Goal: Contribute content: Contribute content

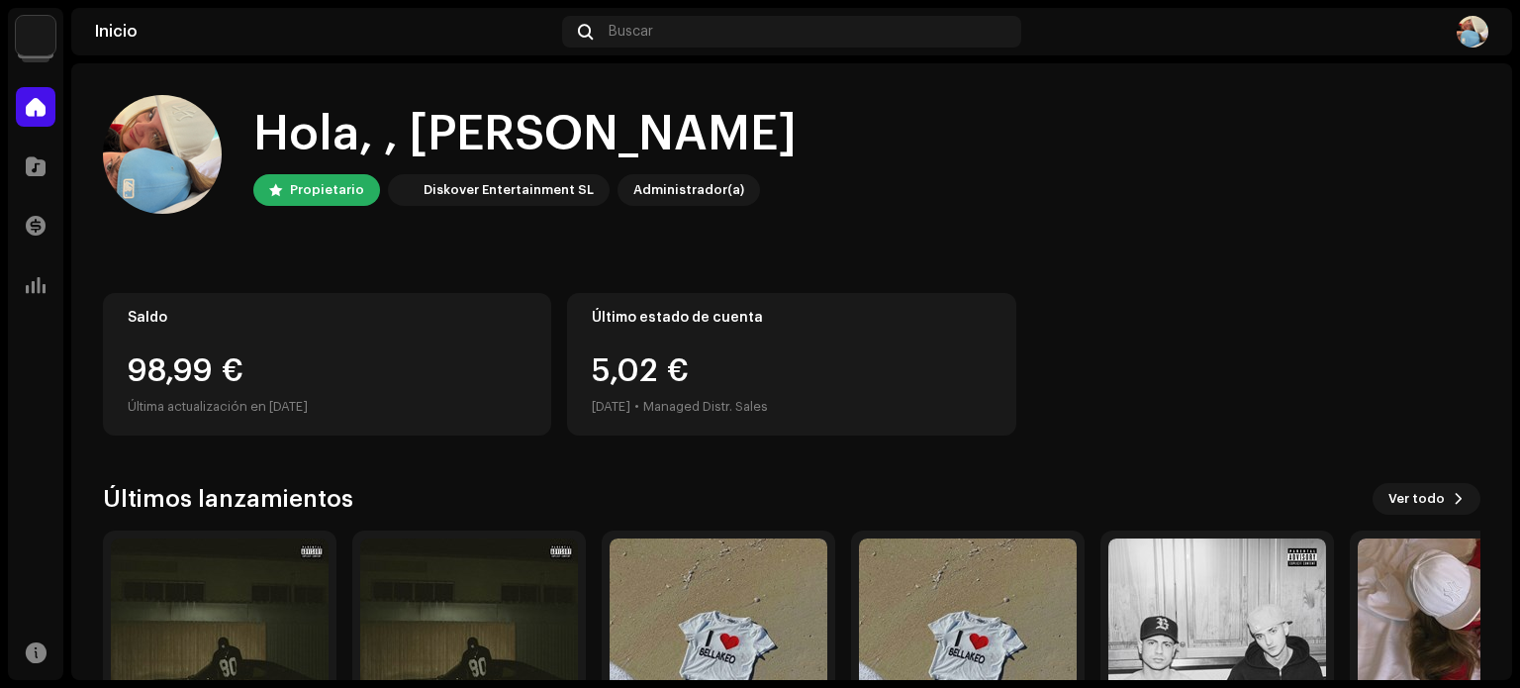
scroll to position [166, 0]
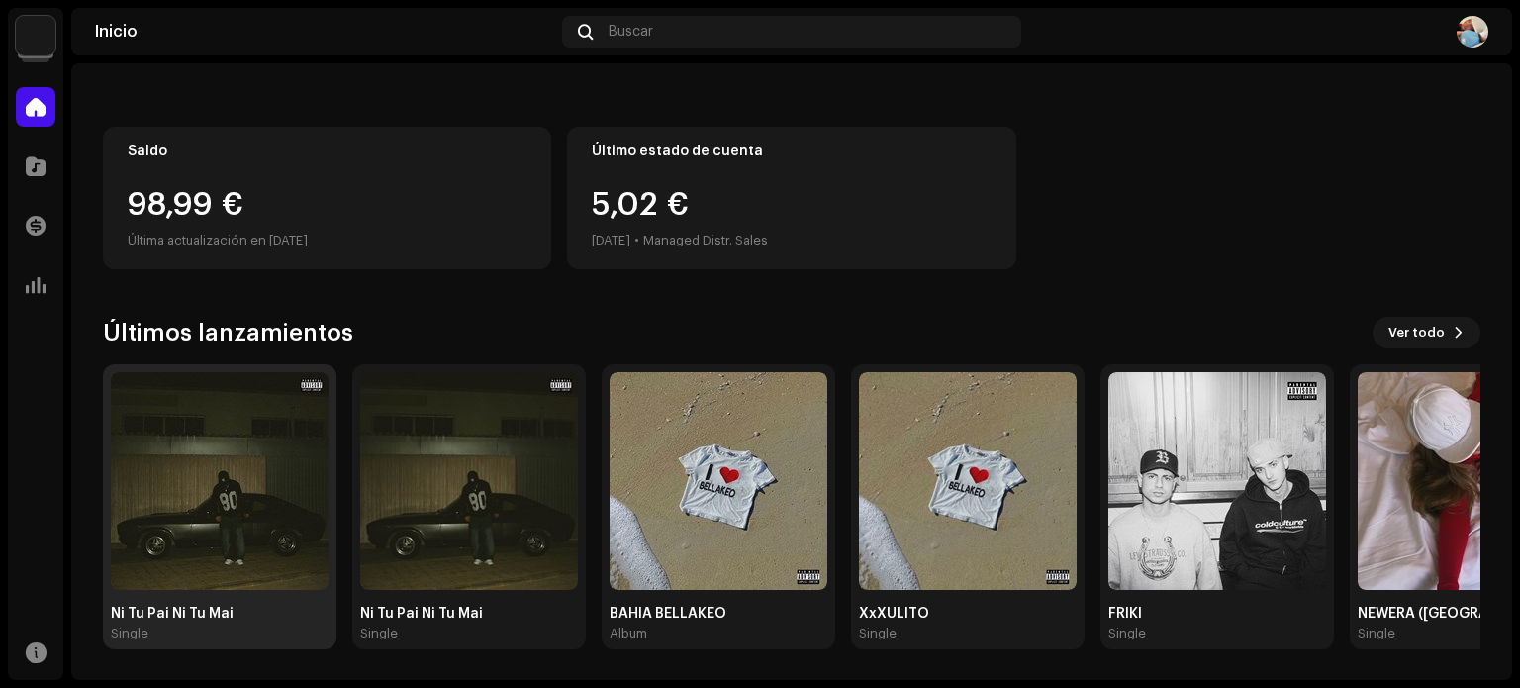
click at [230, 432] on img at bounding box center [220, 481] width 218 height 218
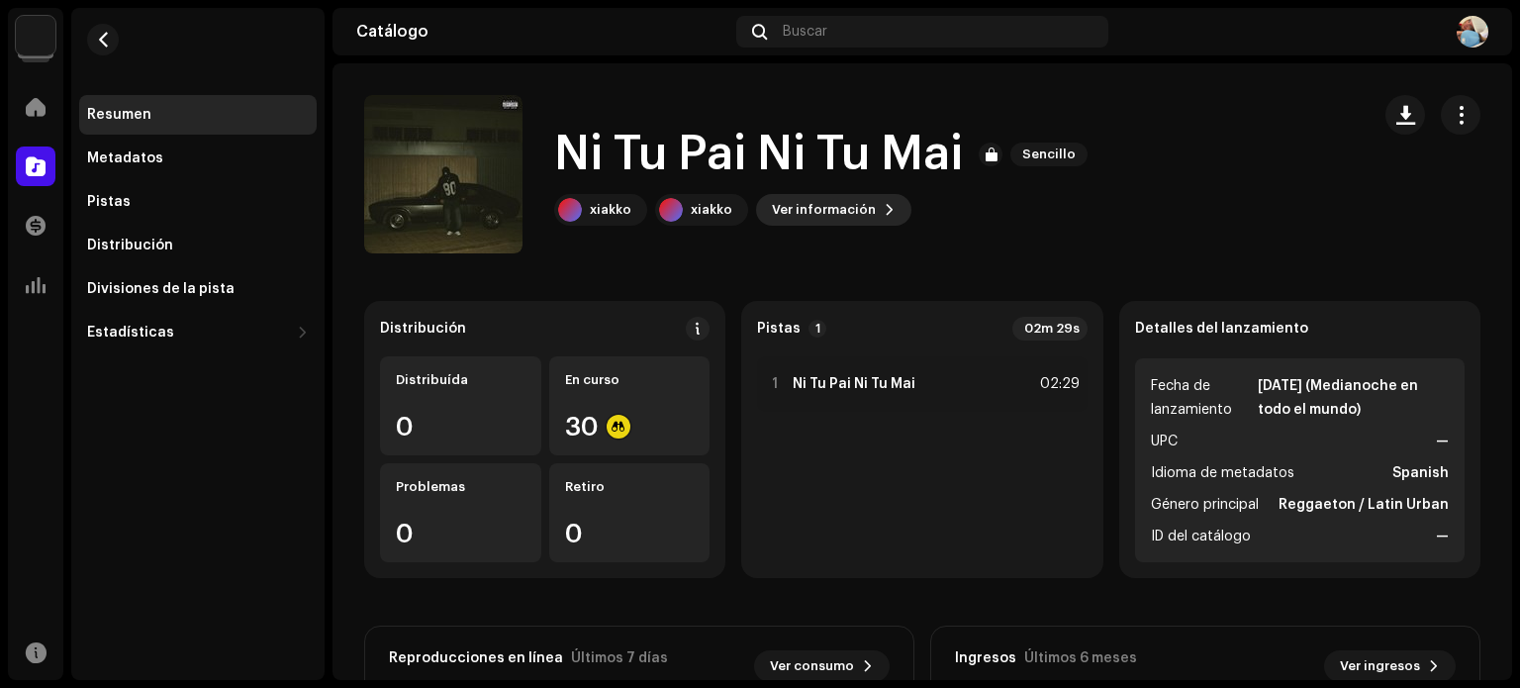
click at [830, 213] on span "Ver información" at bounding box center [824, 210] width 104 height 40
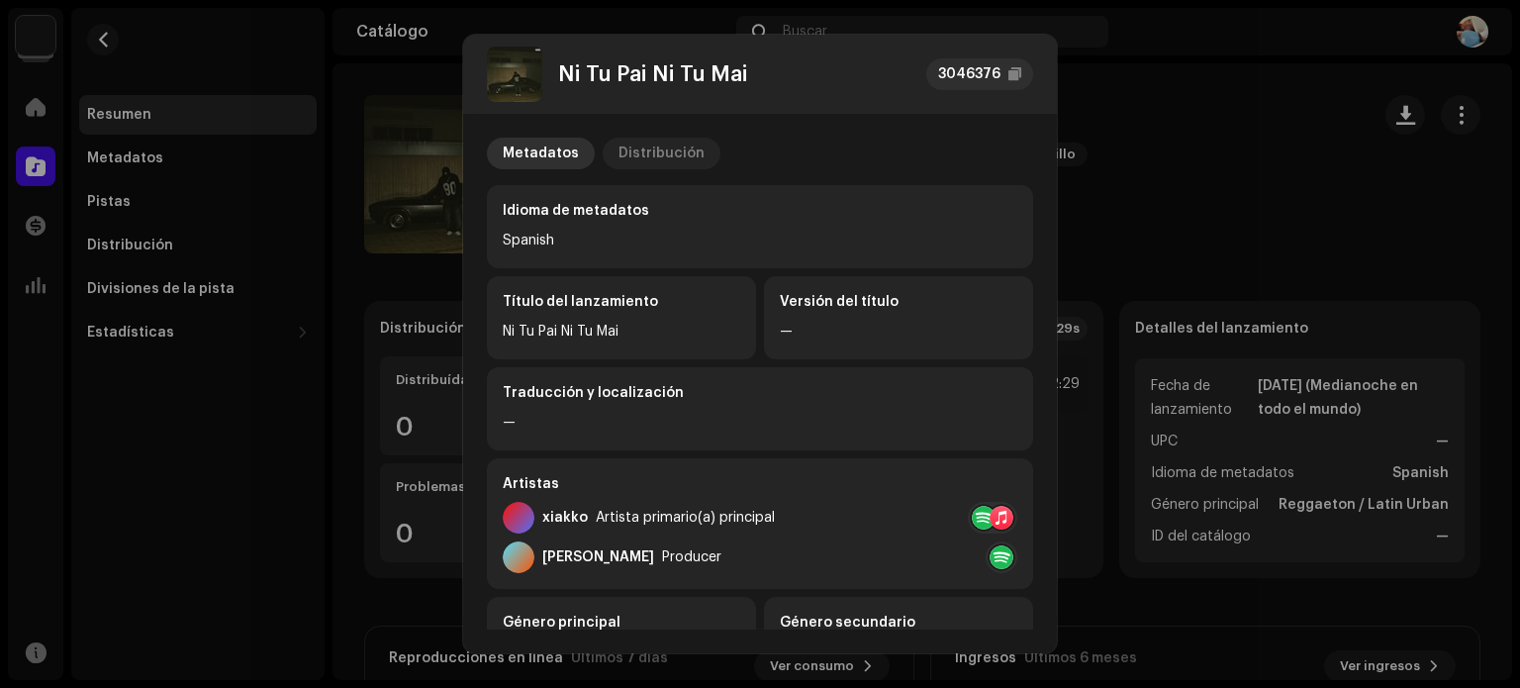
click at [653, 156] on div "Distribución" at bounding box center [662, 154] width 86 height 32
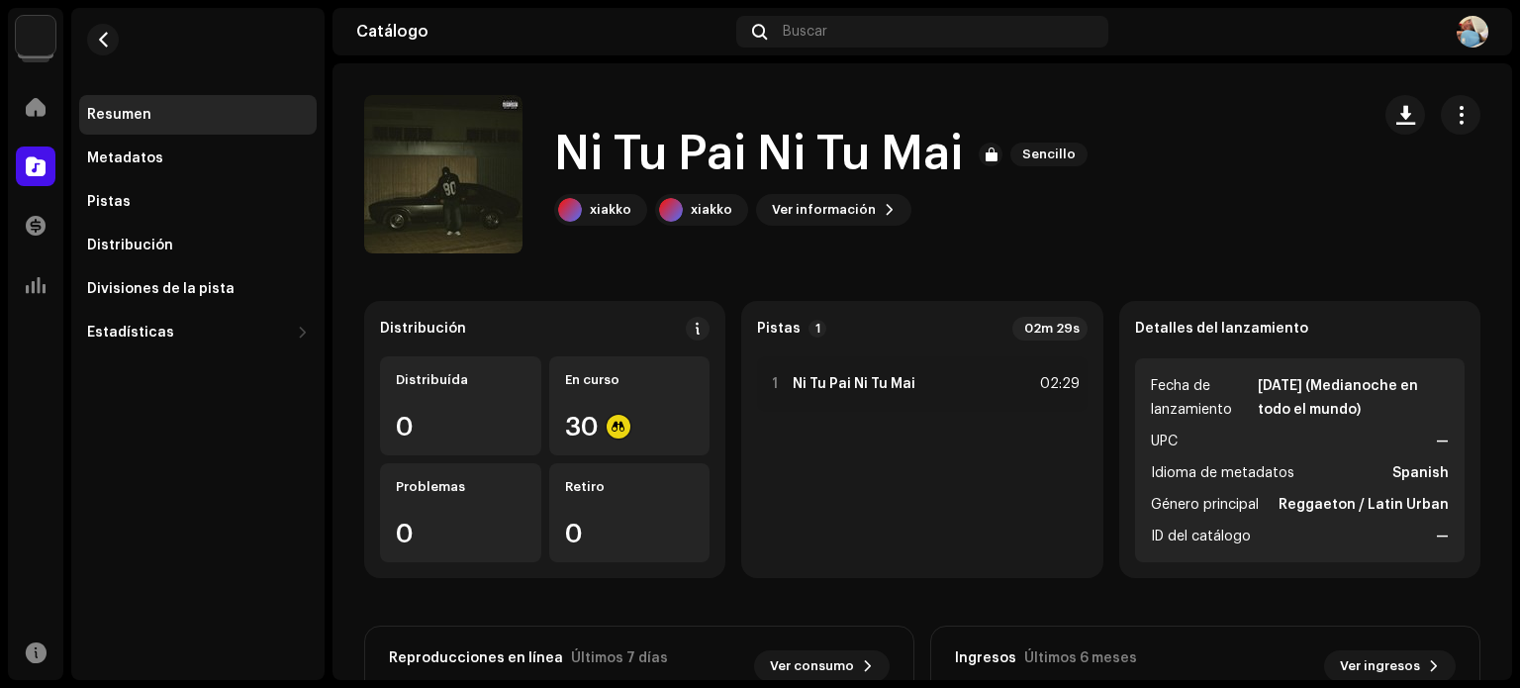
click at [1176, 328] on div "Ni Tu Pai Ni Tu Mai 3046376 Metadatos Distribución Fecha de lanzamiento [DATE] …" at bounding box center [760, 344] width 1520 height 688
click at [618, 375] on div "En curso" at bounding box center [630, 380] width 130 height 16
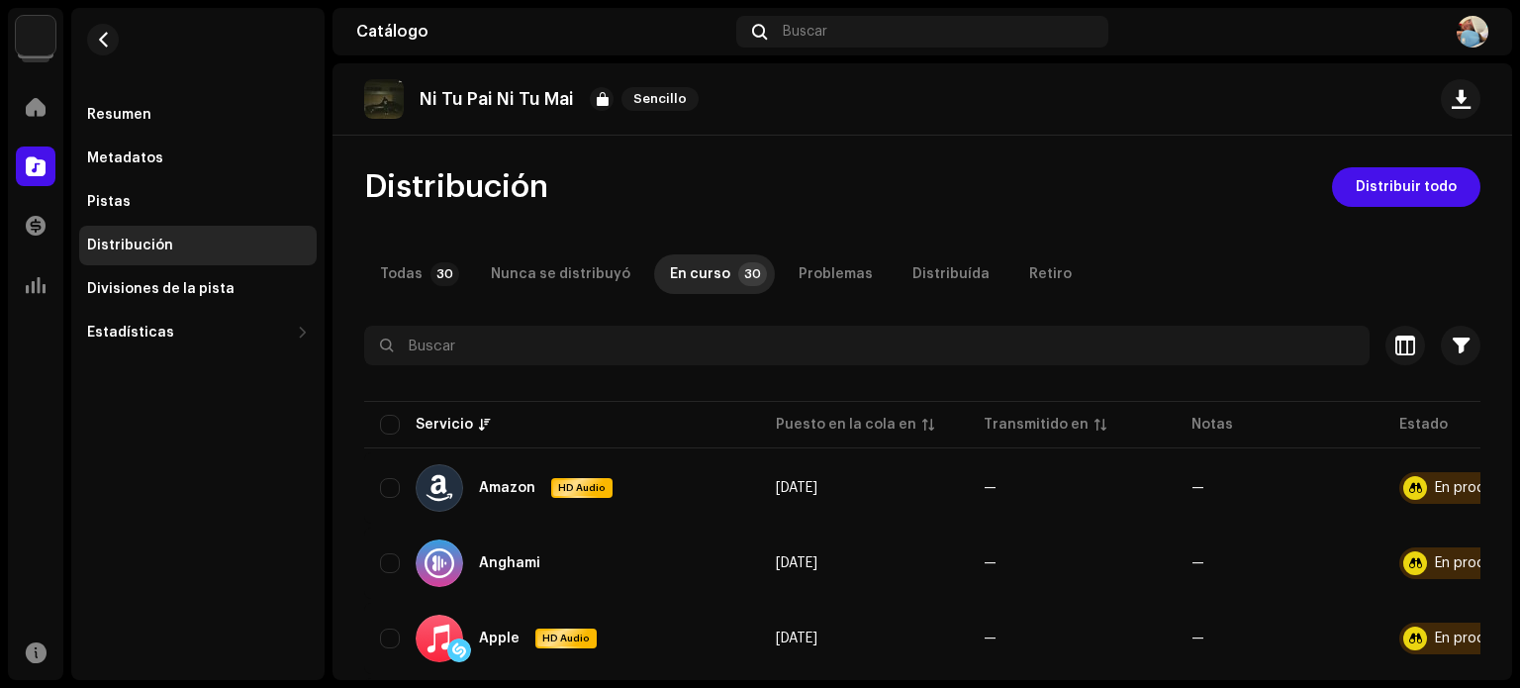
click at [380, 90] on img at bounding box center [384, 99] width 40 height 40
click at [143, 106] on div "Resumen" at bounding box center [198, 115] width 238 height 40
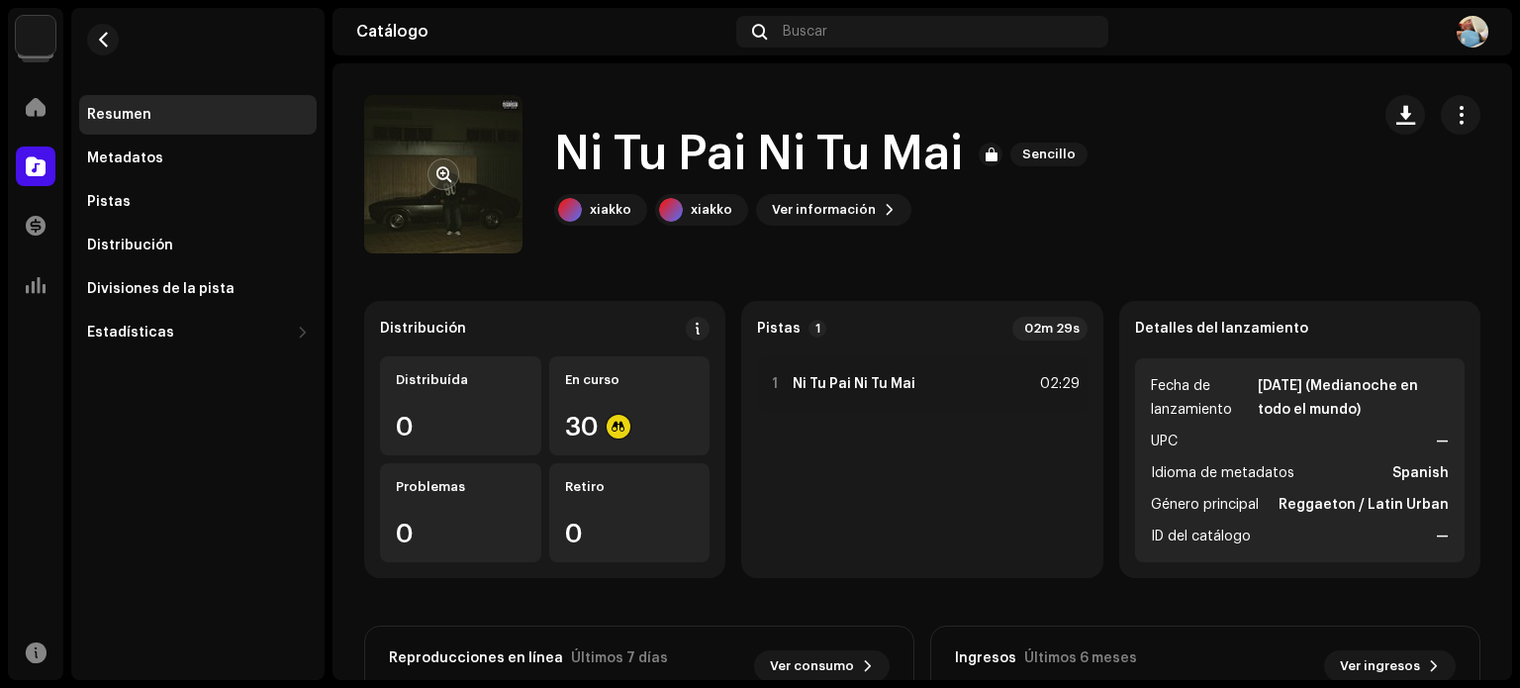
click at [459, 204] on re-a-cover at bounding box center [443, 174] width 158 height 158
click at [443, 193] on re-a-cover at bounding box center [443, 174] width 158 height 158
click at [440, 175] on span "button" at bounding box center [443, 174] width 15 height 16
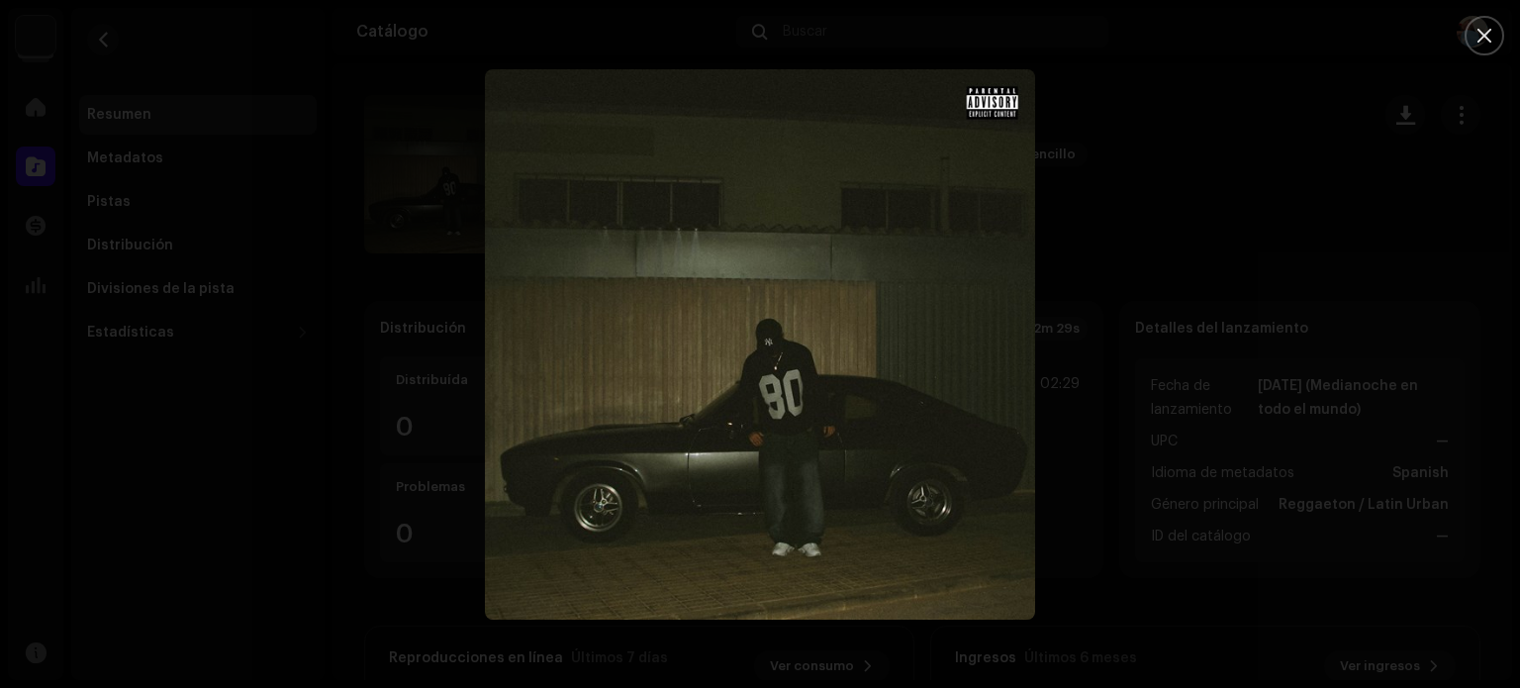
click at [863, 467] on img "1" at bounding box center [760, 344] width 550 height 550
click at [1226, 316] on div at bounding box center [760, 344] width 1520 height 688
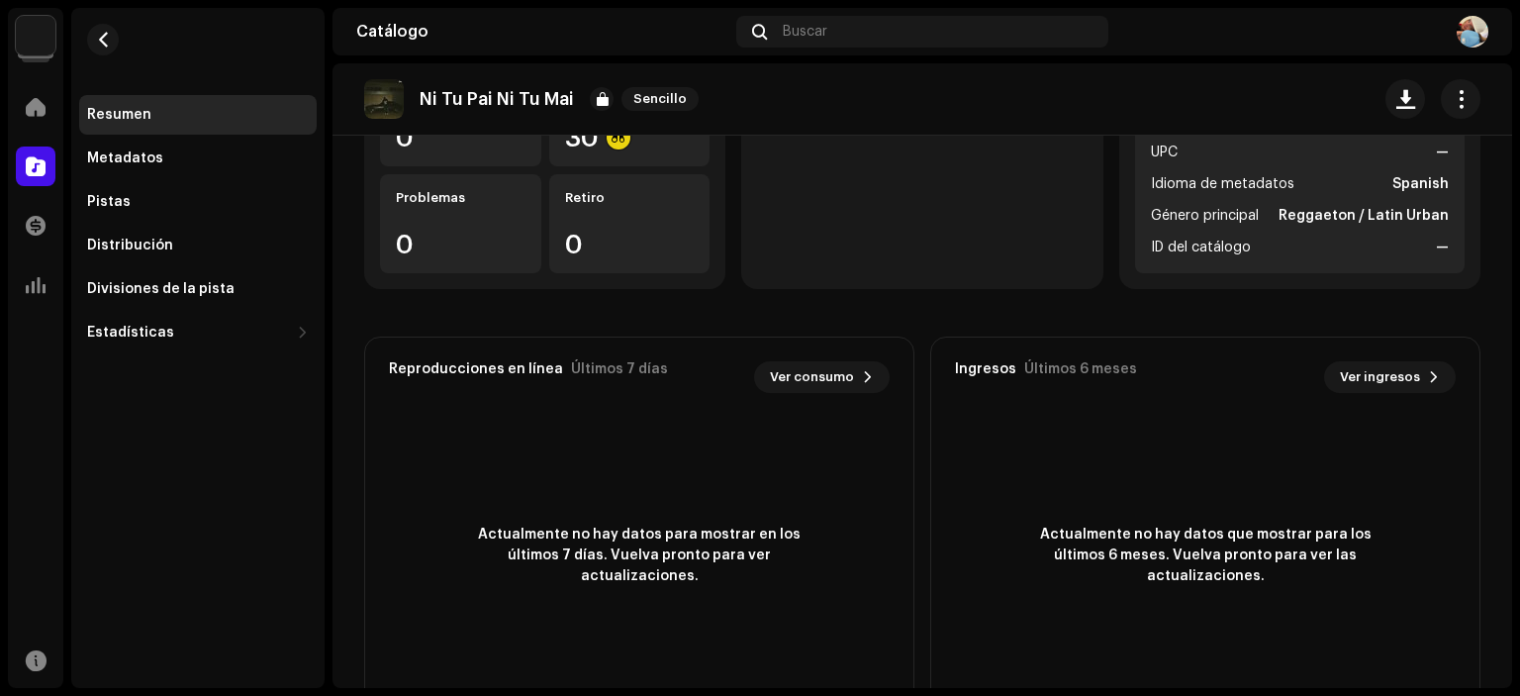
scroll to position [364, 0]
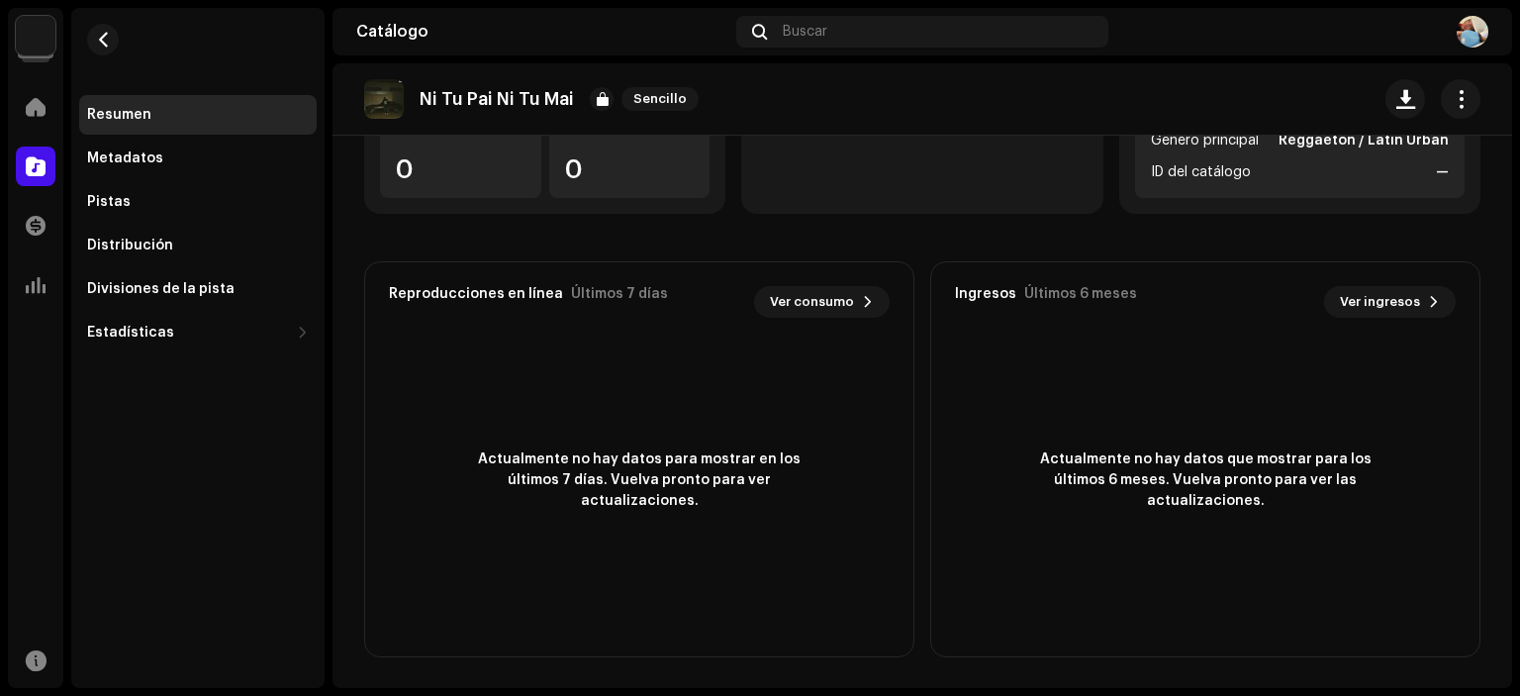
click at [136, 122] on div "Resumen" at bounding box center [119, 115] width 64 height 16
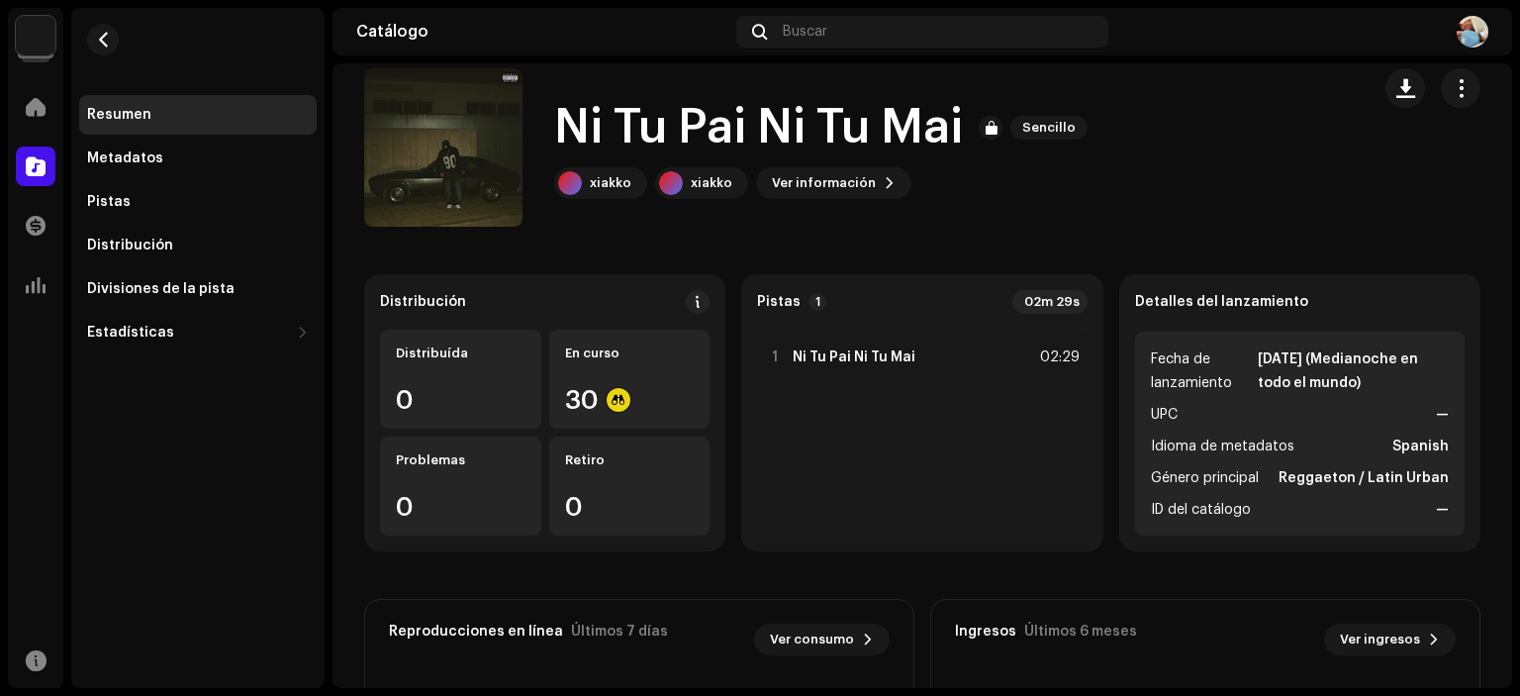
scroll to position [0, 0]
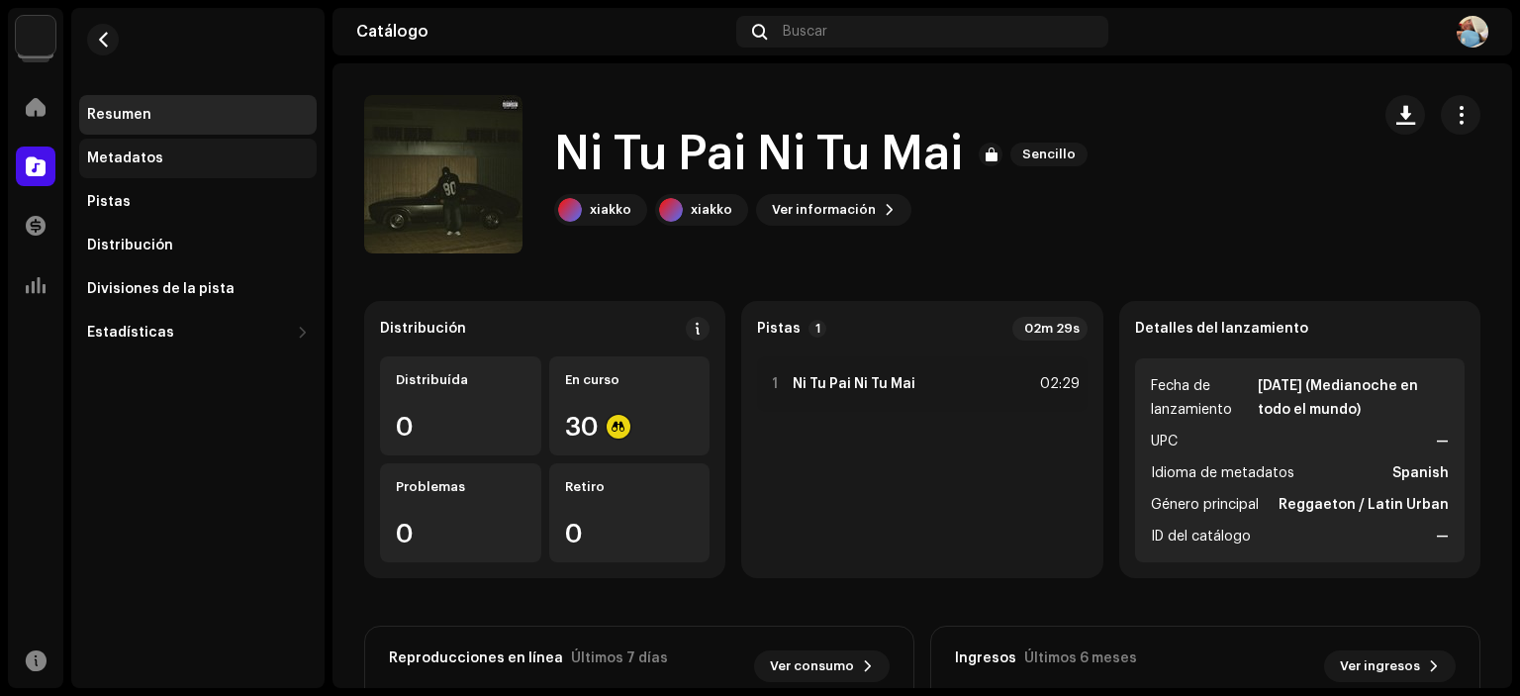
click at [132, 167] on div "Metadatos" at bounding box center [198, 159] width 238 height 40
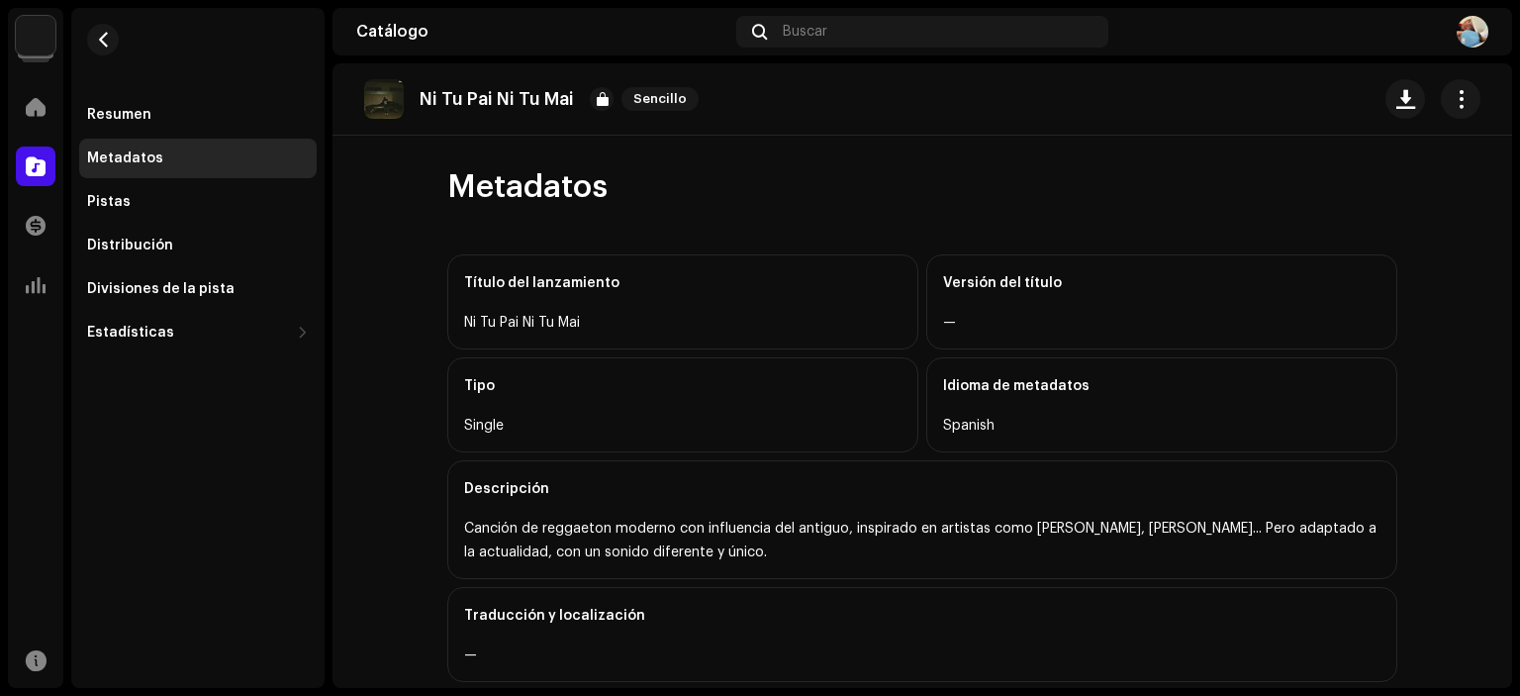
click at [9, 107] on div "Inicio" at bounding box center [35, 106] width 55 height 55
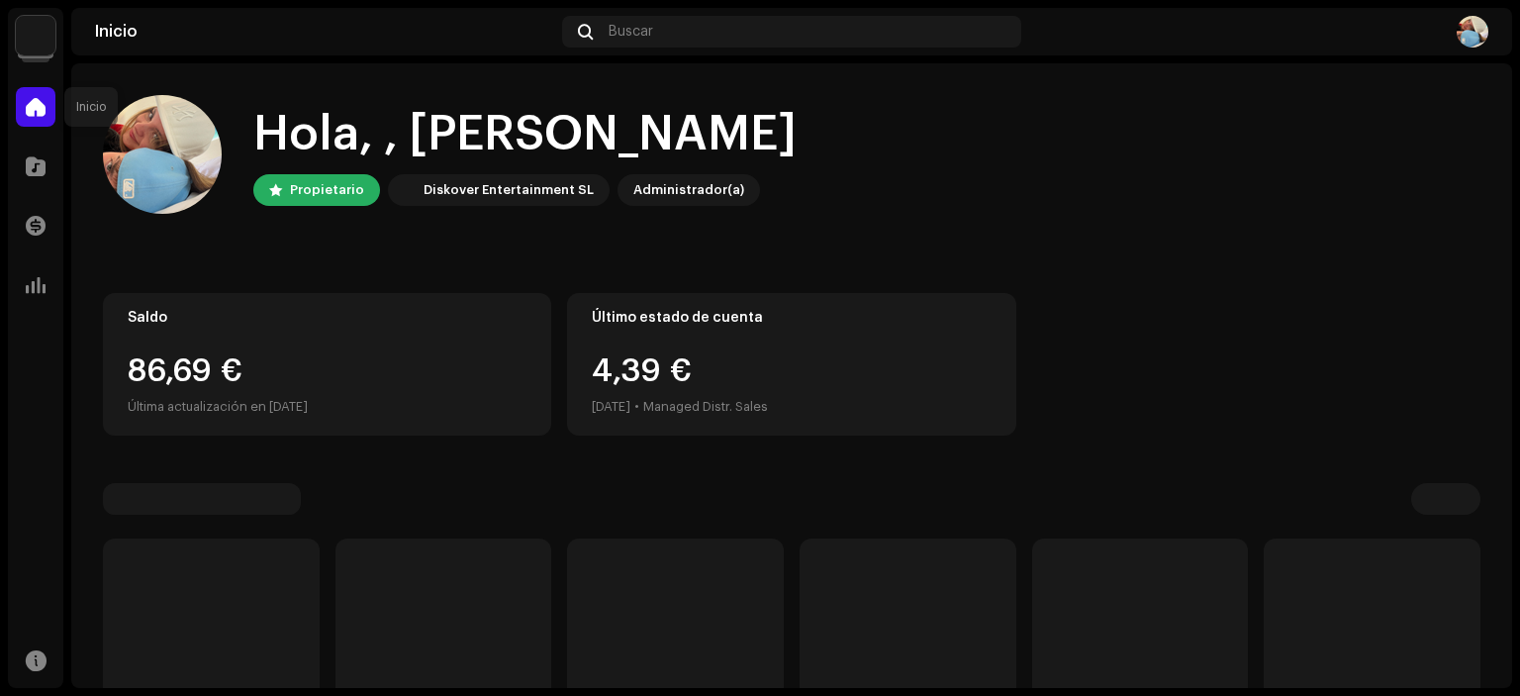
click at [35, 112] on span at bounding box center [36, 107] width 20 height 16
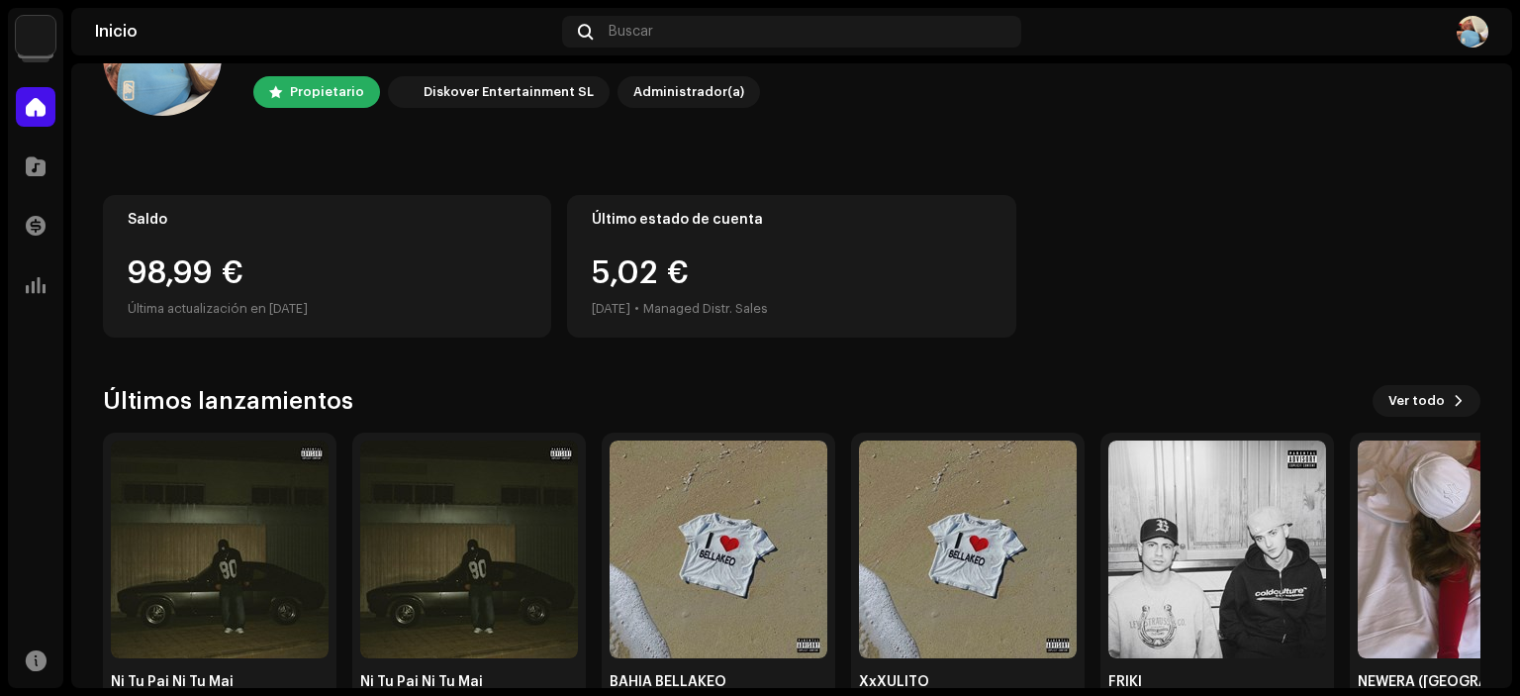
scroll to position [158, 0]
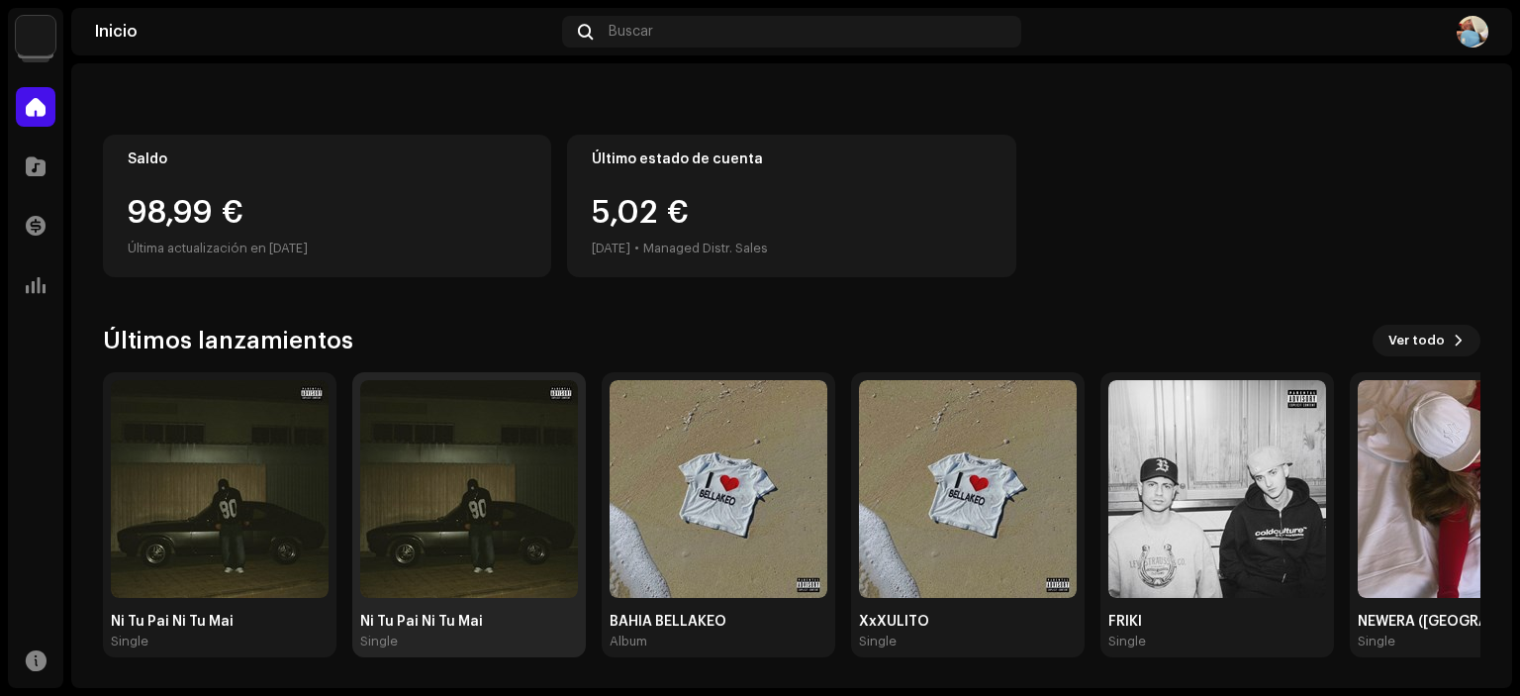
click at [494, 461] on img at bounding box center [469, 489] width 218 height 218
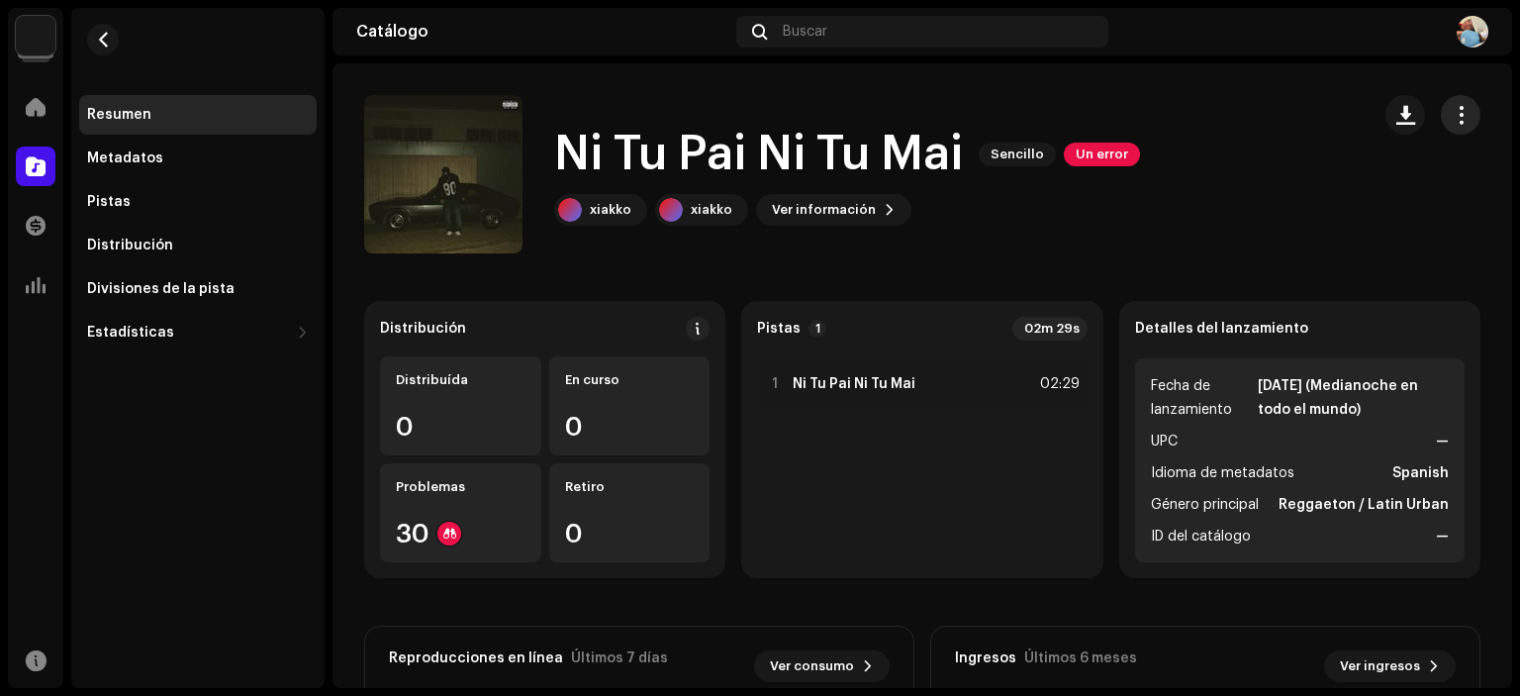
click at [1452, 121] on span "button" at bounding box center [1461, 115] width 19 height 16
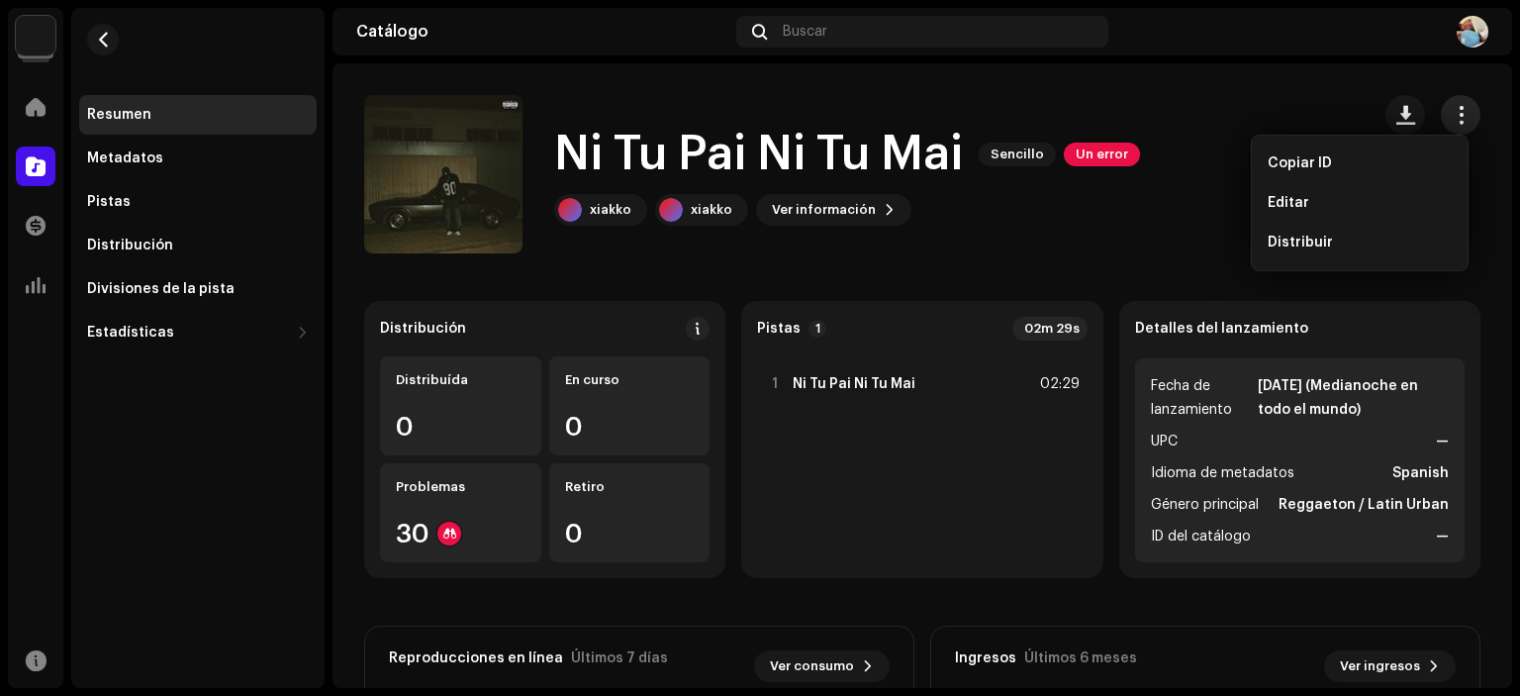
click at [1452, 121] on span "button" at bounding box center [1461, 115] width 19 height 16
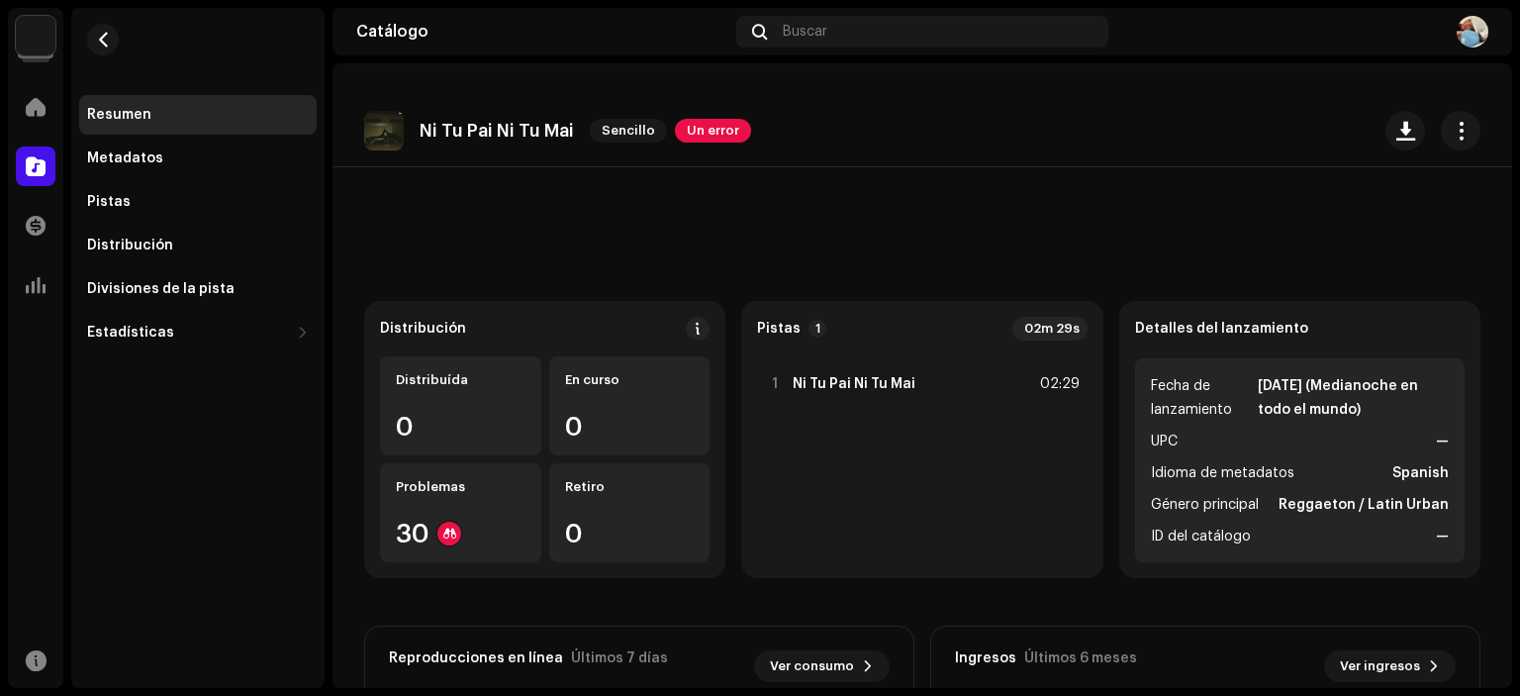
scroll to position [364, 0]
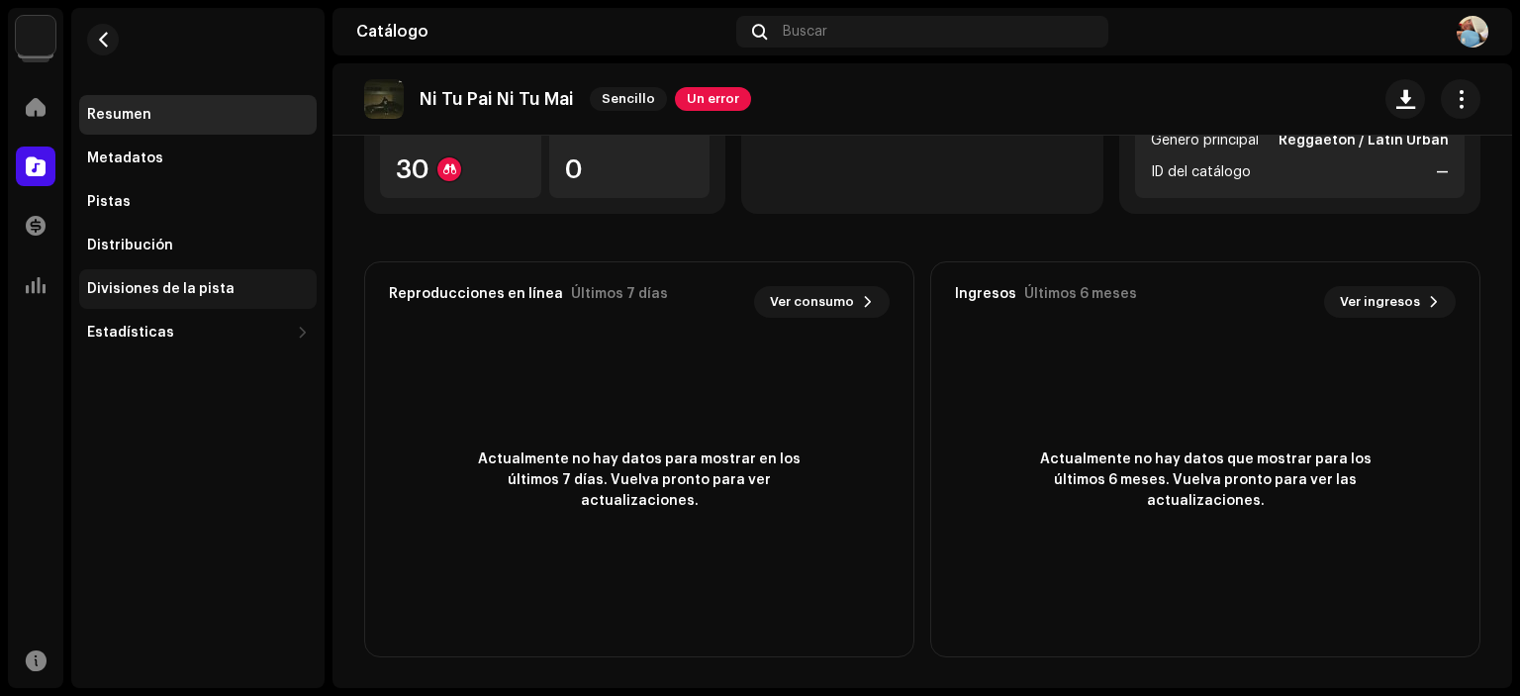
click at [122, 282] on div "Divisiones de la pista" at bounding box center [160, 289] width 147 height 16
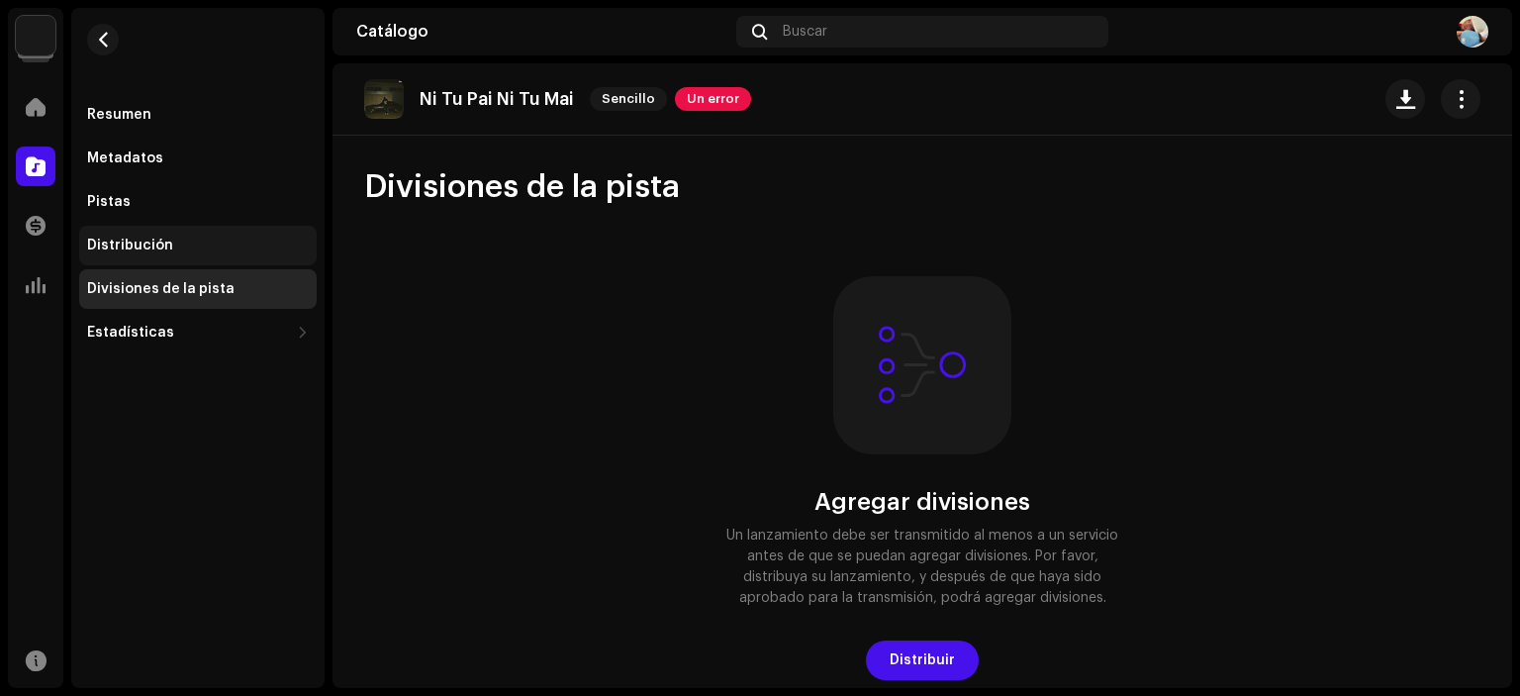
click at [133, 239] on div "Distribución" at bounding box center [130, 246] width 86 height 16
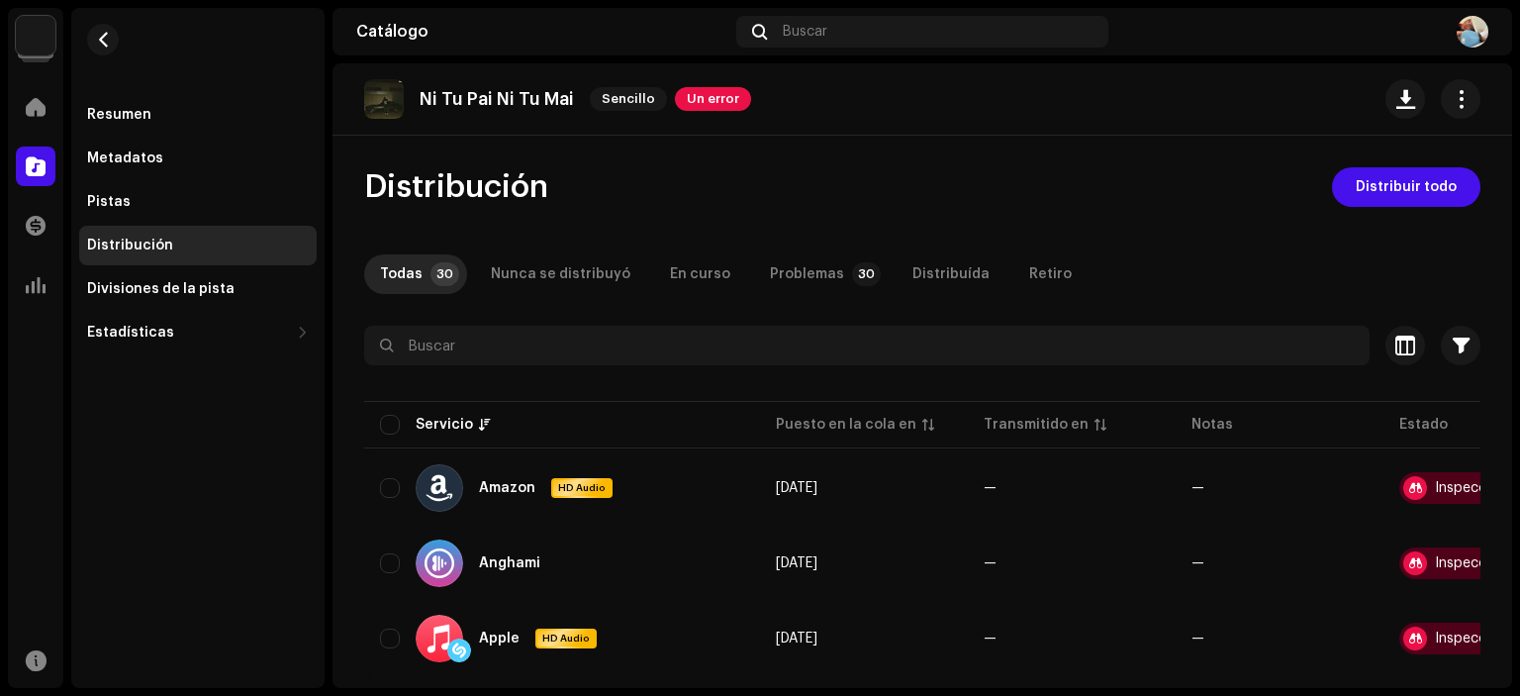
click at [135, 229] on div "Distribución" at bounding box center [198, 246] width 238 height 40
click at [19, 94] on div at bounding box center [36, 107] width 40 height 40
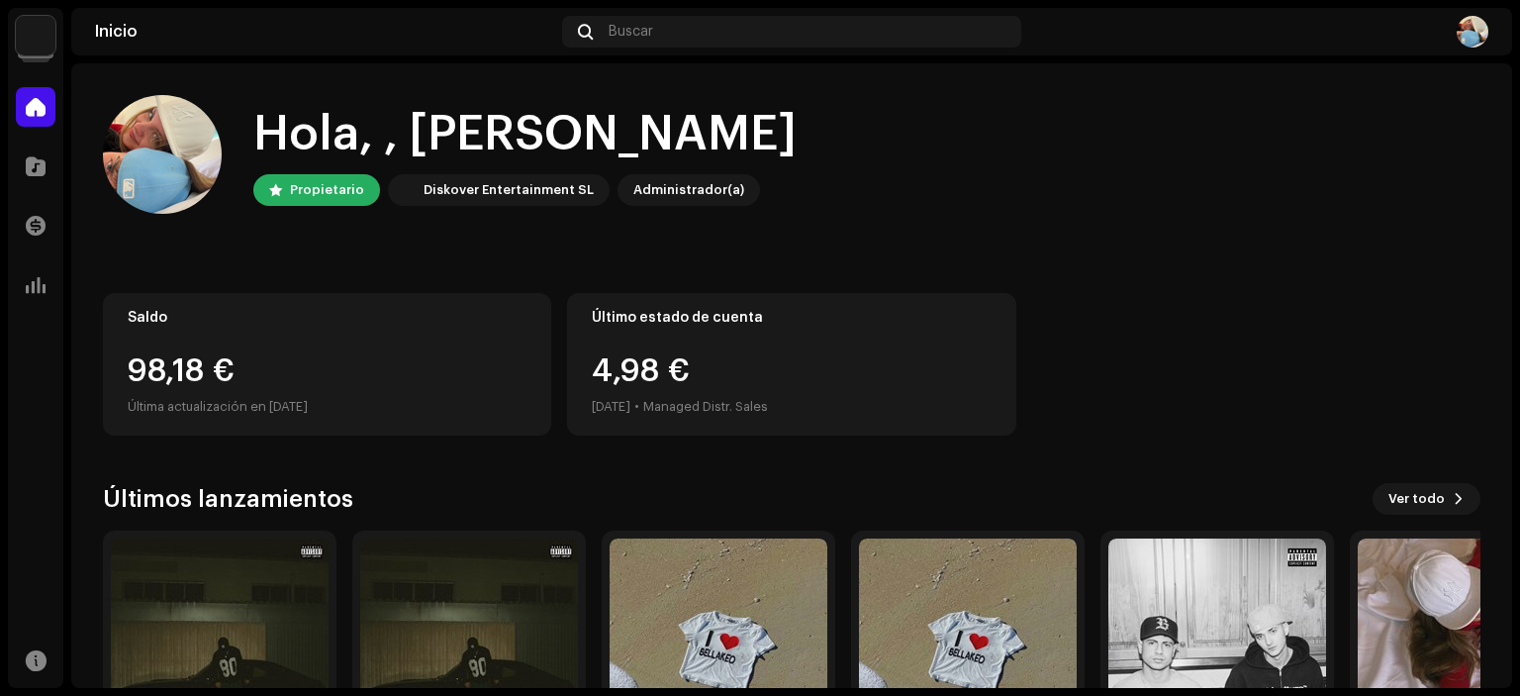
scroll to position [158, 0]
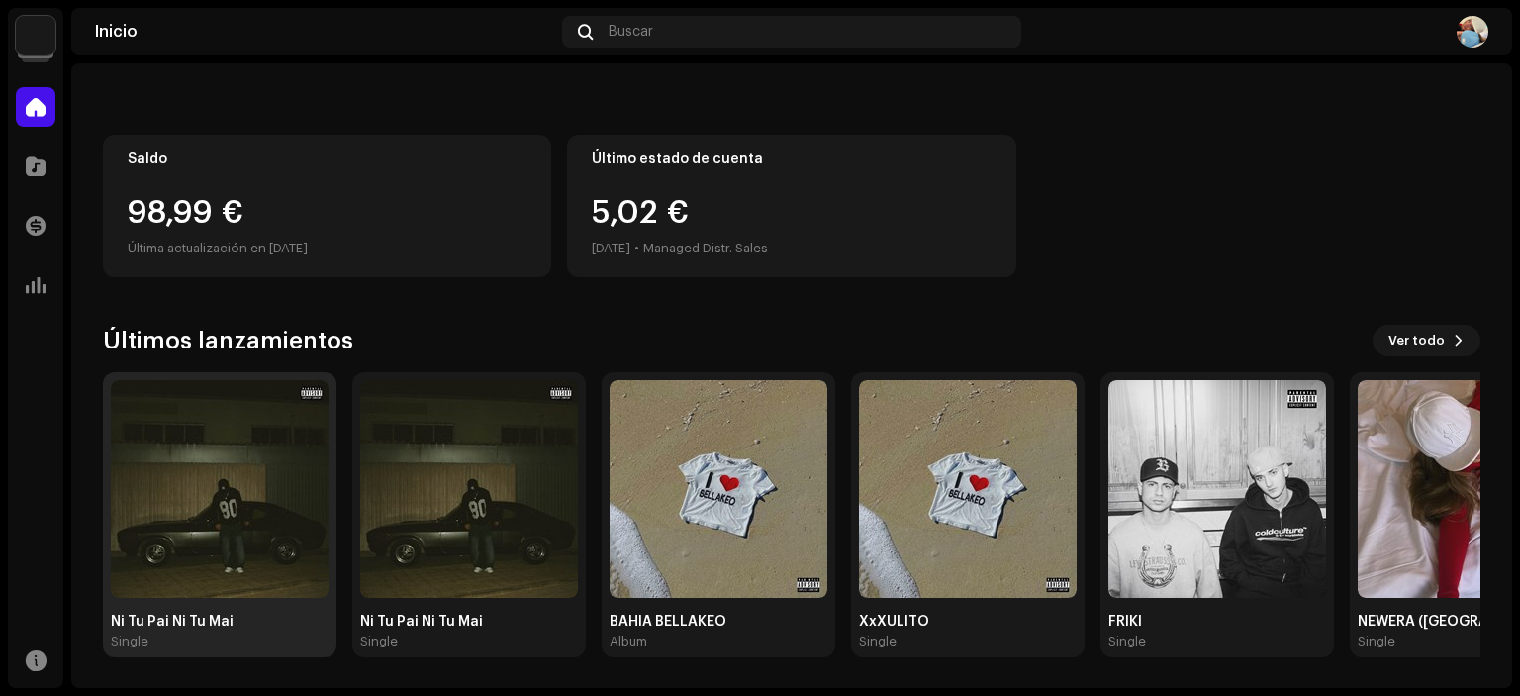
click at [261, 505] on img at bounding box center [220, 489] width 218 height 218
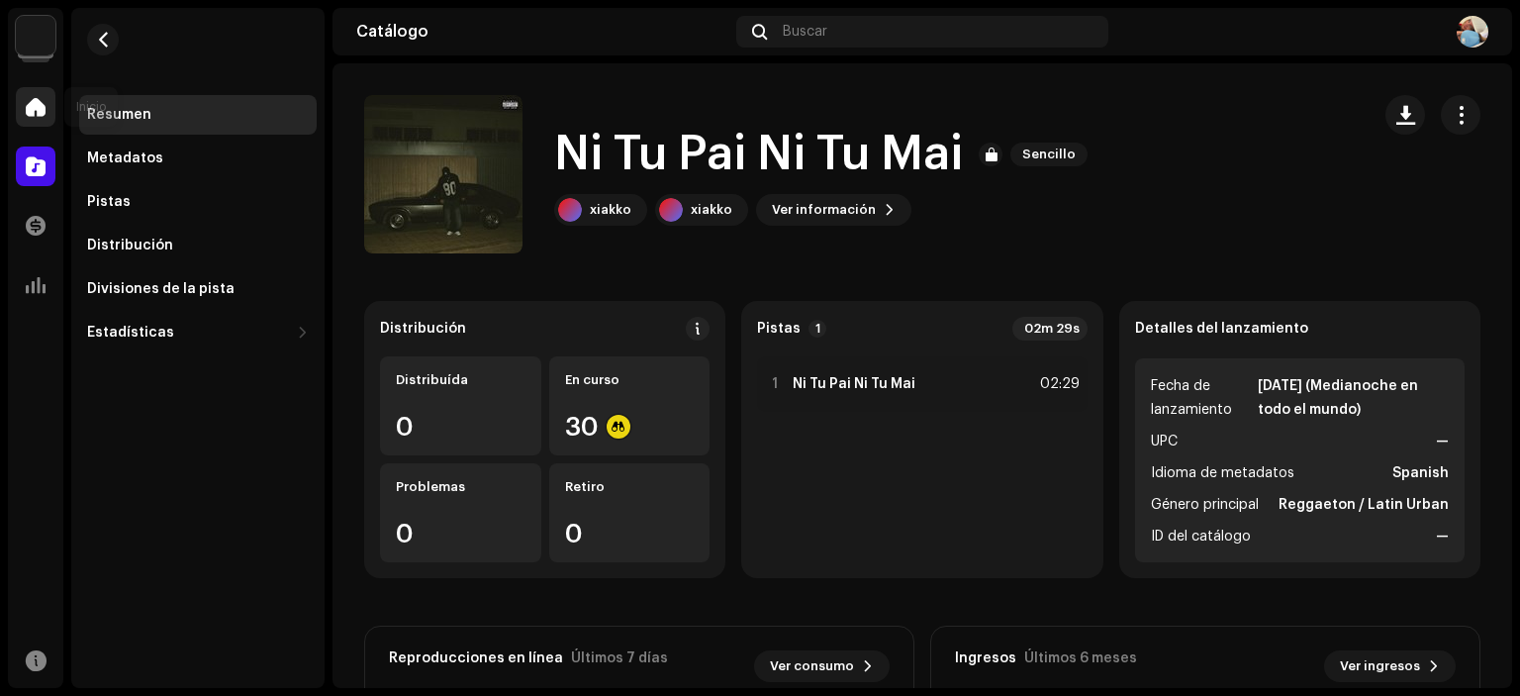
click at [43, 107] on span at bounding box center [36, 107] width 20 height 16
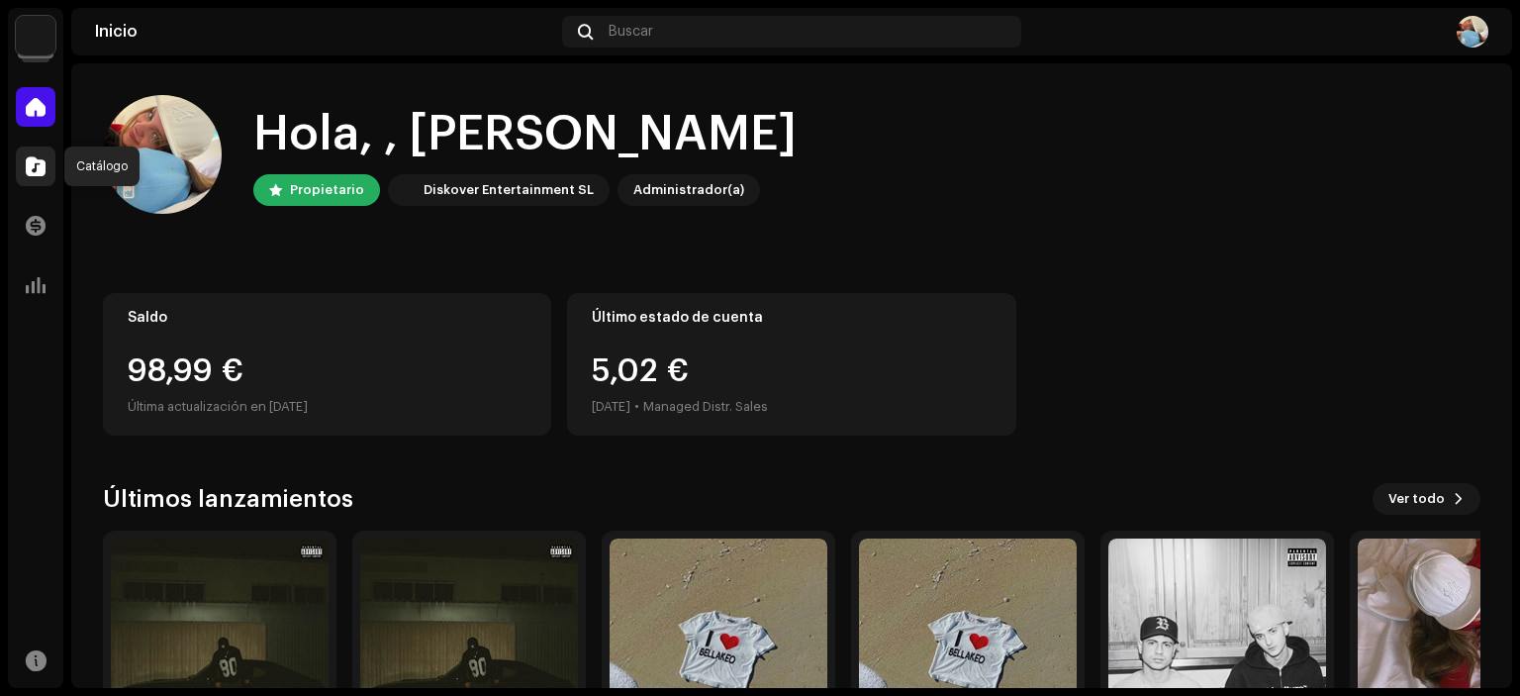
click at [27, 181] on div at bounding box center [36, 166] width 40 height 40
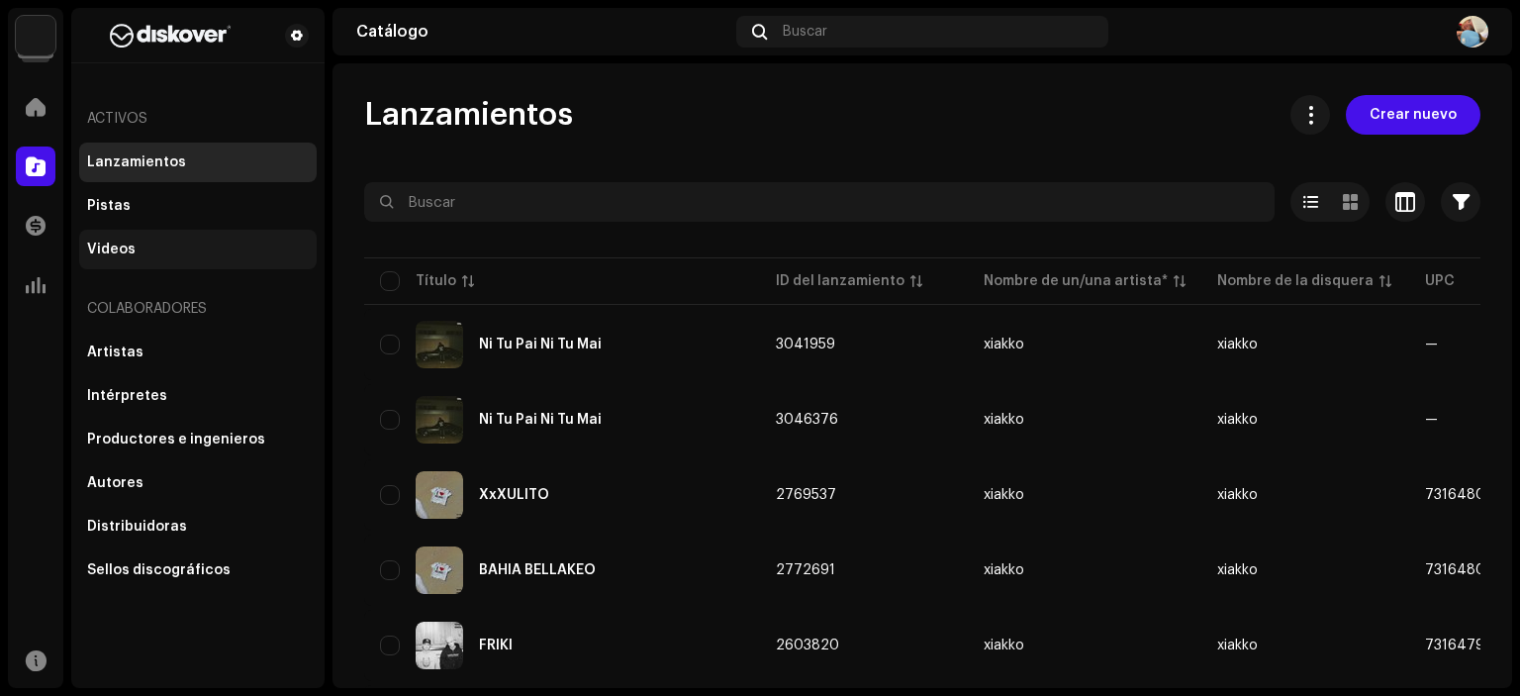
click at [118, 256] on div "Videos" at bounding box center [111, 249] width 48 height 16
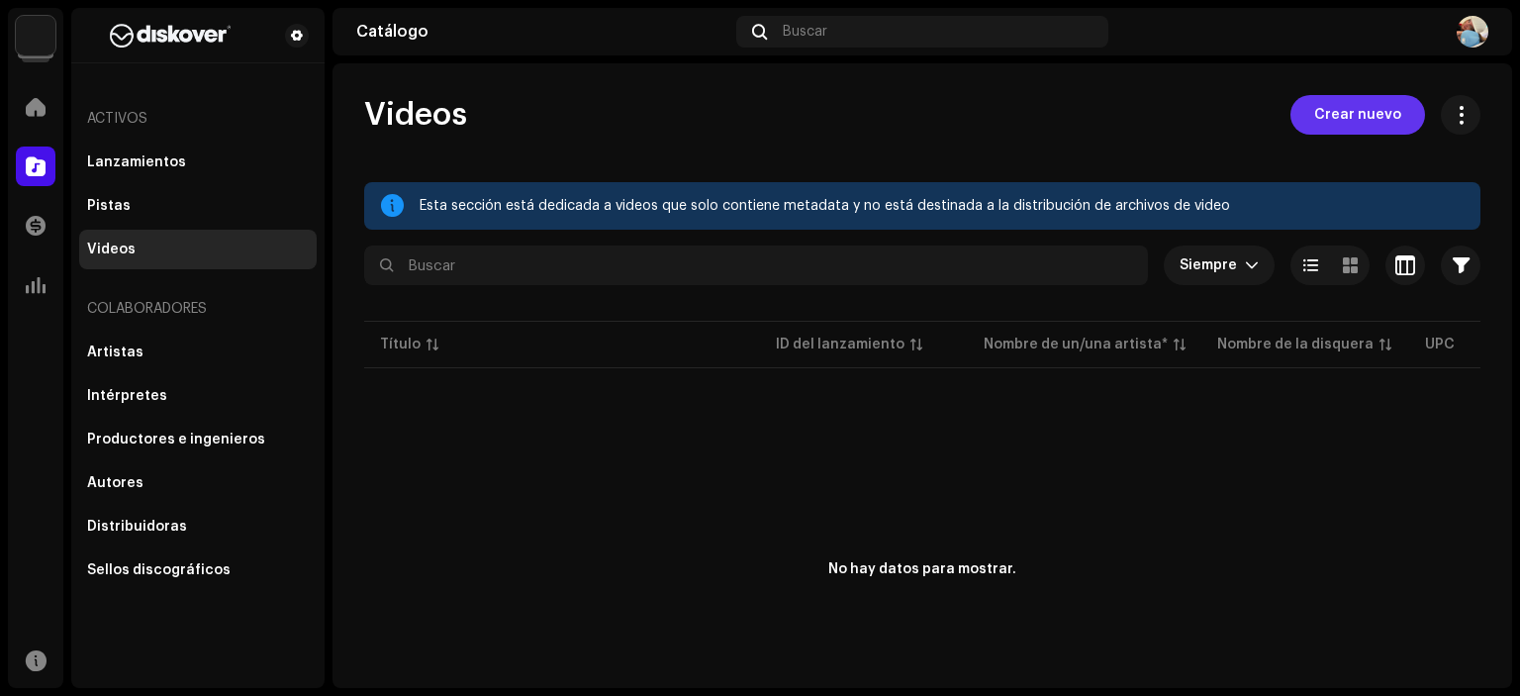
click at [1314, 125] on span "Crear nuevo" at bounding box center [1357, 115] width 87 height 40
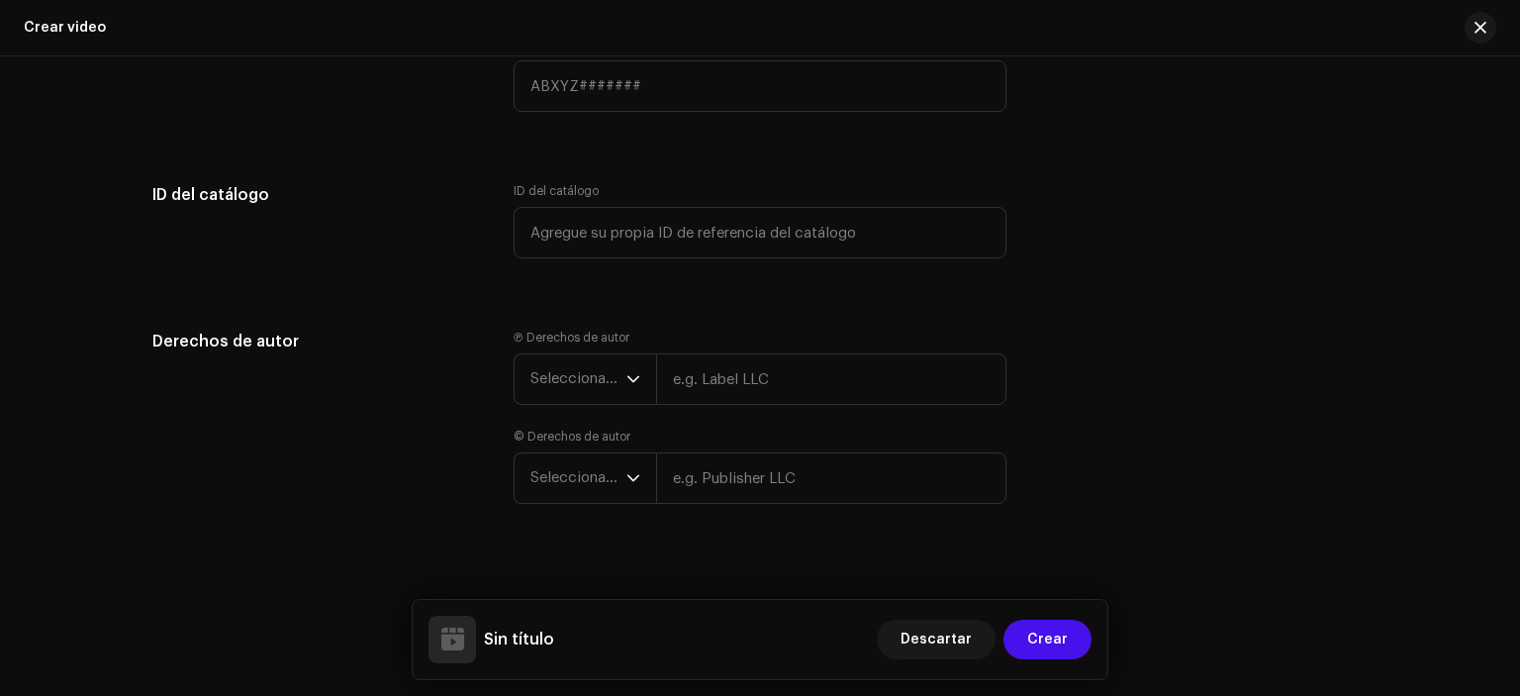
scroll to position [3231, 0]
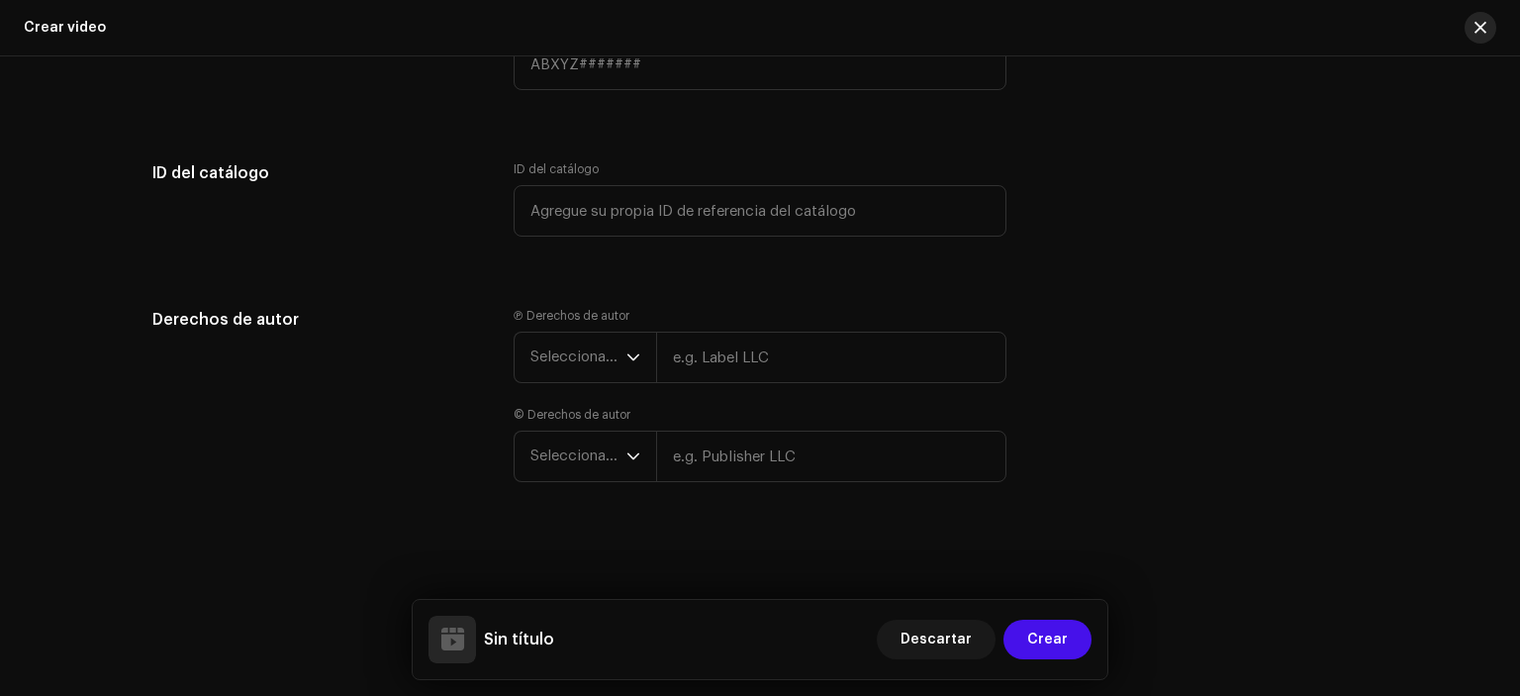
click at [1473, 30] on button "button" at bounding box center [1481, 28] width 32 height 32
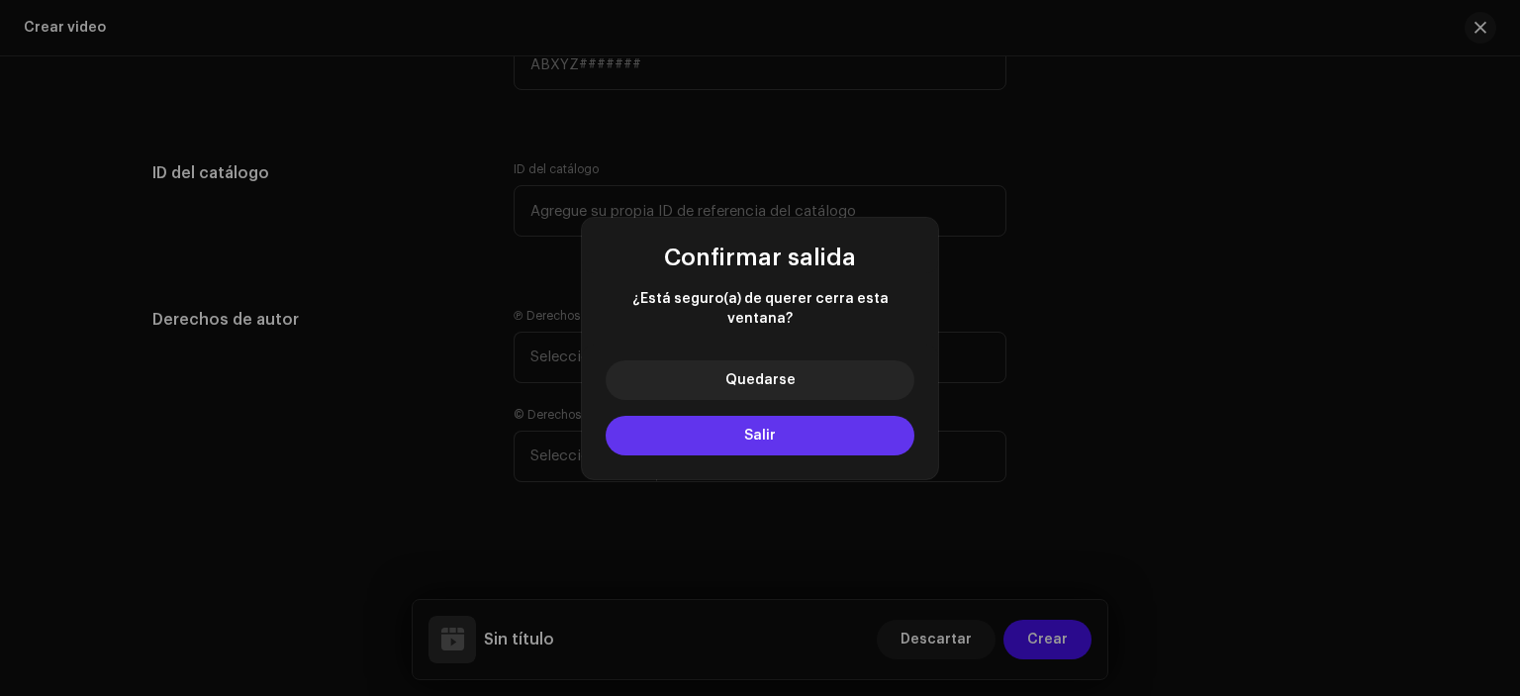
click at [762, 416] on button "Salir" at bounding box center [760, 436] width 309 height 40
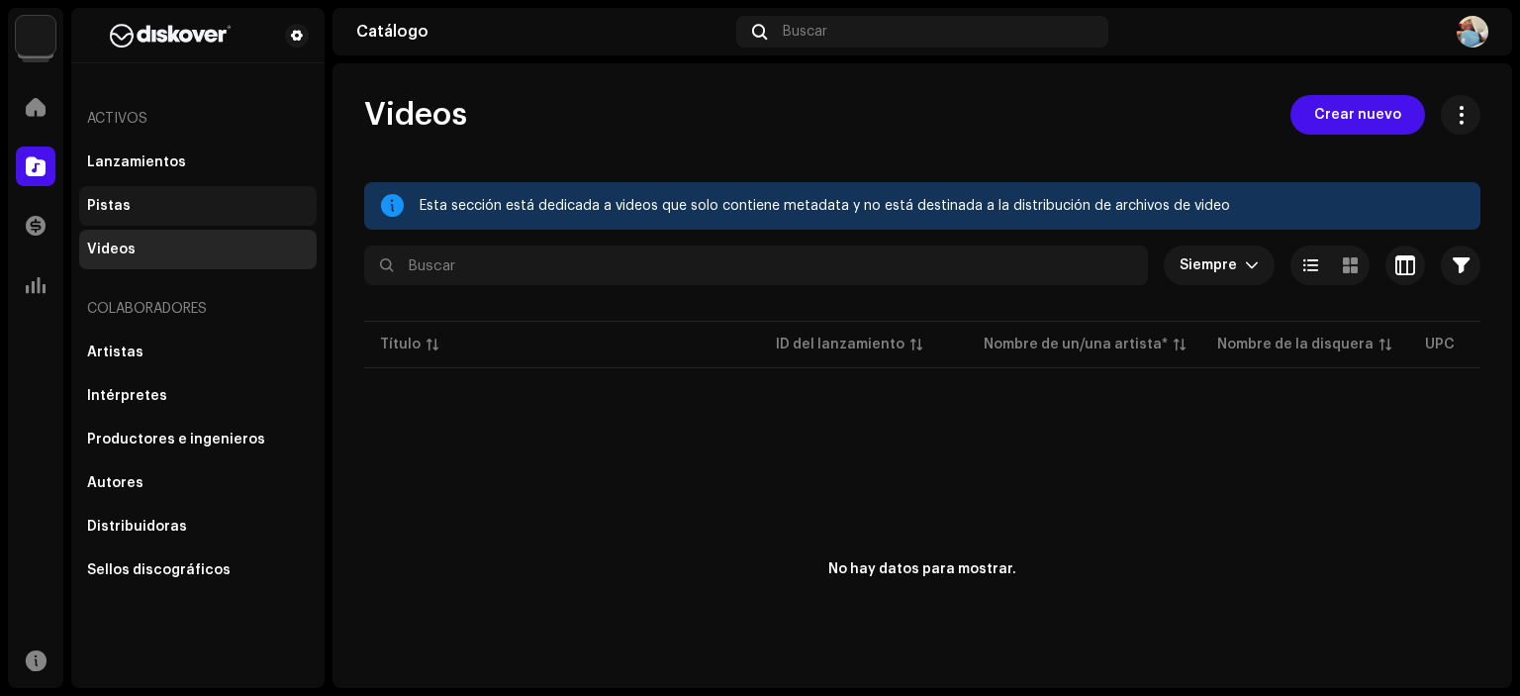
click at [150, 209] on div "Pistas" at bounding box center [198, 206] width 222 height 16
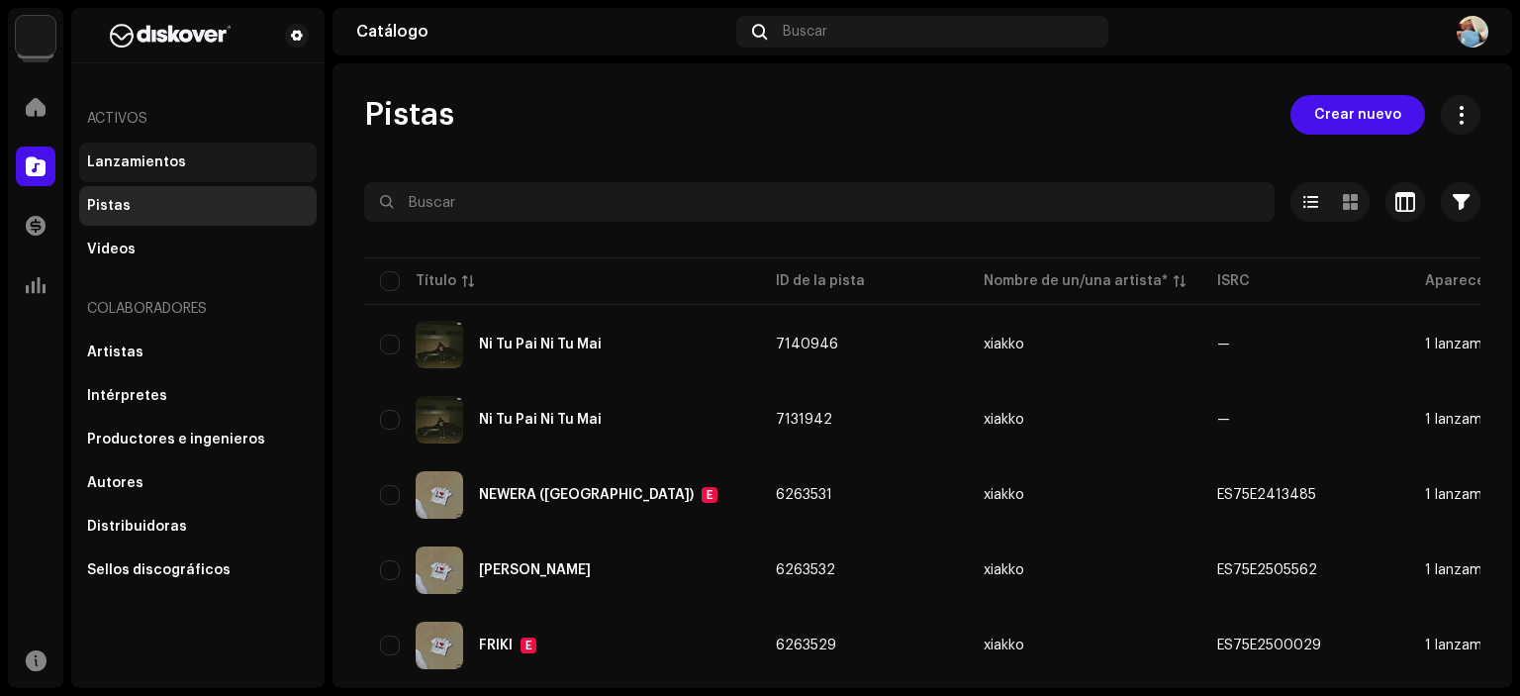
click at [138, 159] on div "Lanzamientos" at bounding box center [136, 162] width 99 height 16
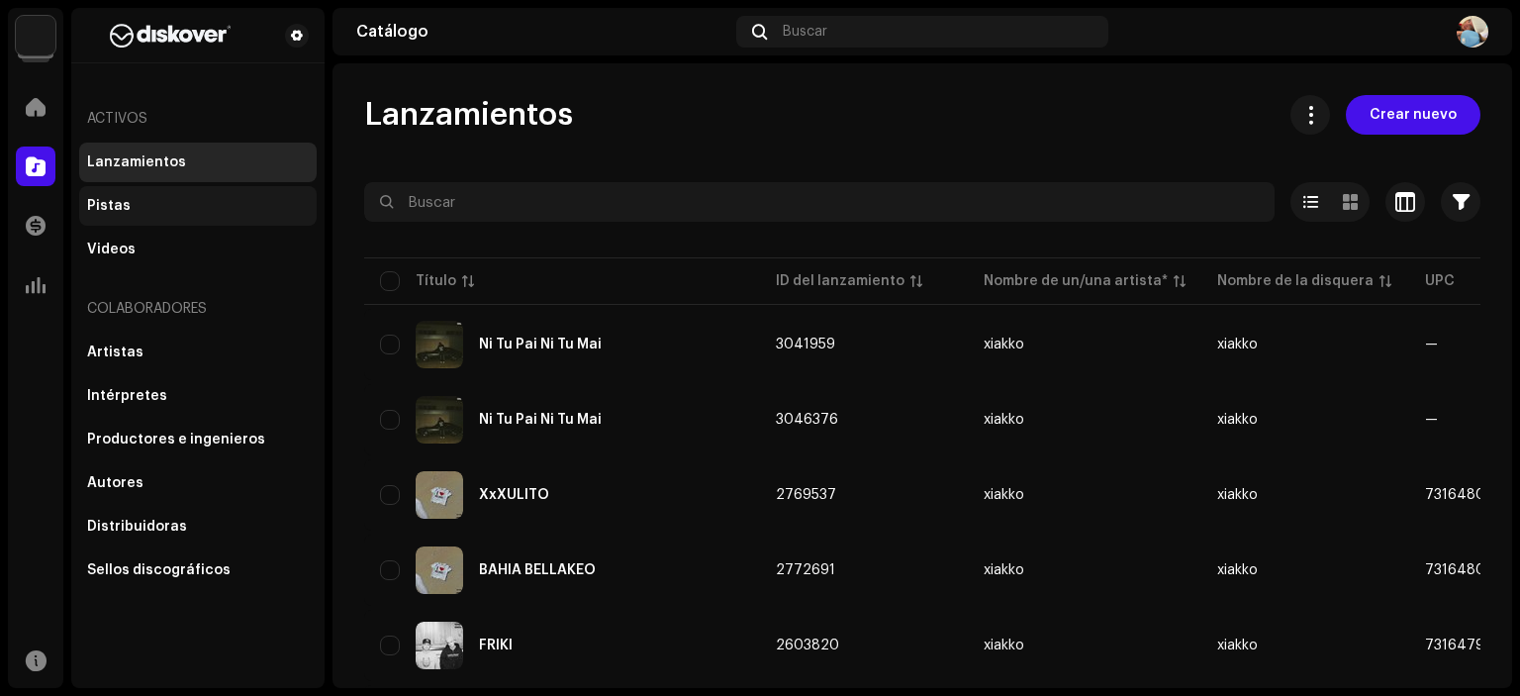
click at [142, 201] on div "Pistas" at bounding box center [198, 206] width 222 height 16
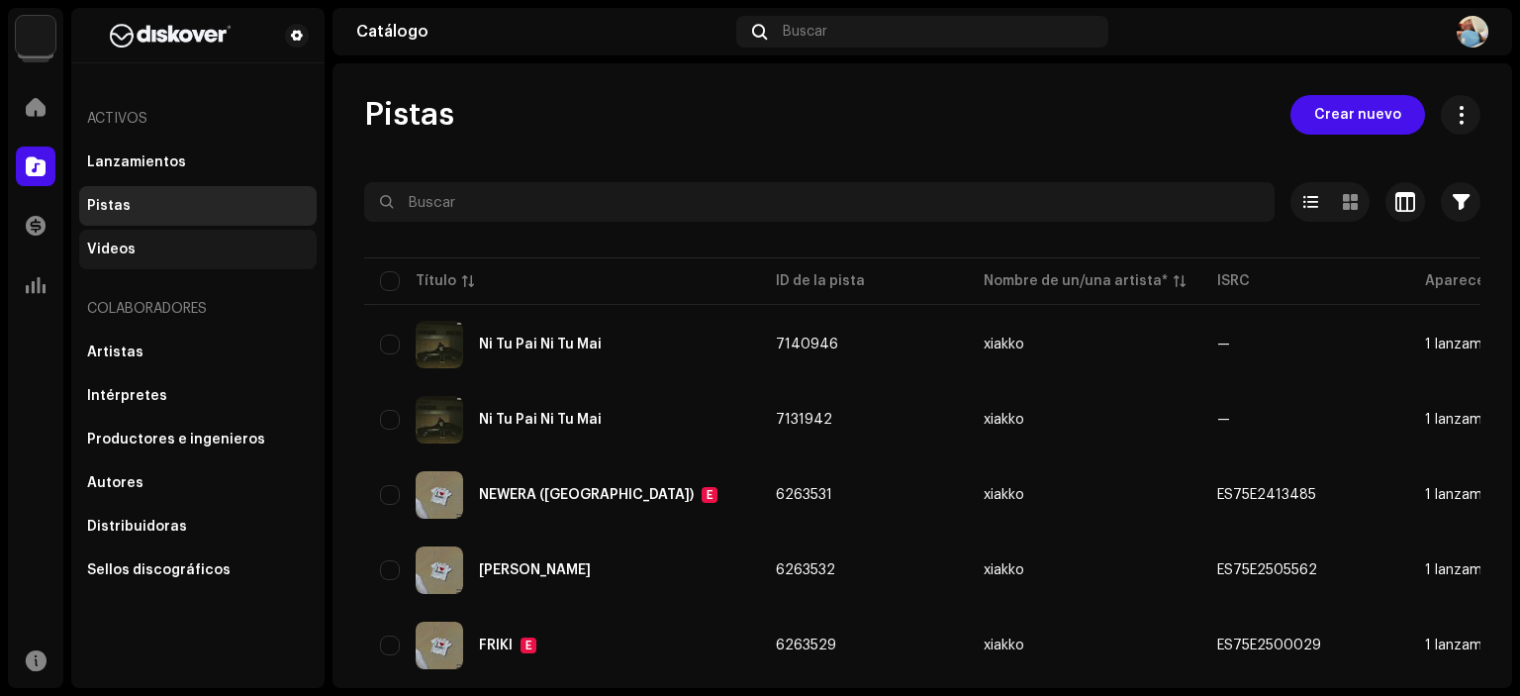
click at [162, 233] on div "Videos" at bounding box center [198, 250] width 238 height 40
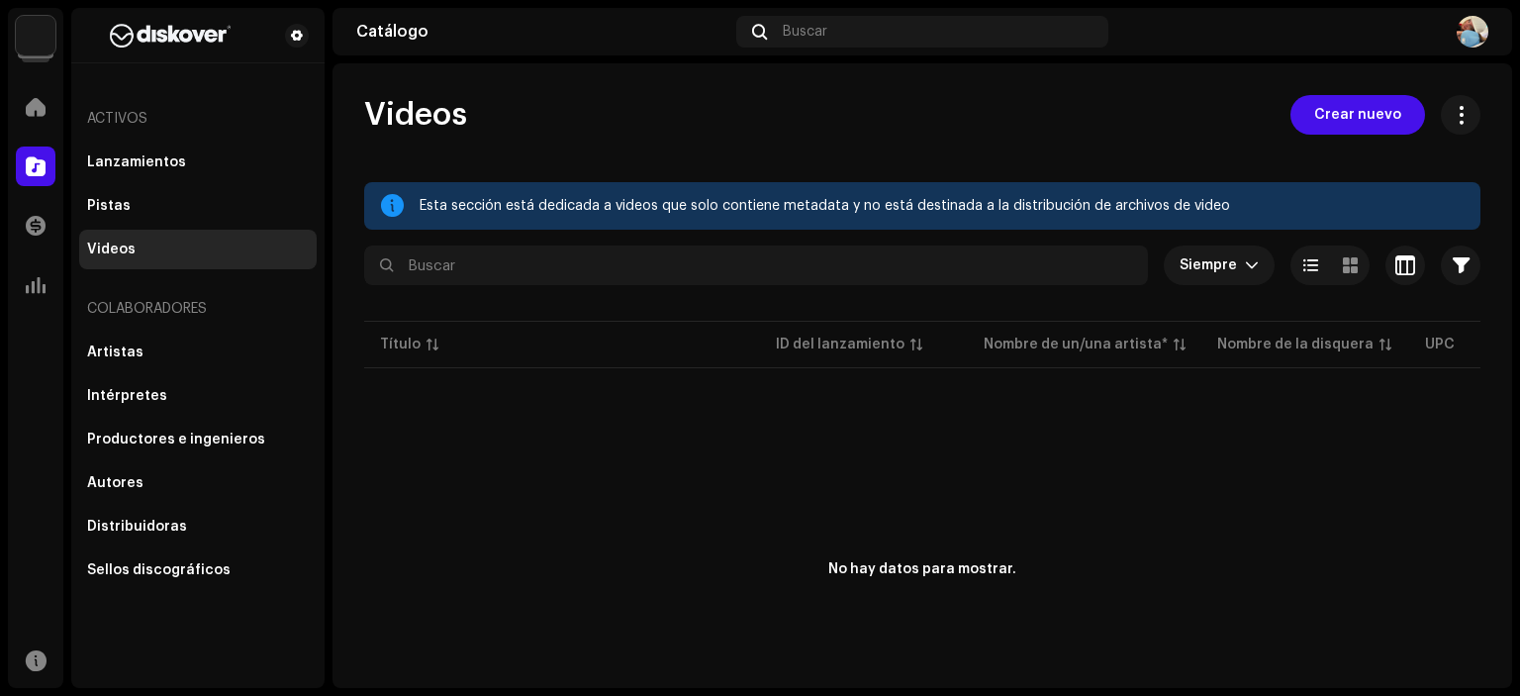
click at [154, 250] on div "Videos" at bounding box center [198, 249] width 222 height 16
click at [703, 203] on div "Esta sección está dedicada a videos que solo contiene metadata y no está destin…" at bounding box center [942, 206] width 1045 height 24
drag, startPoint x: 703, startPoint y: 203, endPoint x: 1145, endPoint y: 201, distance: 442.4
click at [1145, 201] on div "Esta sección está dedicada a videos que solo contiene metadata y no está destin…" at bounding box center [942, 206] width 1045 height 24
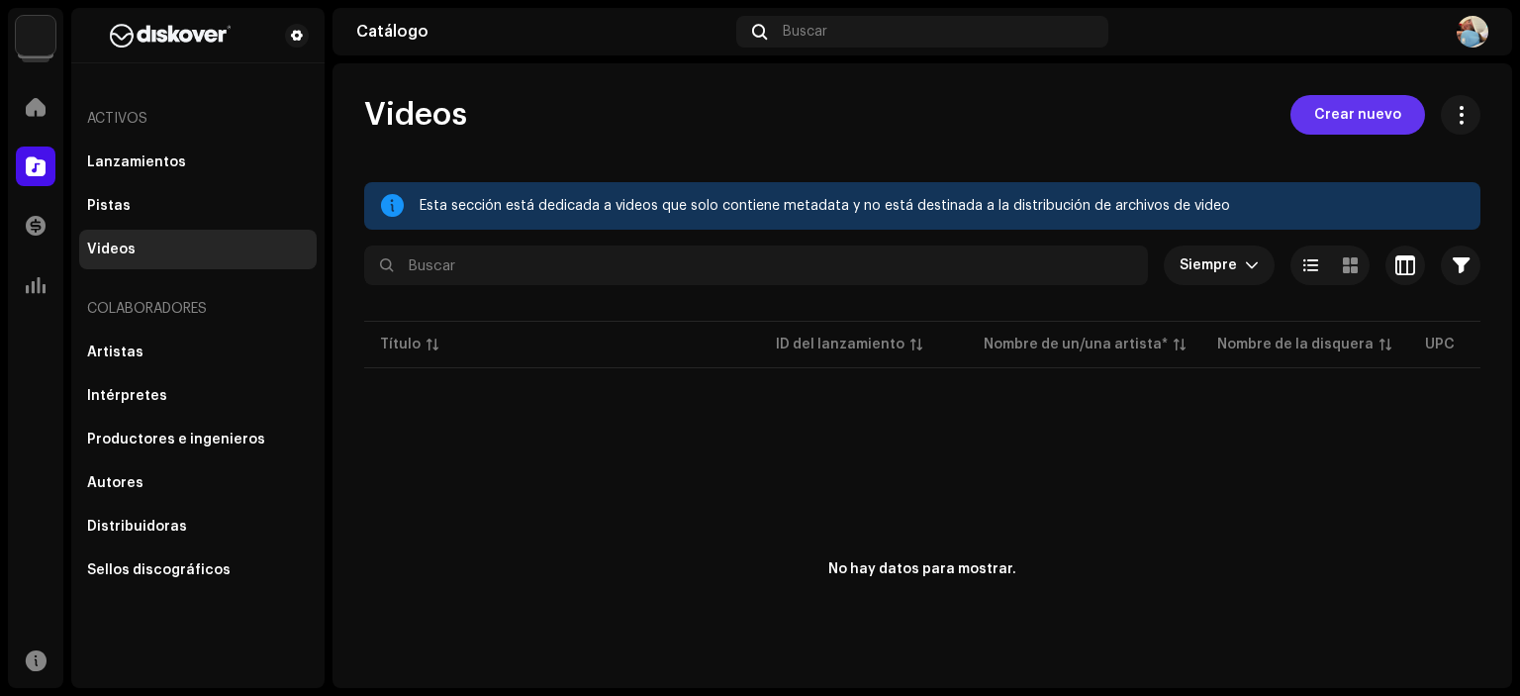
click at [1326, 110] on span "Crear nuevo" at bounding box center [1357, 115] width 87 height 40
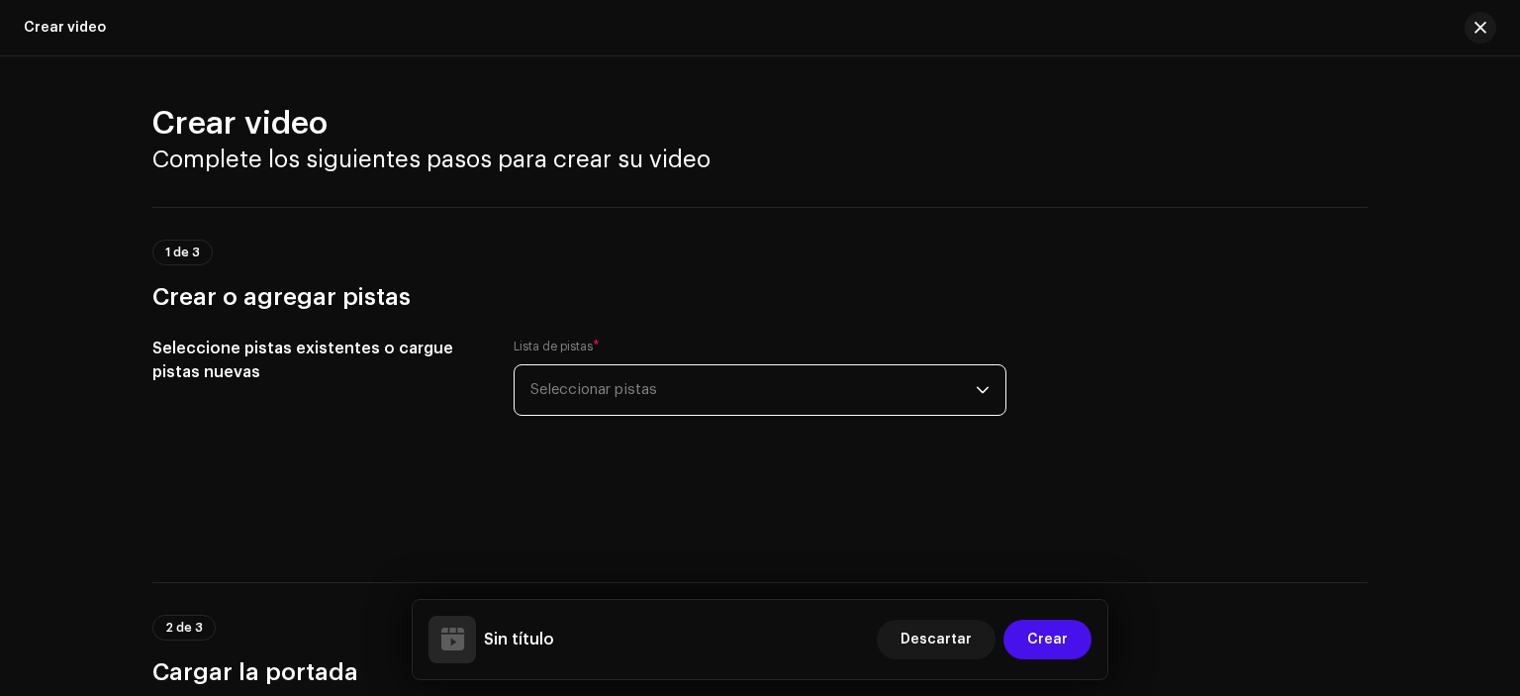
click at [574, 375] on span "Seleccionar pistas" at bounding box center [752, 389] width 445 height 49
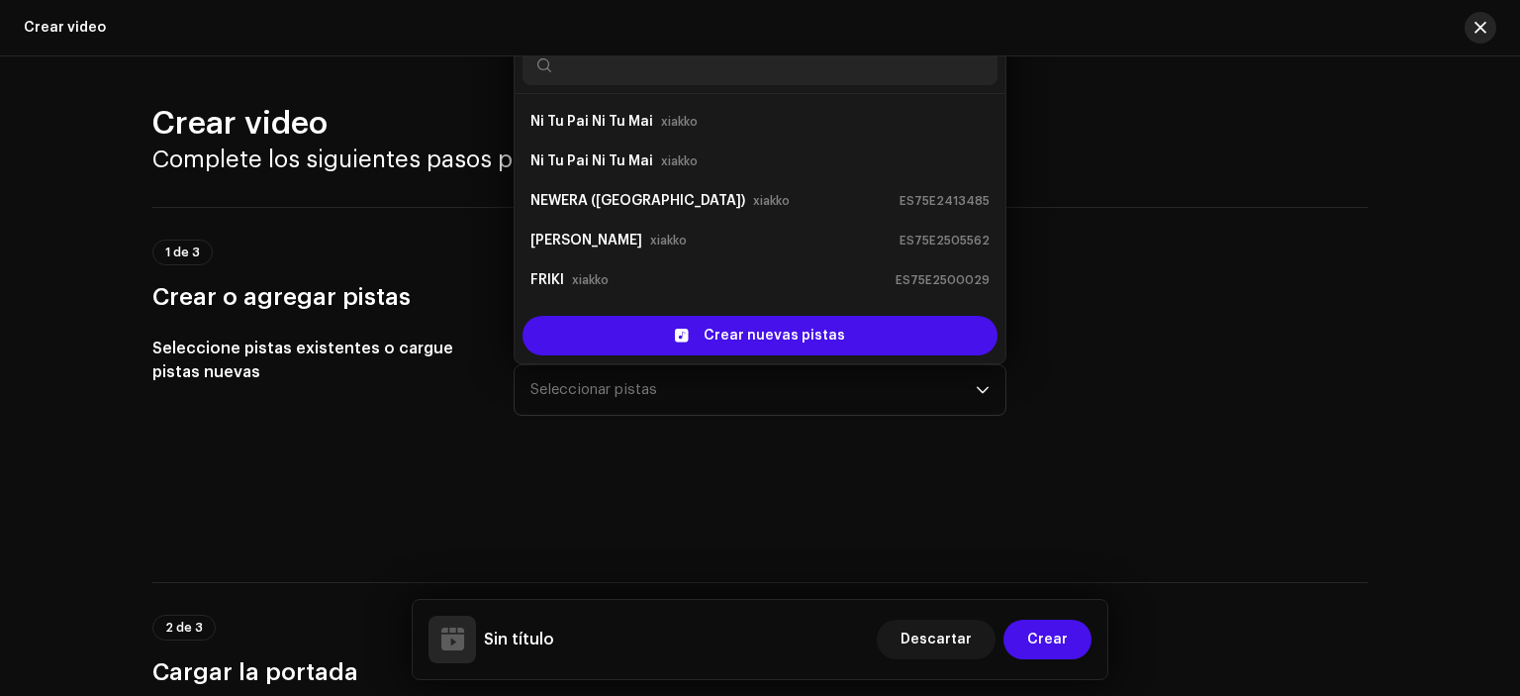
click at [1481, 34] on span "button" at bounding box center [1481, 28] width 12 height 16
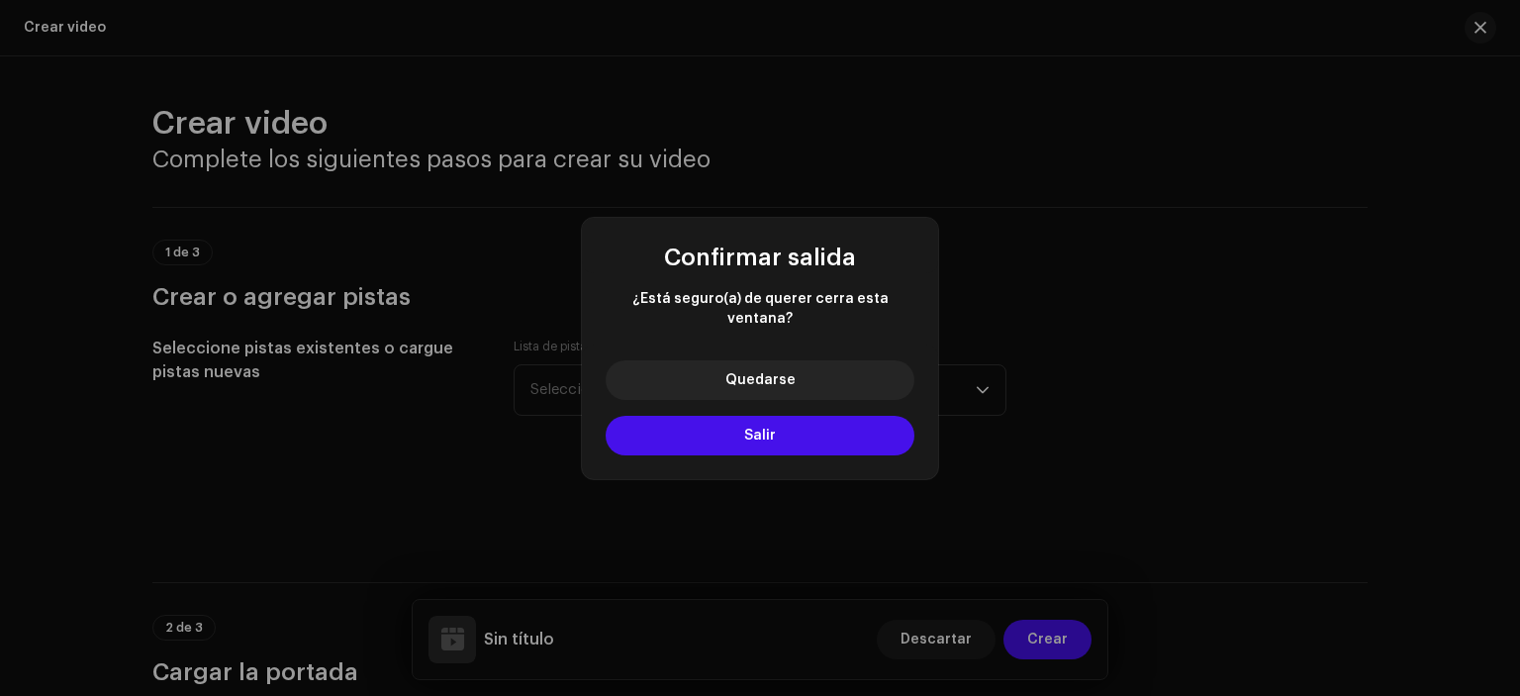
click at [744, 454] on div "Quedarse Salir" at bounding box center [760, 411] width 356 height 135
click at [741, 423] on button "Salir" at bounding box center [760, 436] width 309 height 40
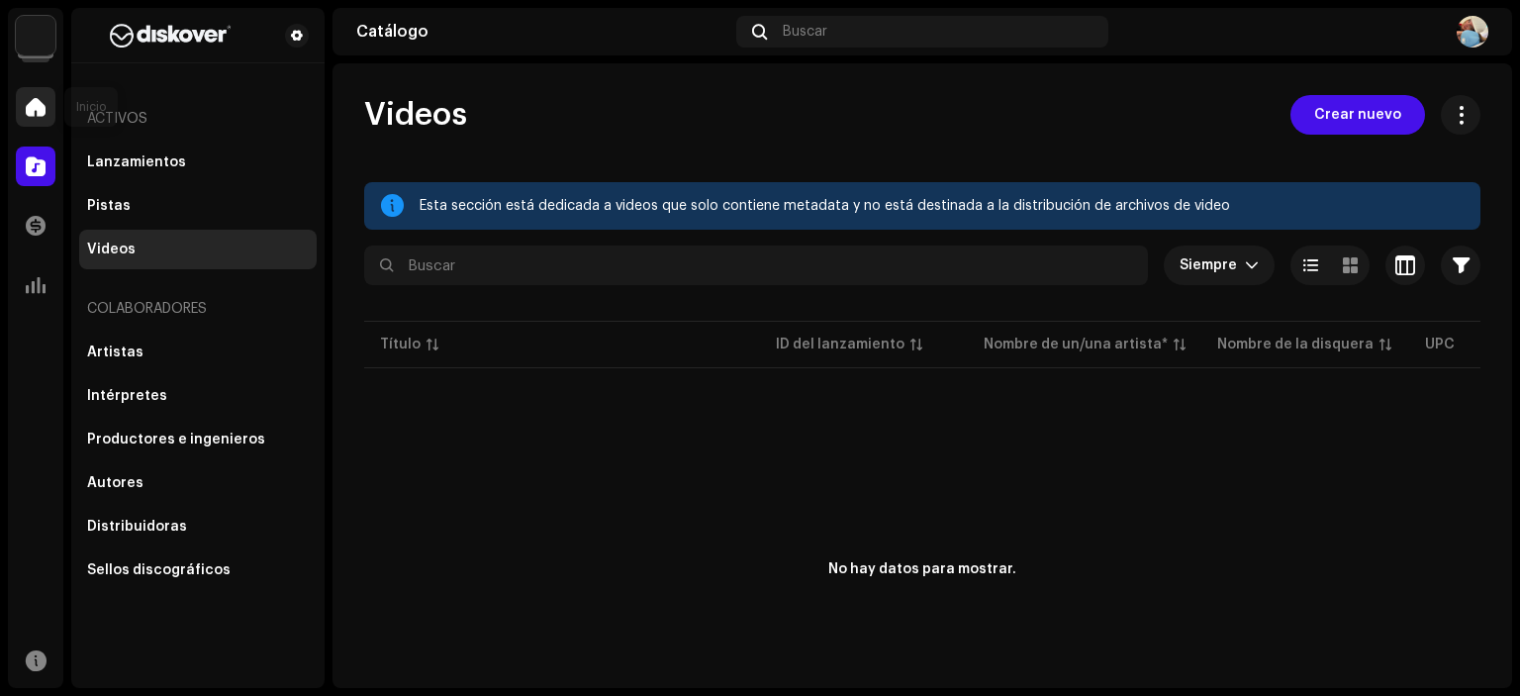
click at [51, 98] on div at bounding box center [36, 107] width 40 height 40
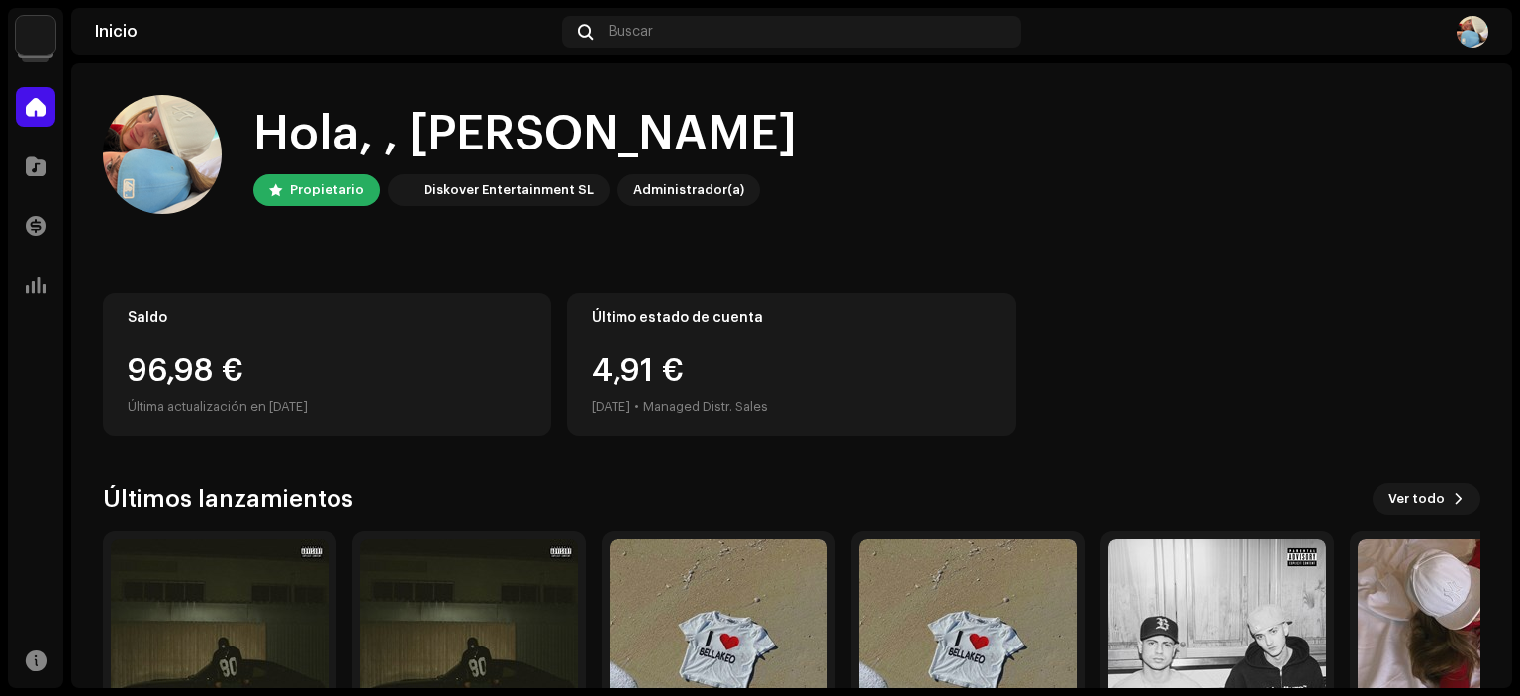
scroll to position [158, 0]
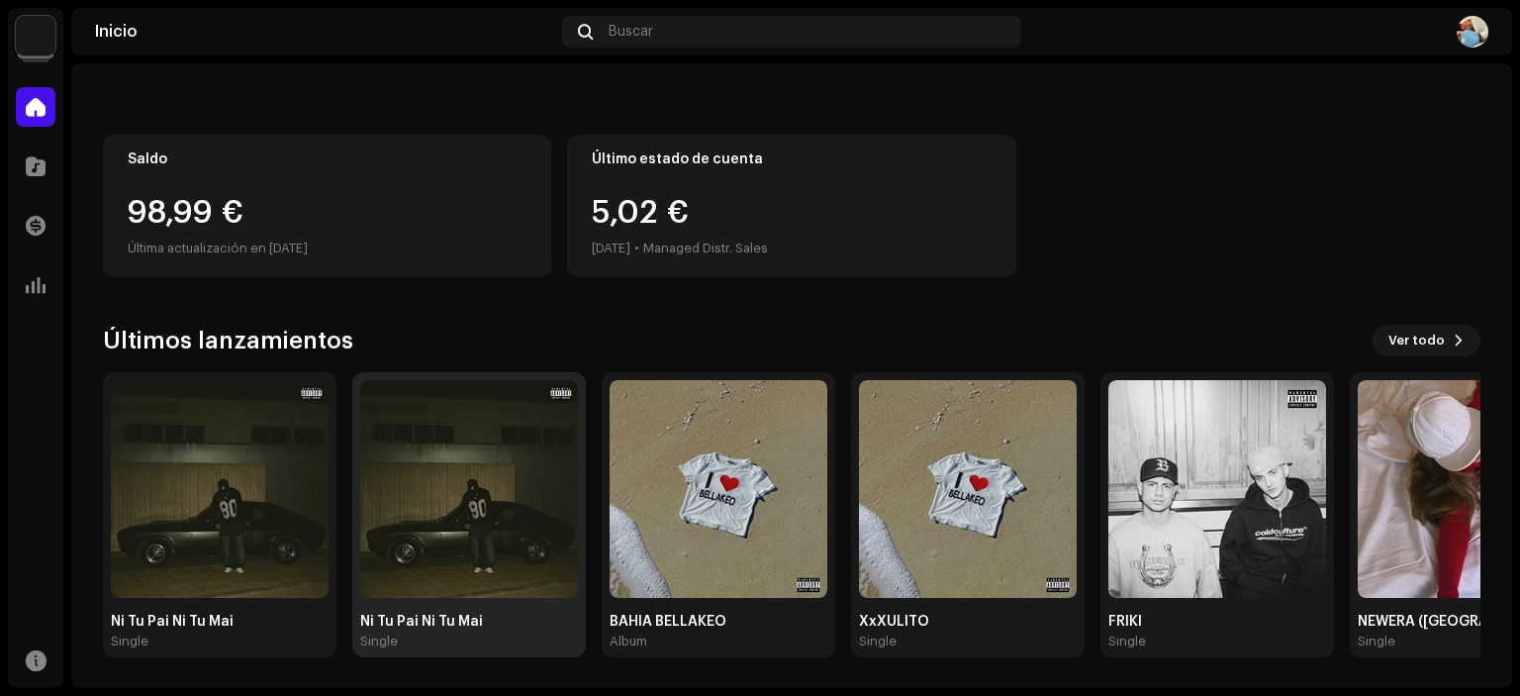
click at [467, 515] on img at bounding box center [469, 489] width 218 height 218
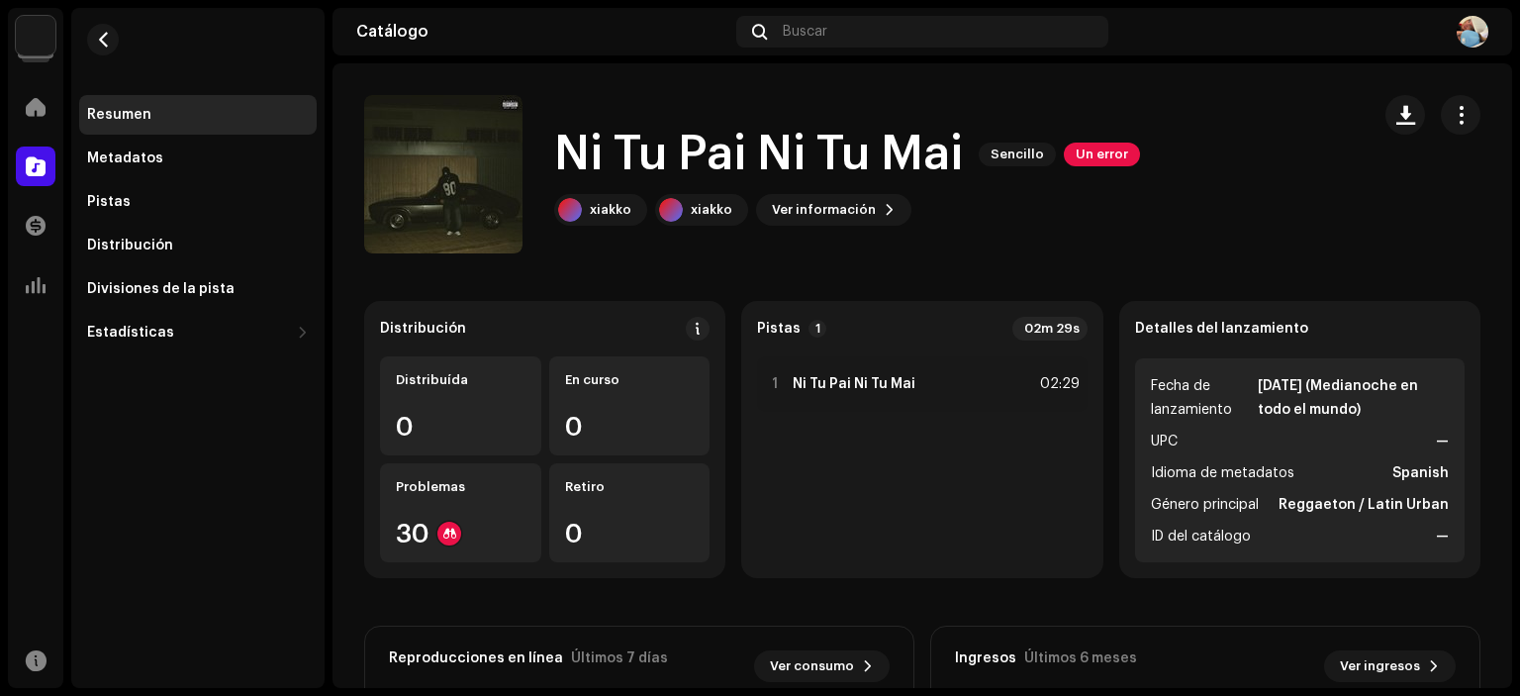
click at [1422, 111] on div at bounding box center [1433, 115] width 95 height 40
click at [1441, 116] on button "button" at bounding box center [1461, 115] width 40 height 40
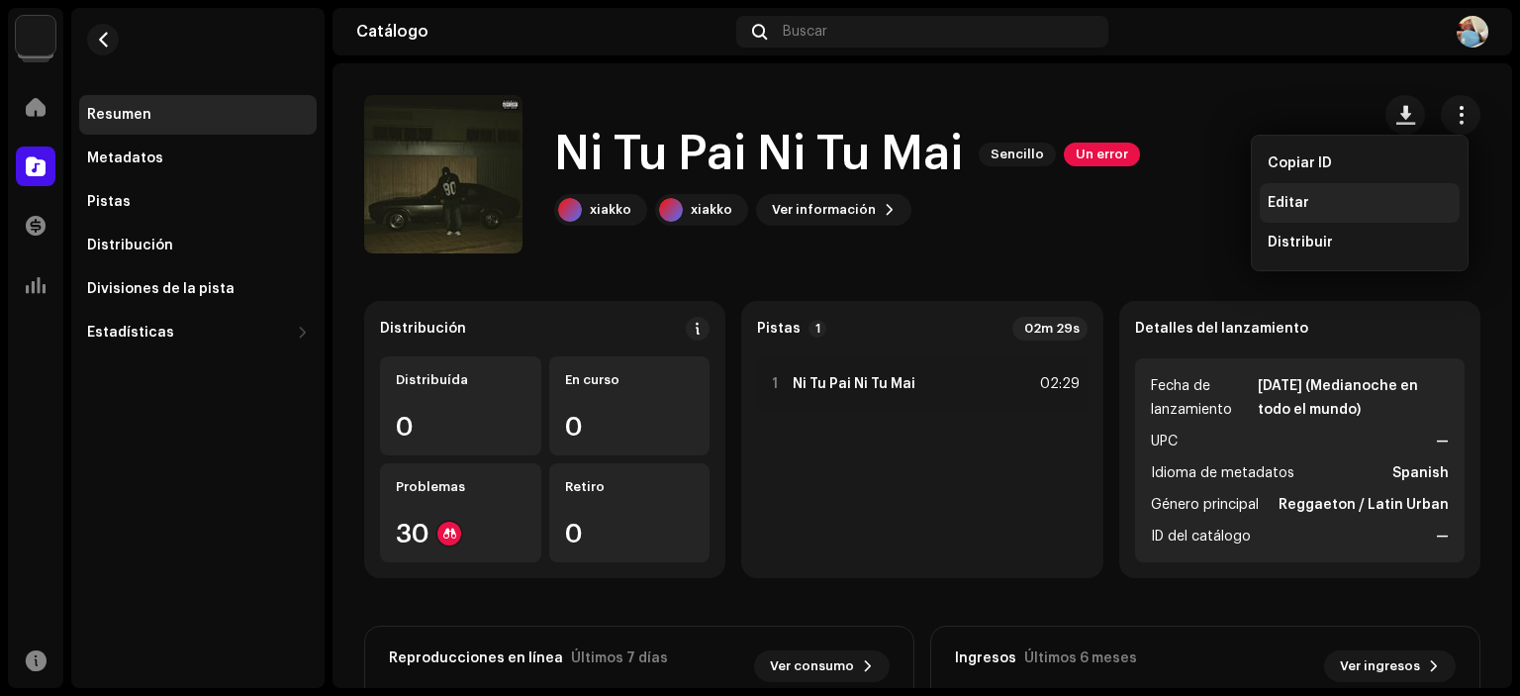
click at [1312, 193] on div "Editar" at bounding box center [1360, 203] width 200 height 40
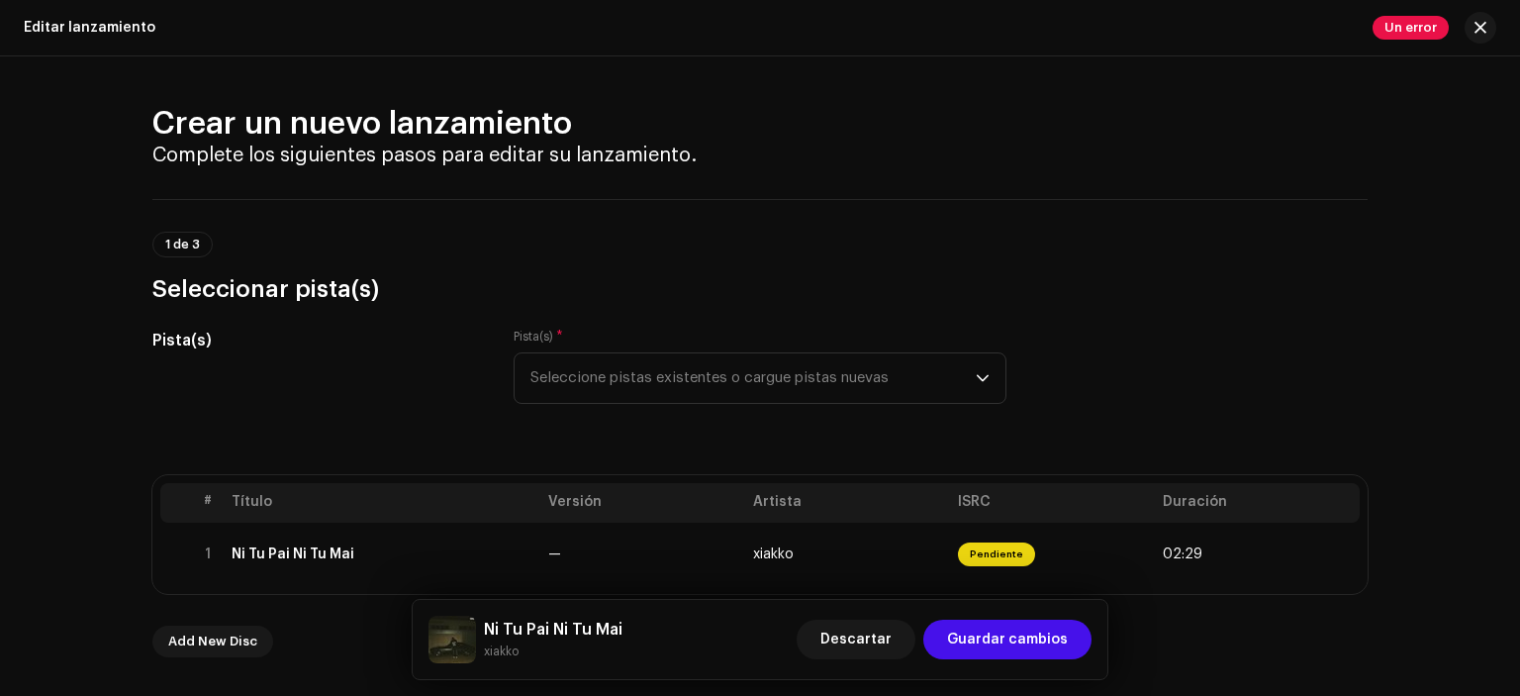
scroll to position [336, 0]
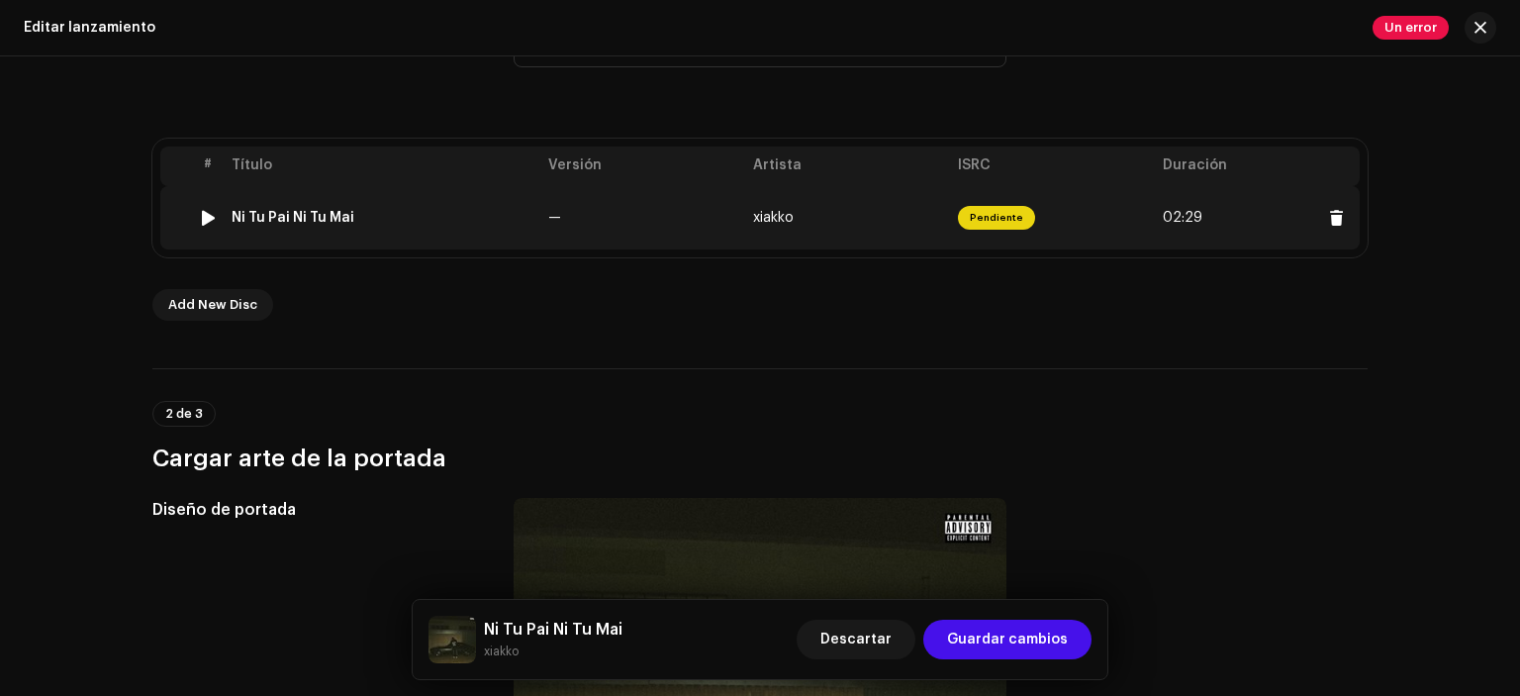
click at [335, 192] on td "Ni Tu Pai Ni Tu Mai" at bounding box center [382, 217] width 317 height 63
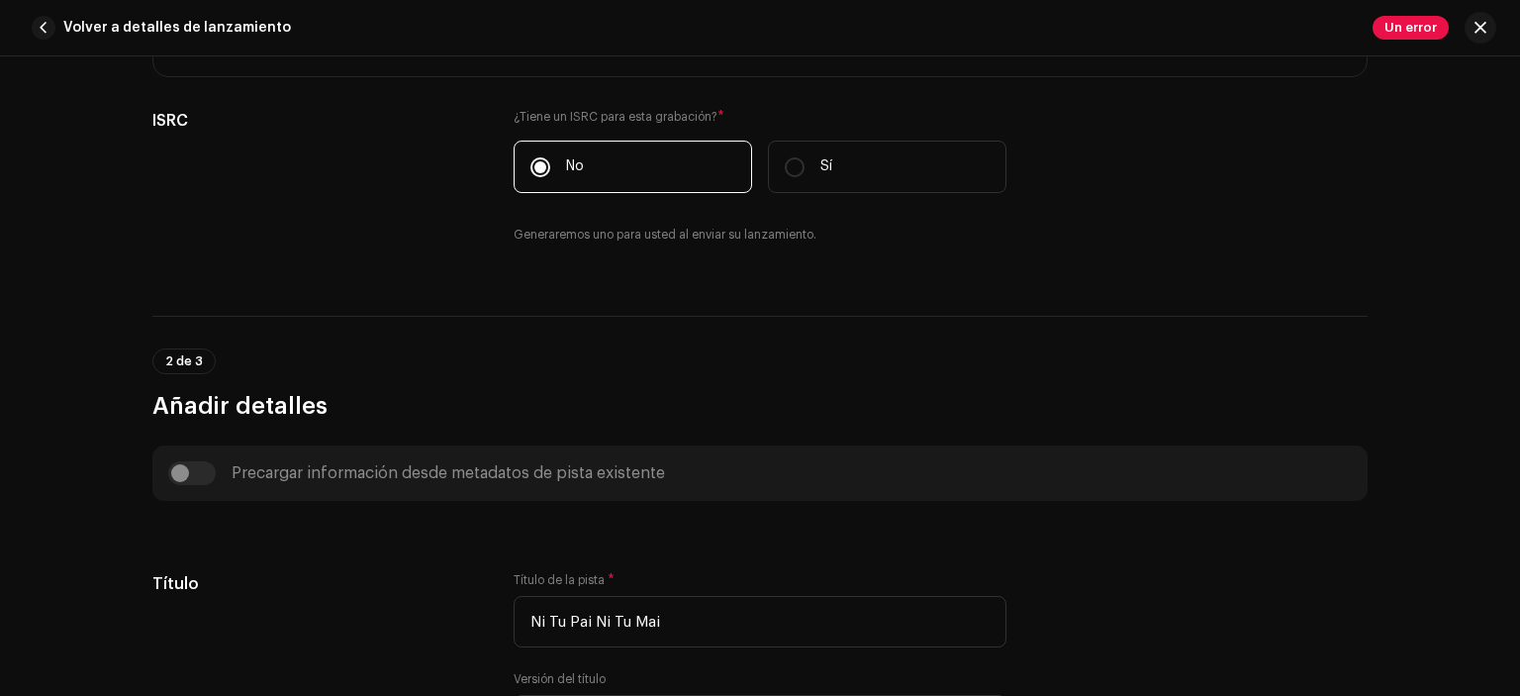
scroll to position [412, 0]
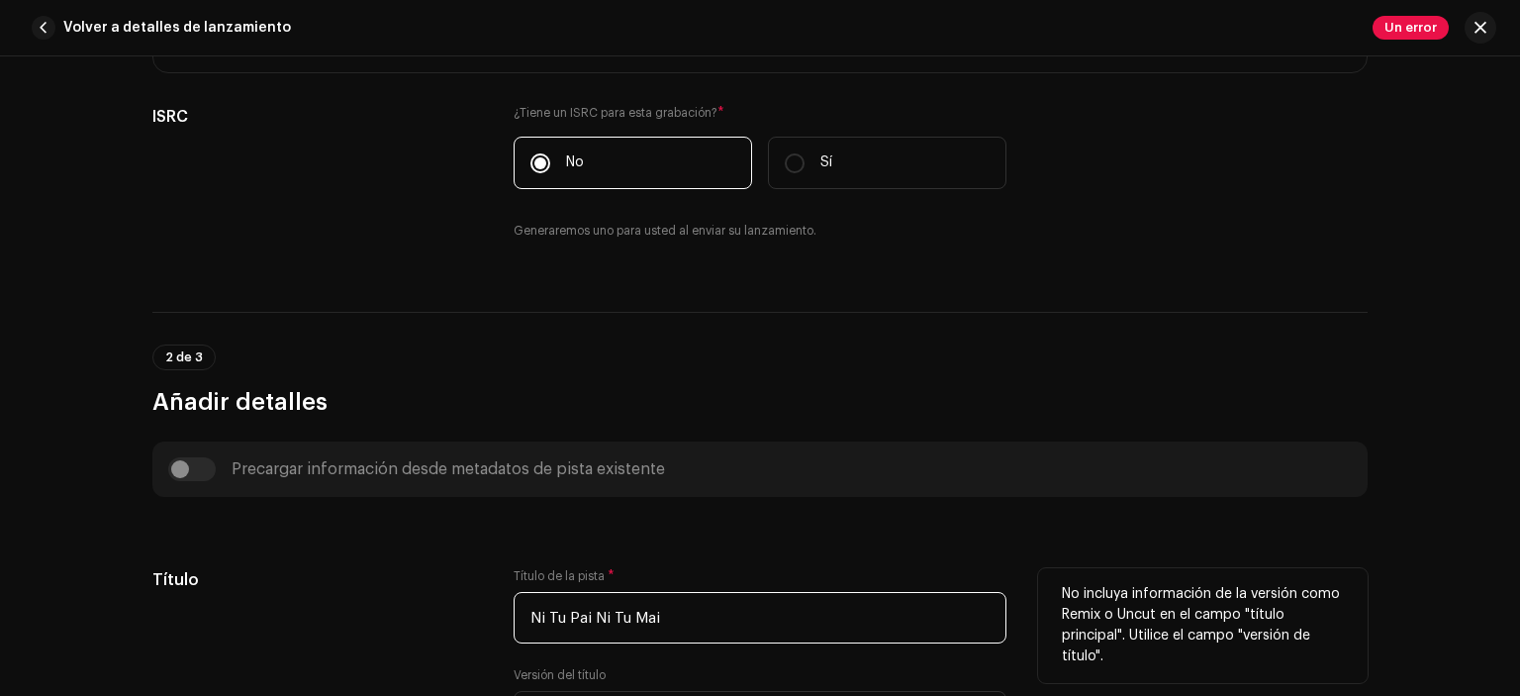
click at [538, 621] on input "Ni Tu Pai Ni Tu Mai" at bounding box center [760, 617] width 493 height 51
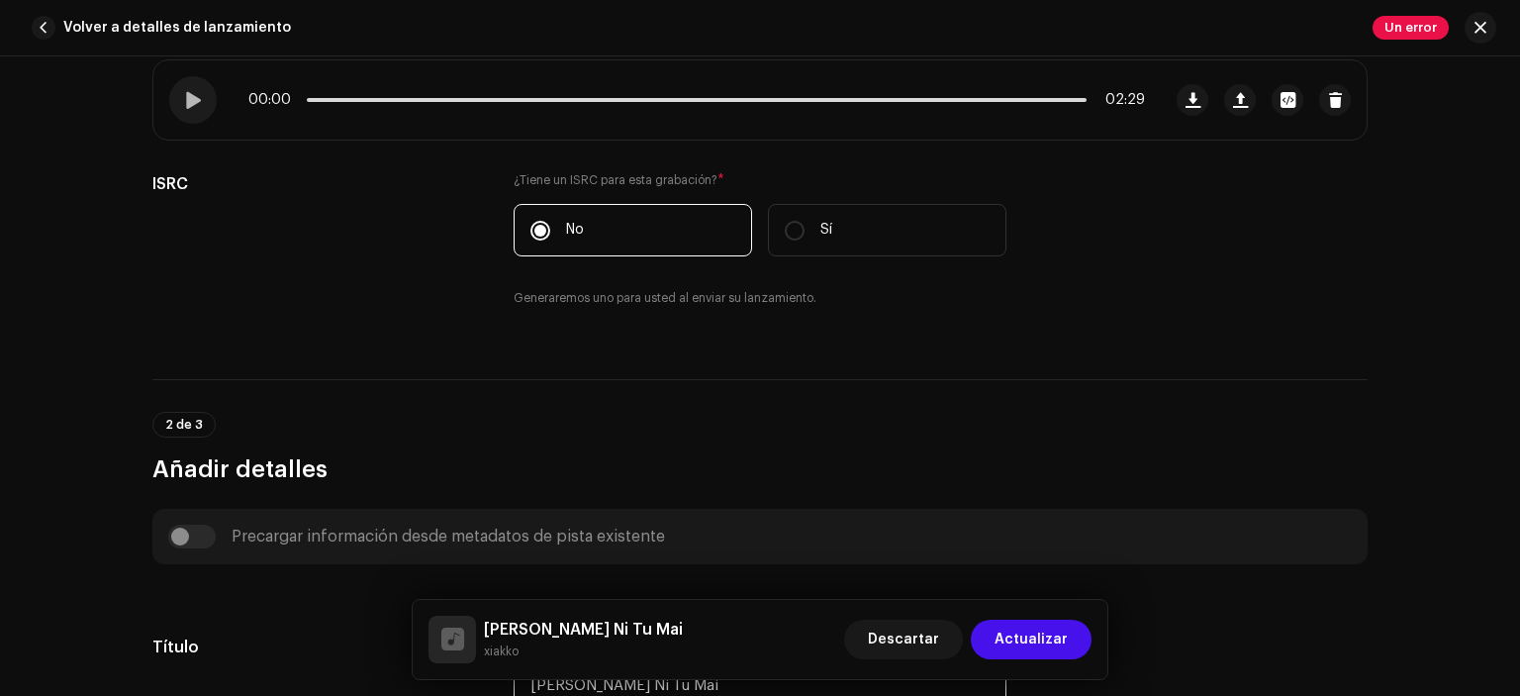
scroll to position [356, 0]
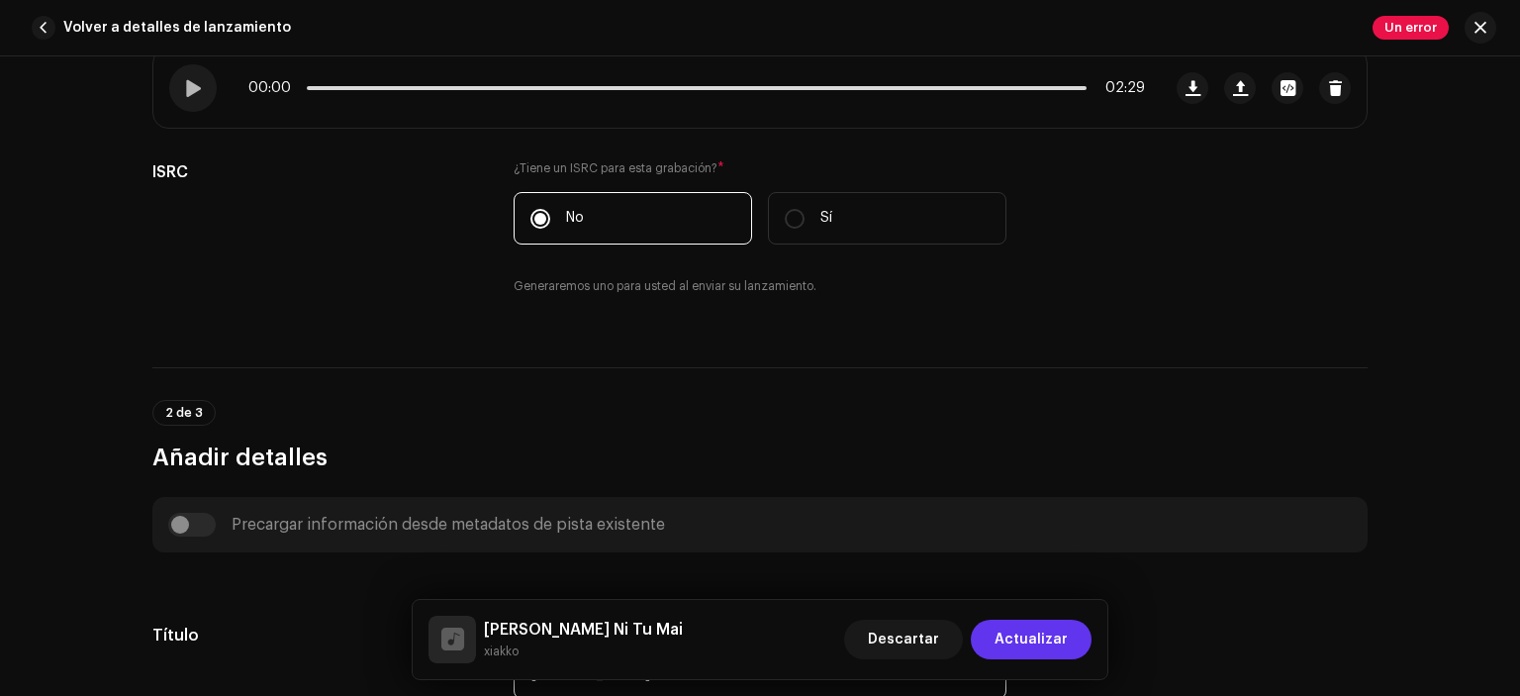
type input "[PERSON_NAME] Ni Tu Mai"
click at [1069, 646] on button "Actualizar" at bounding box center [1031, 640] width 121 height 40
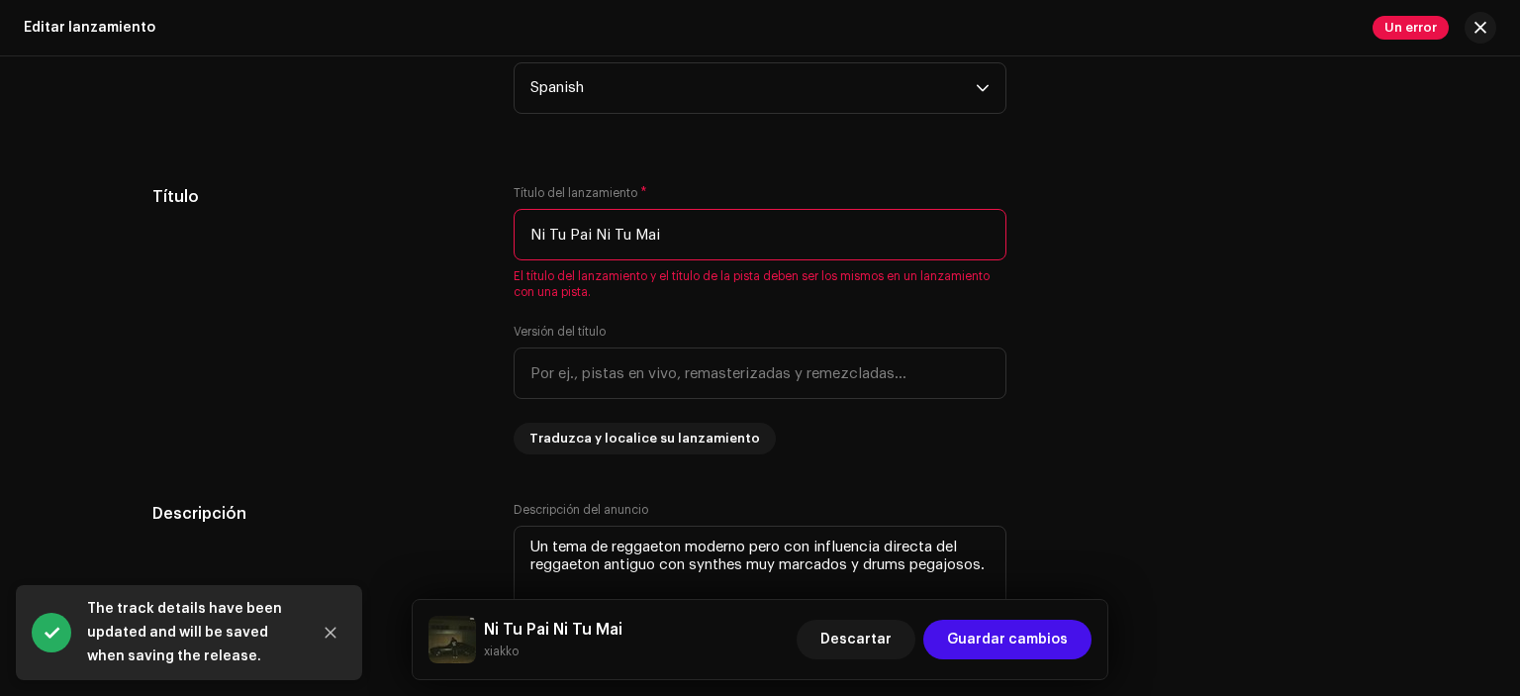
scroll to position [1766, 0]
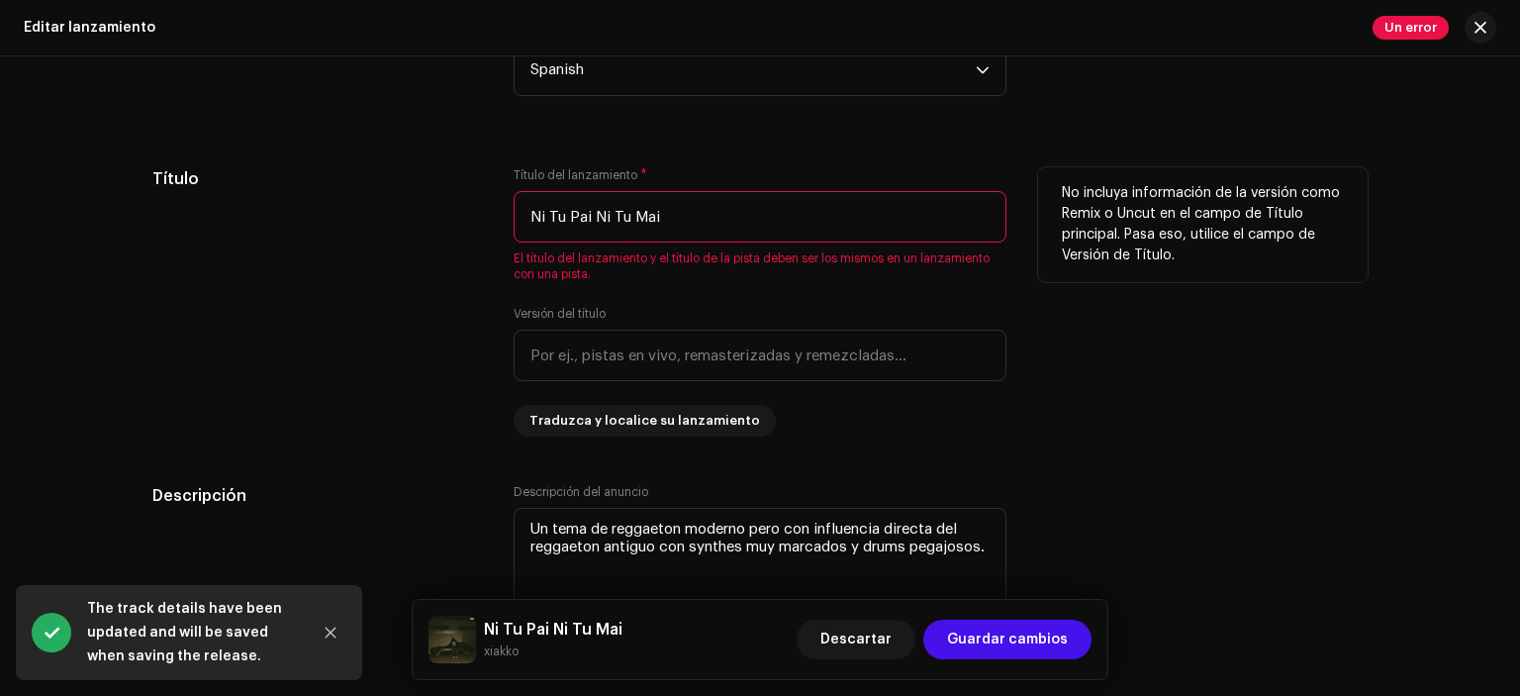
click at [542, 220] on input "Ni Tu Pai Ni Tu Mai" at bounding box center [760, 216] width 493 height 51
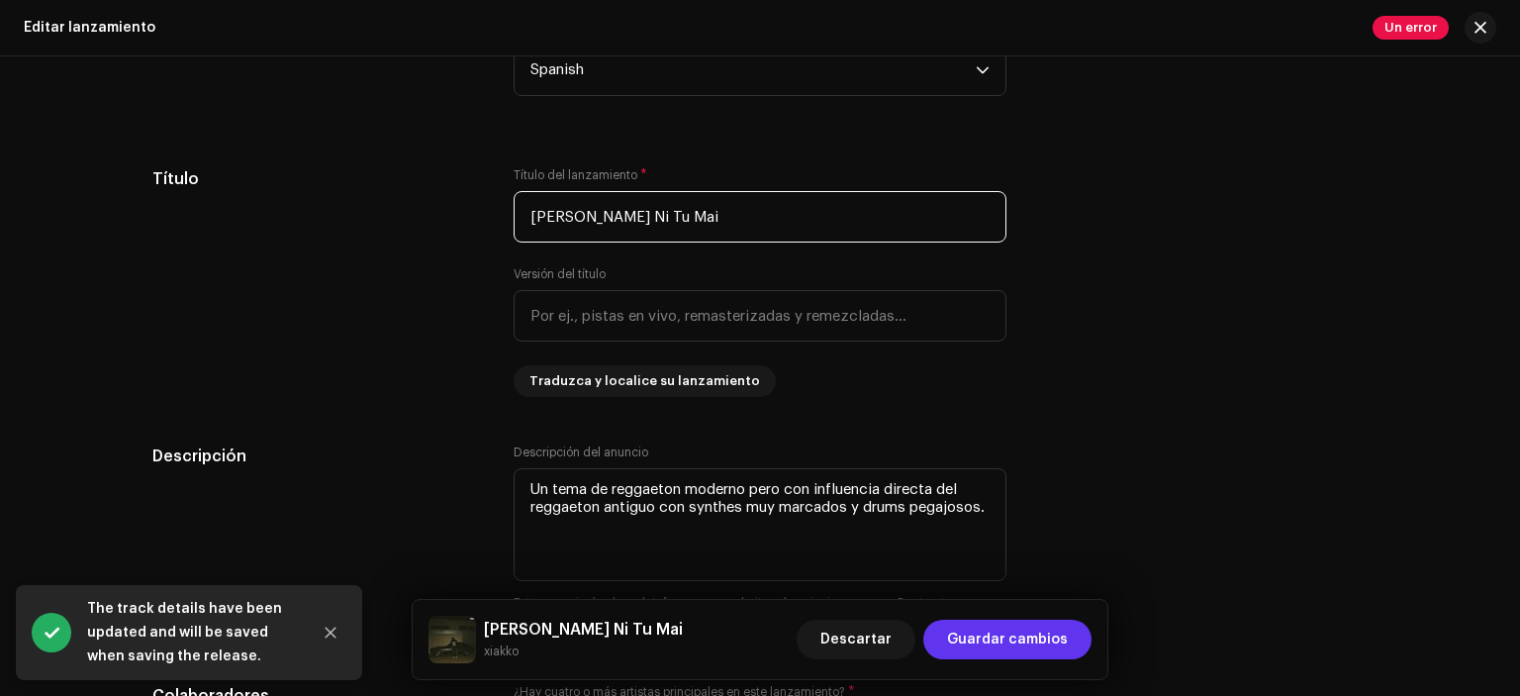
type input "[PERSON_NAME] Ni Tu Mai"
click at [1001, 640] on span "Guardar cambios" at bounding box center [1007, 640] width 121 height 40
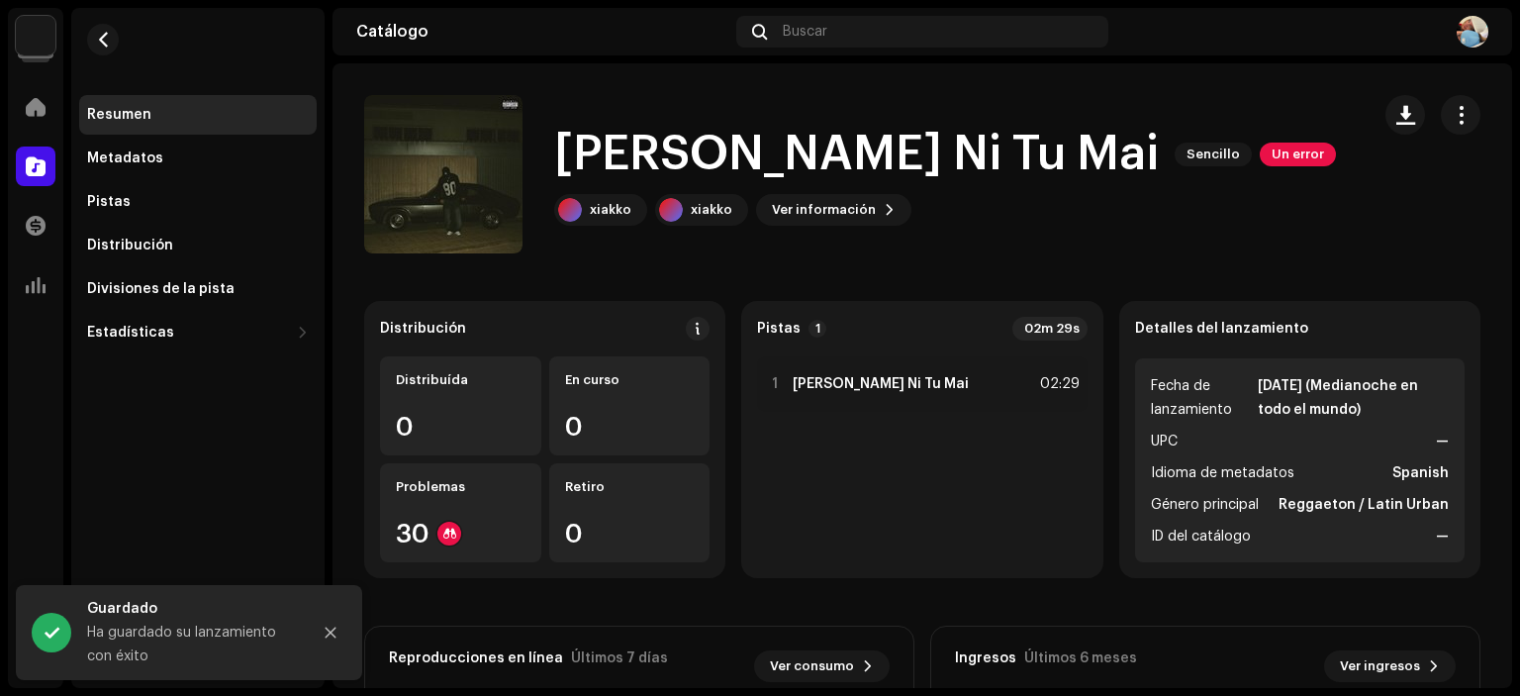
click at [172, 110] on div "Resumen" at bounding box center [198, 115] width 222 height 16
click at [93, 41] on button "button" at bounding box center [103, 40] width 32 height 32
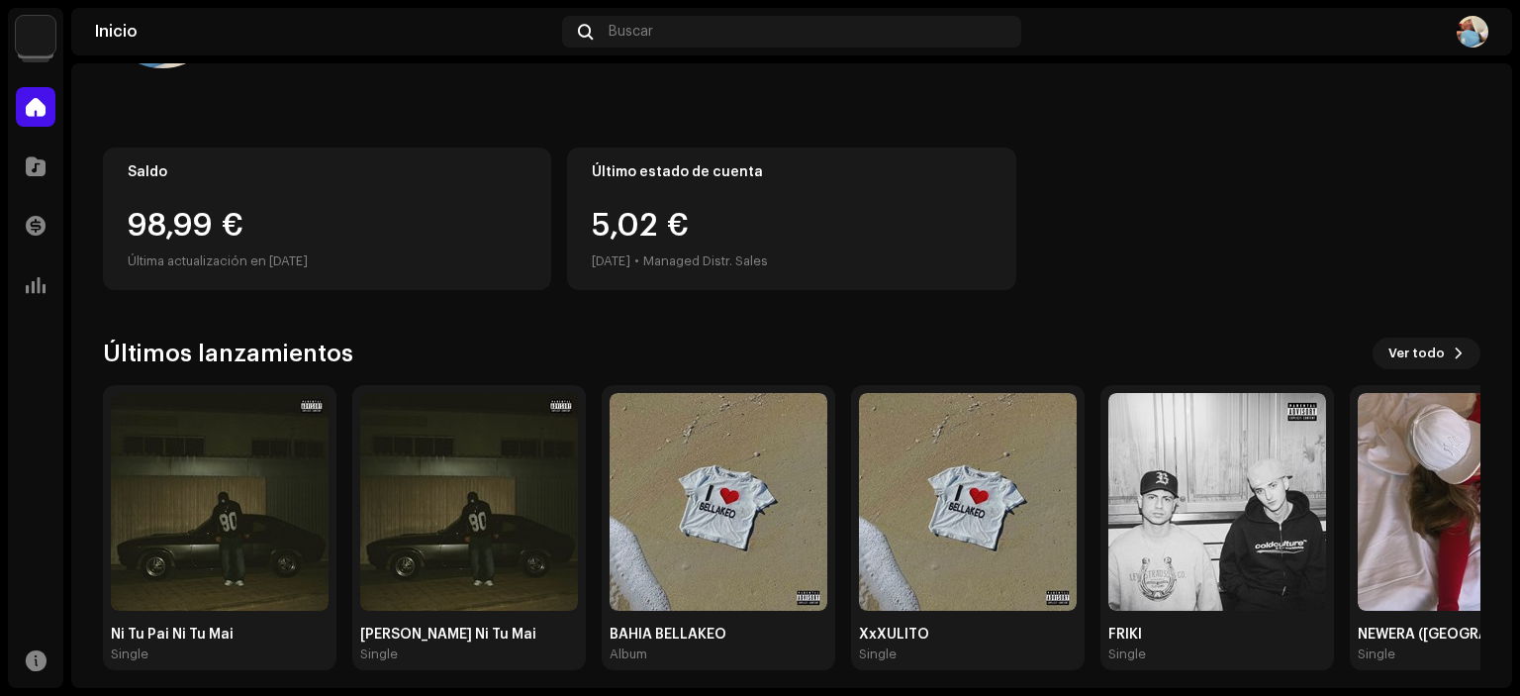
scroll to position [158, 0]
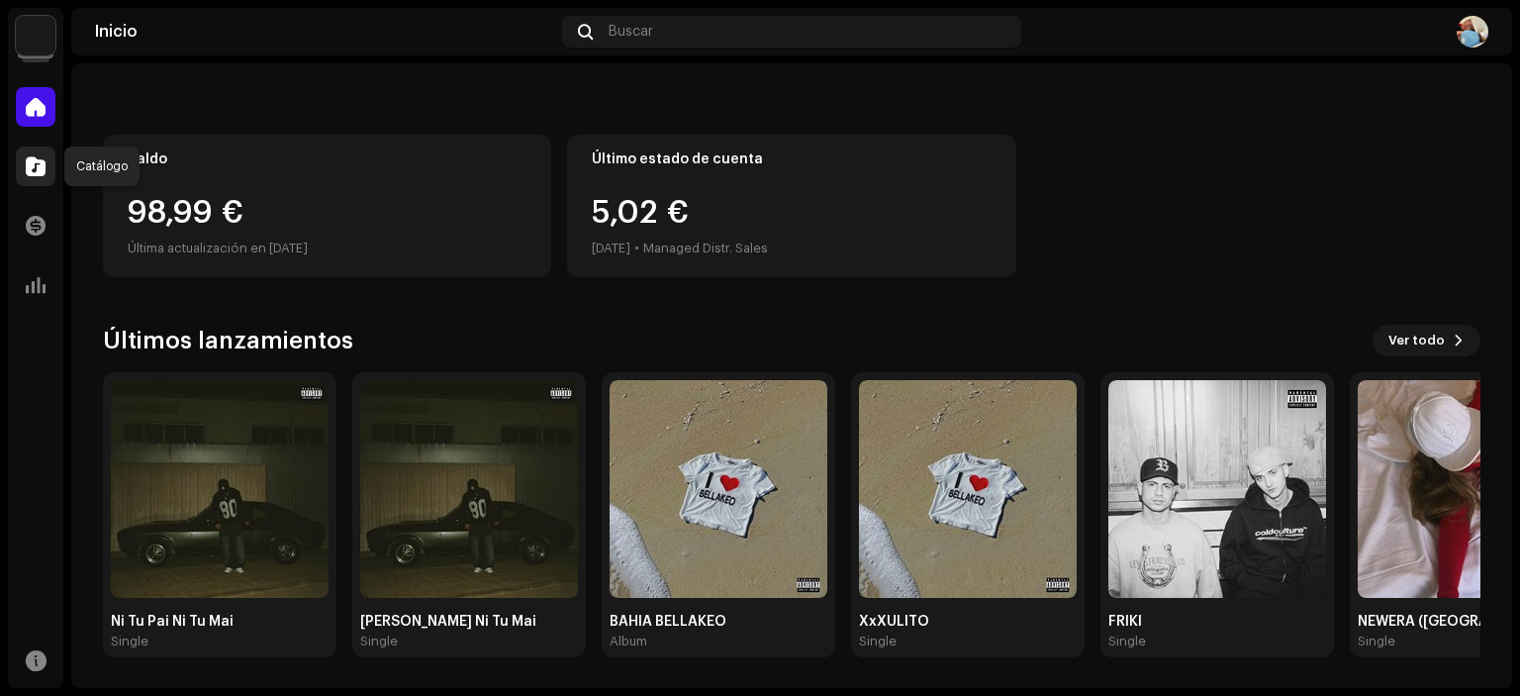
click at [40, 173] on span at bounding box center [36, 166] width 20 height 16
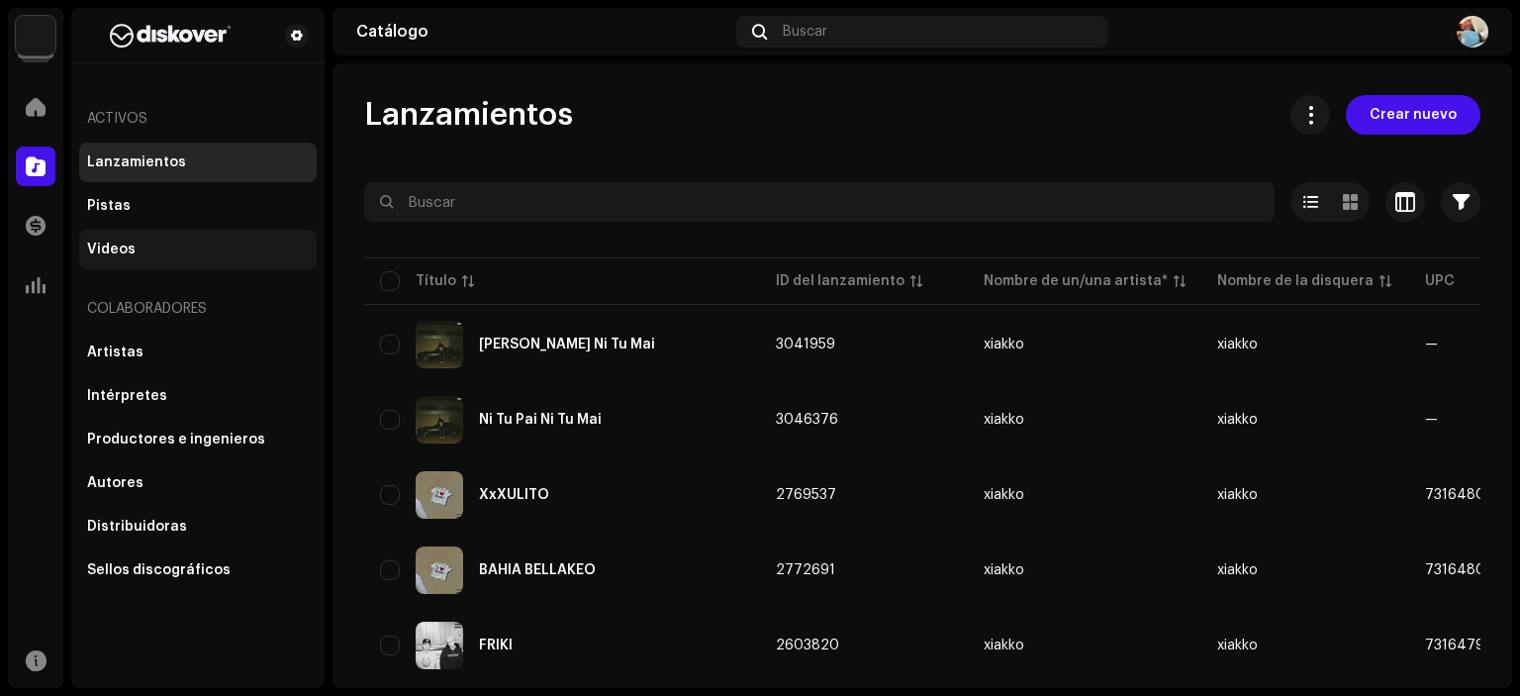
click at [117, 238] on div "Videos" at bounding box center [198, 250] width 238 height 40
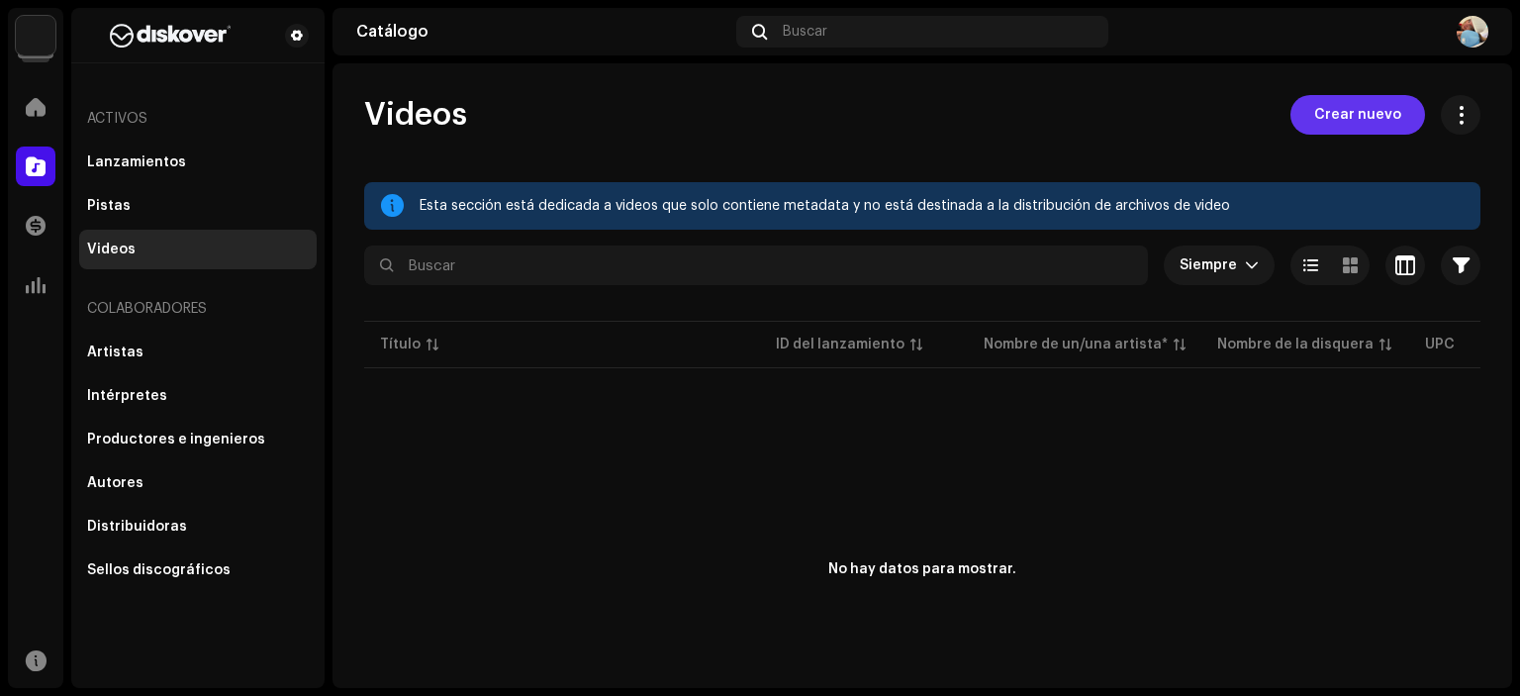
click at [1362, 110] on span "Crear nuevo" at bounding box center [1357, 115] width 87 height 40
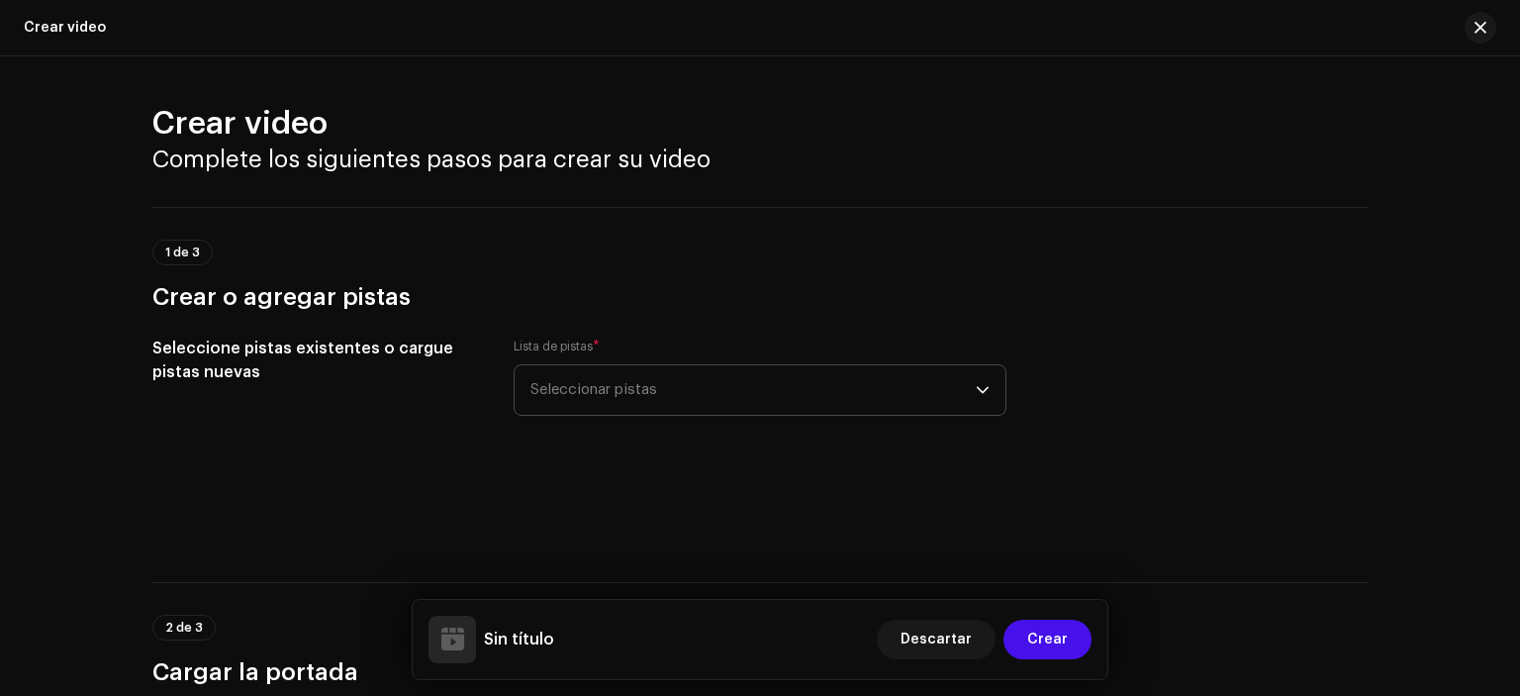
click at [728, 375] on span "Seleccionar pistas" at bounding box center [752, 389] width 445 height 49
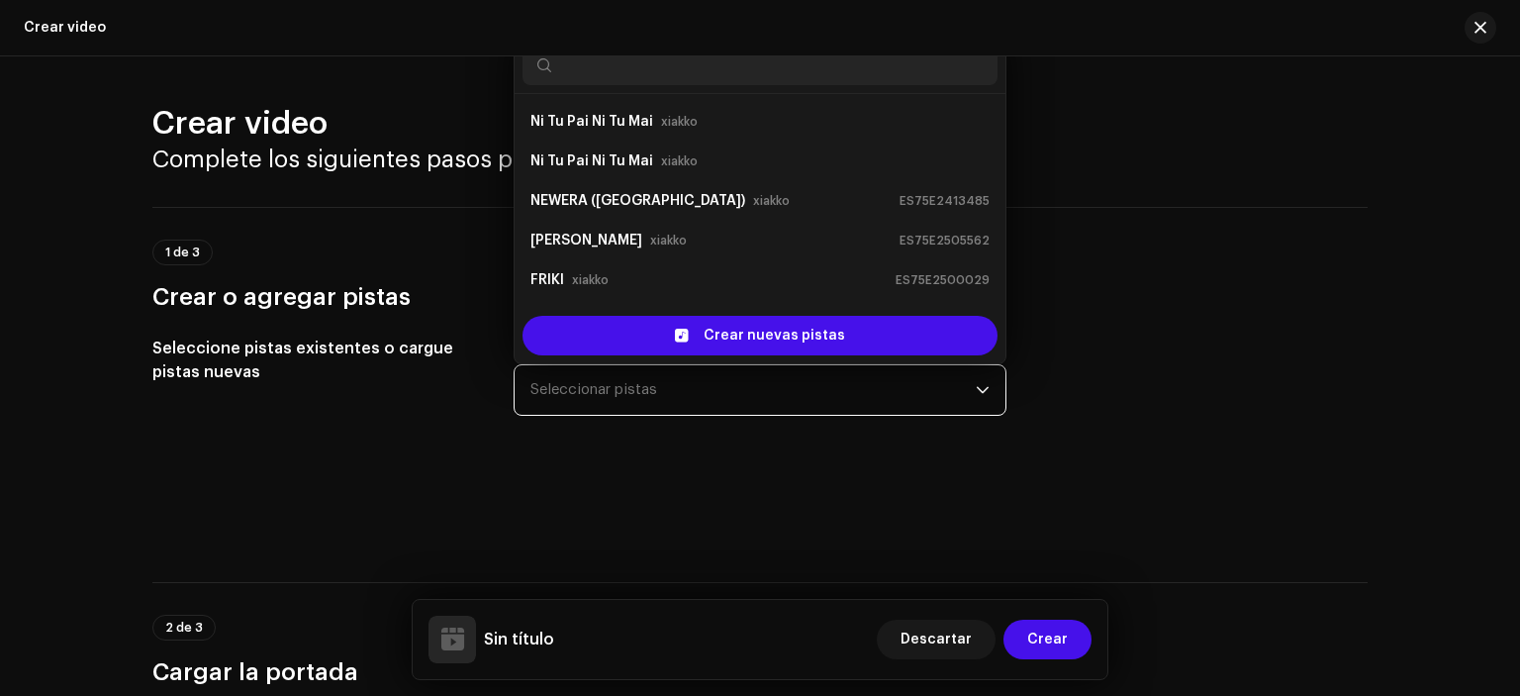
click at [728, 375] on span "Seleccionar pistas" at bounding box center [752, 389] width 445 height 49
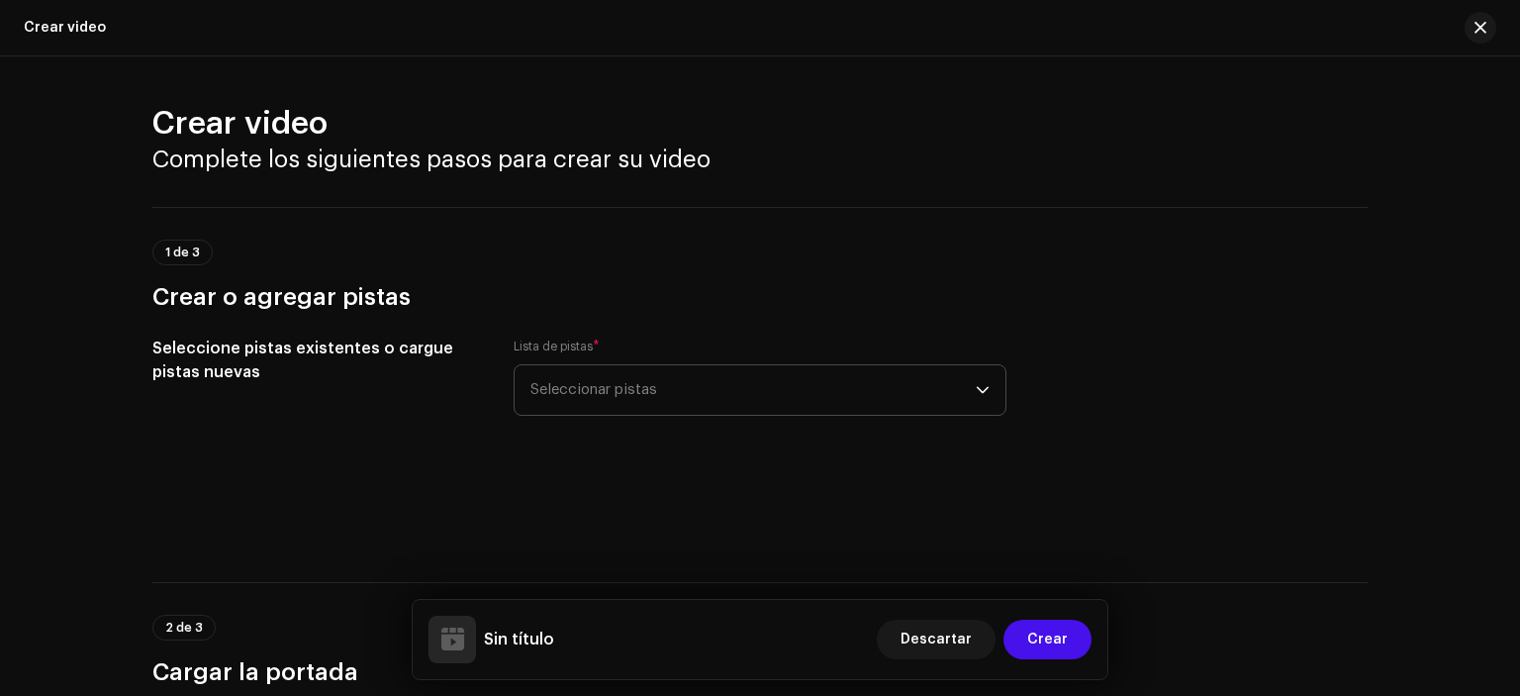
click at [622, 410] on span "Seleccionar pistas" at bounding box center [752, 389] width 445 height 49
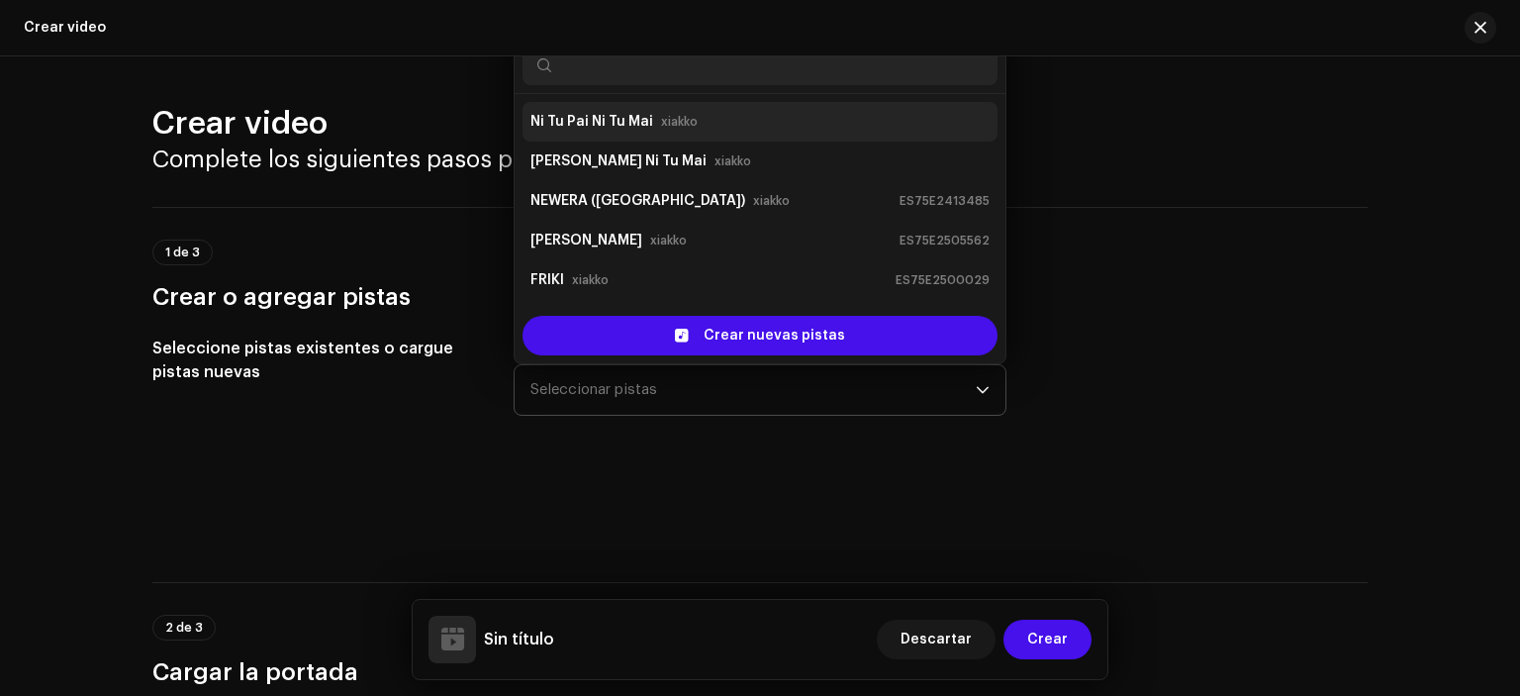
click at [588, 122] on strong "Ni Tu Pai Ni Tu Mai" at bounding box center [591, 122] width 123 height 32
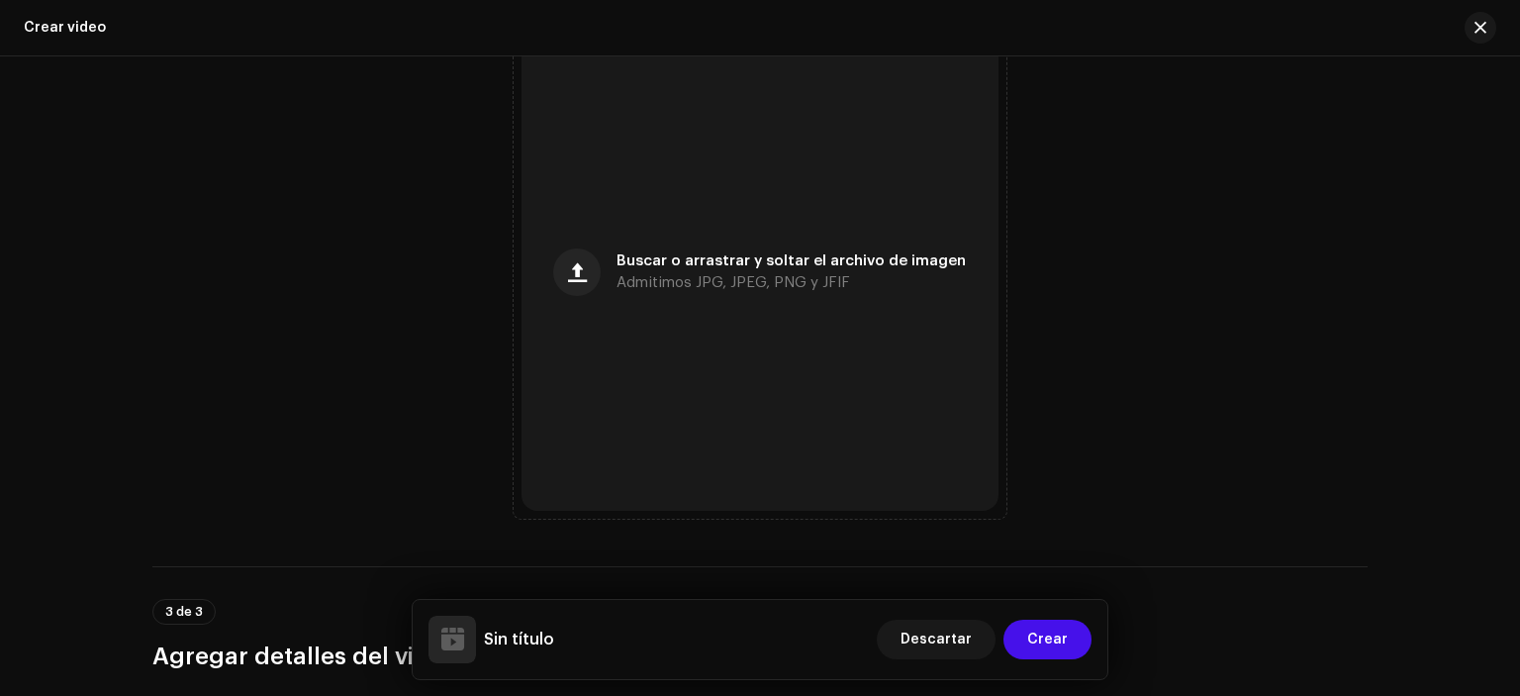
scroll to position [890, 0]
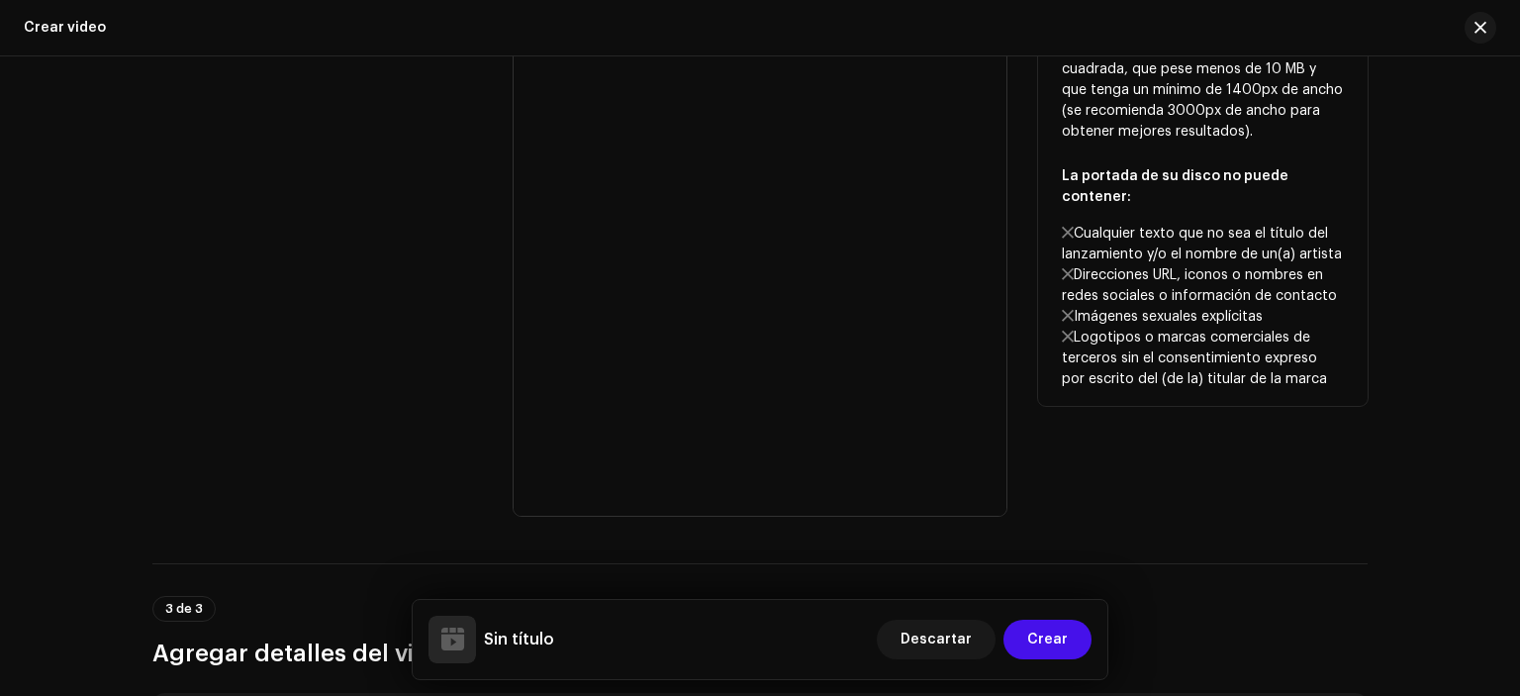
click at [162, 332] on div "Portada" at bounding box center [317, 257] width 330 height 517
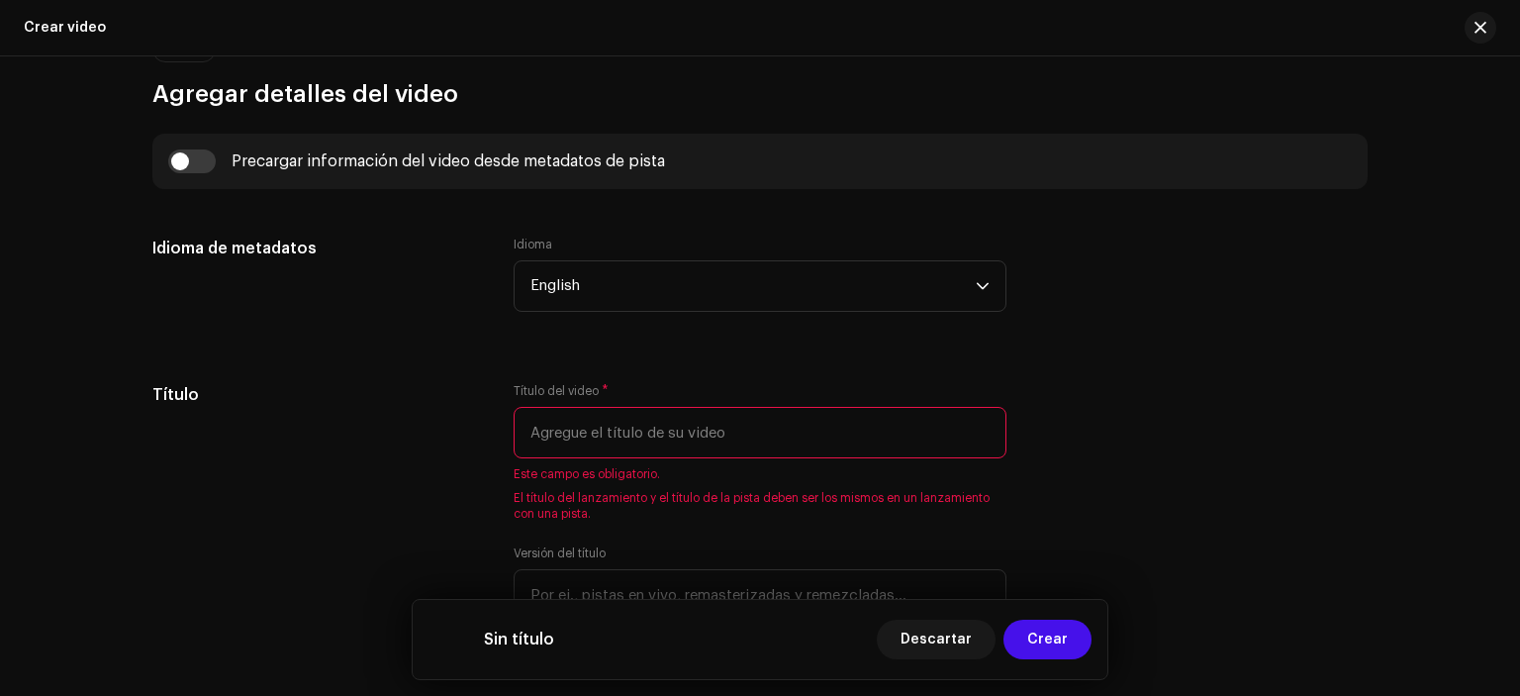
scroll to position [1457, 0]
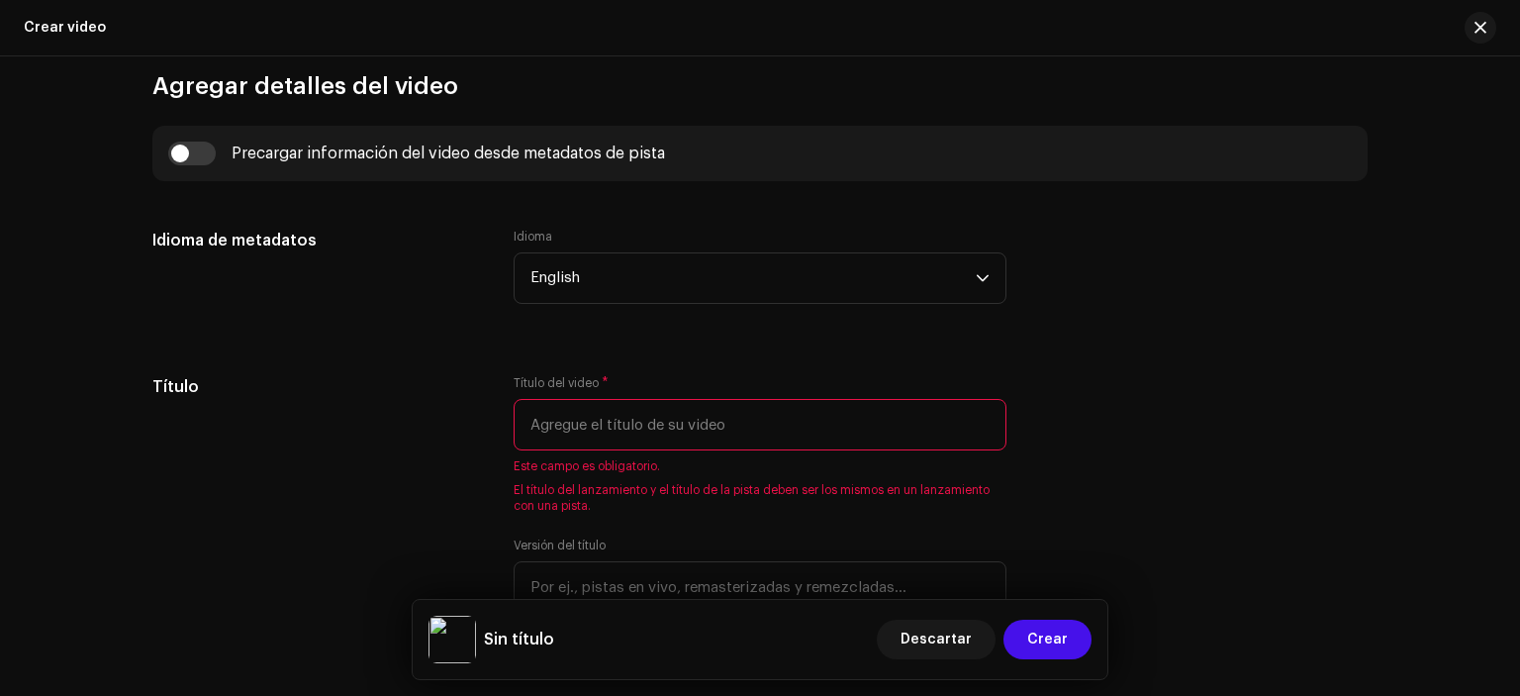
click at [226, 157] on div "Precargar información del video desde metadatos de pista" at bounding box center [760, 154] width 1184 height 24
click at [196, 159] on input "checkbox" at bounding box center [192, 154] width 48 height 24
checkbox input "true"
type input "Ni Tu Pai Ni Tu Mai"
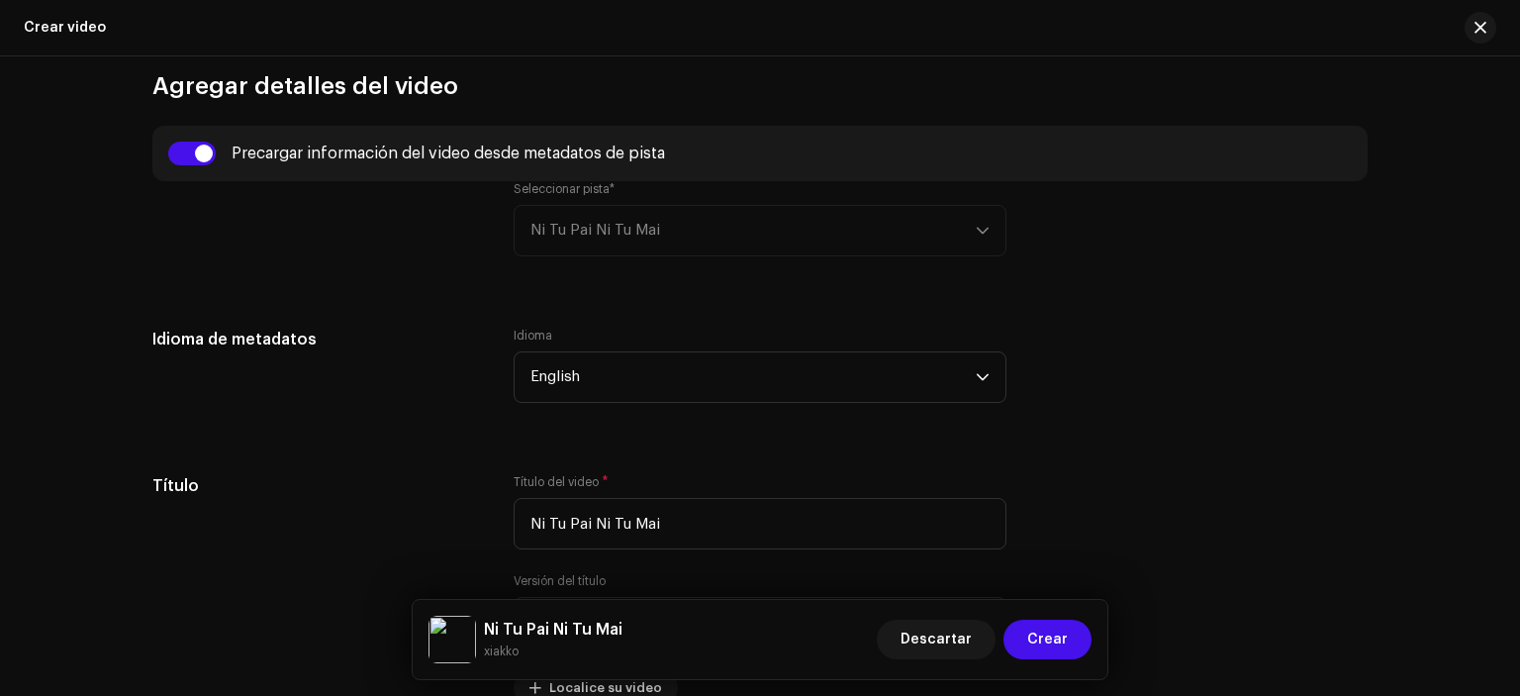
scroll to position [1658, 0]
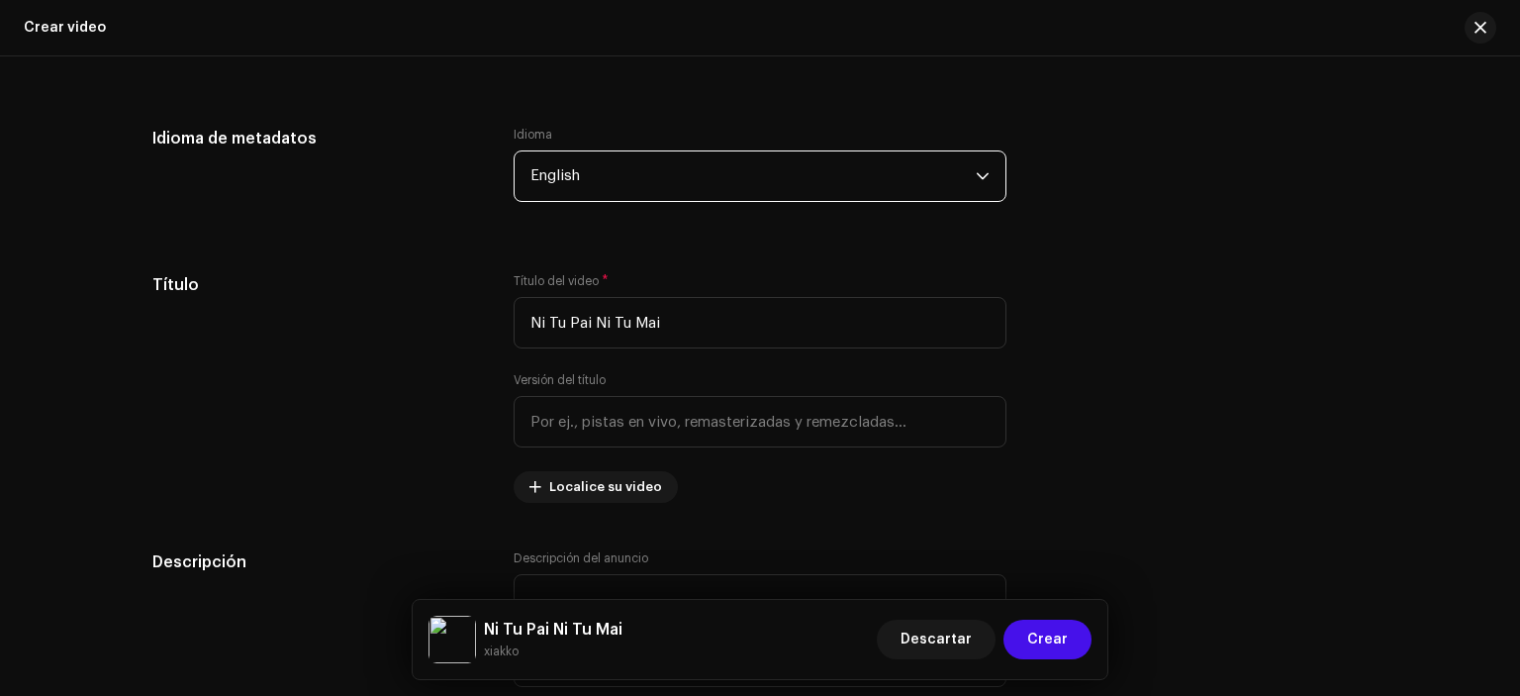
click at [621, 184] on span "English" at bounding box center [752, 175] width 445 height 49
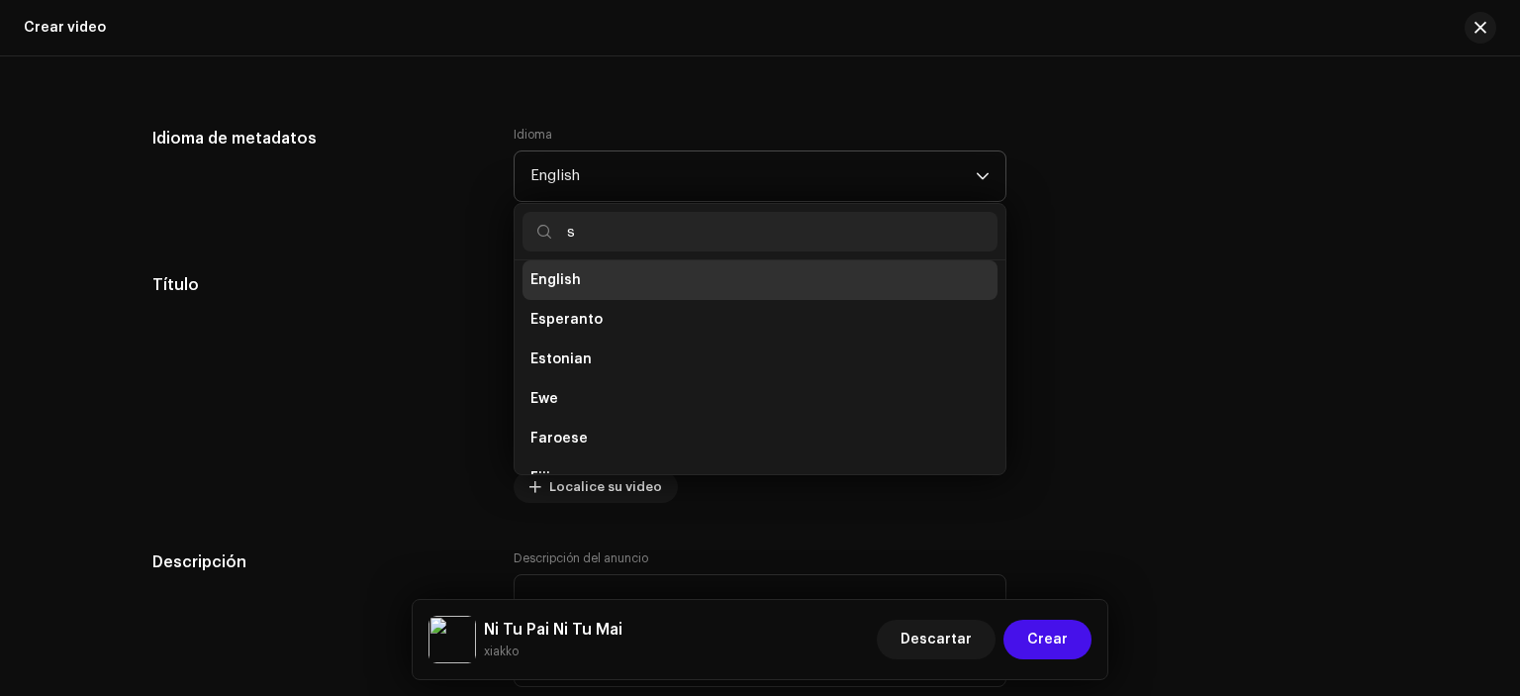
scroll to position [0, 0]
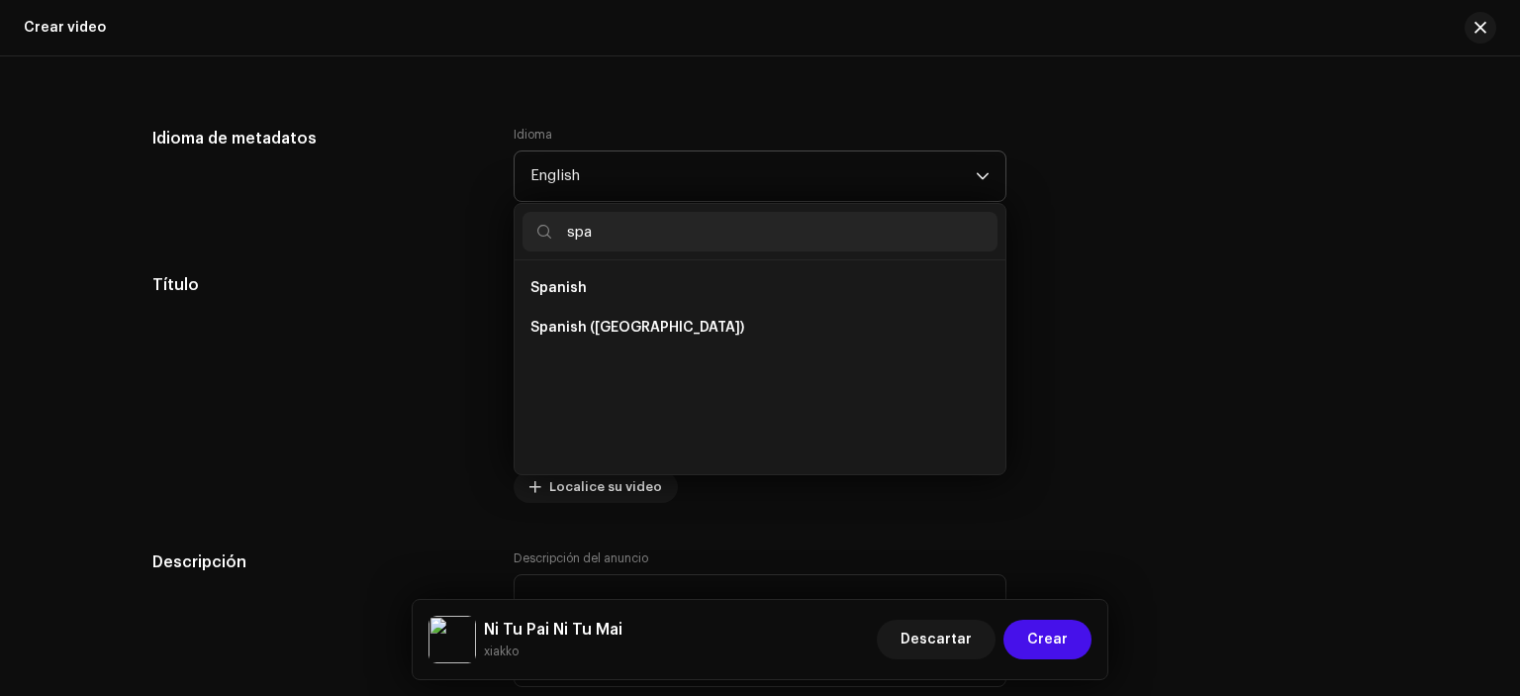
type input "spa"
click at [586, 264] on ul "Spanish Spanish (Latin America)" at bounding box center [760, 367] width 491 height 214
click at [576, 298] on li "Spanish" at bounding box center [760, 288] width 475 height 40
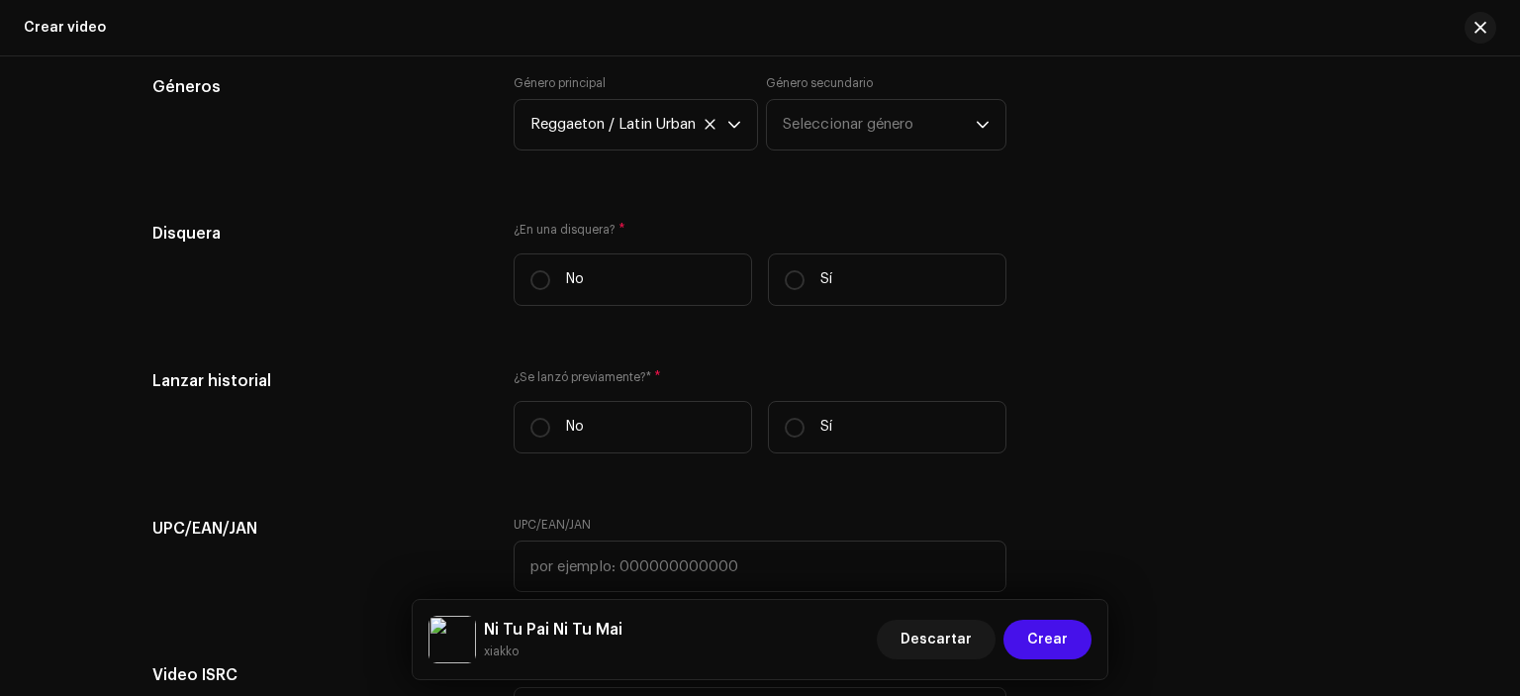
scroll to position [2976, 0]
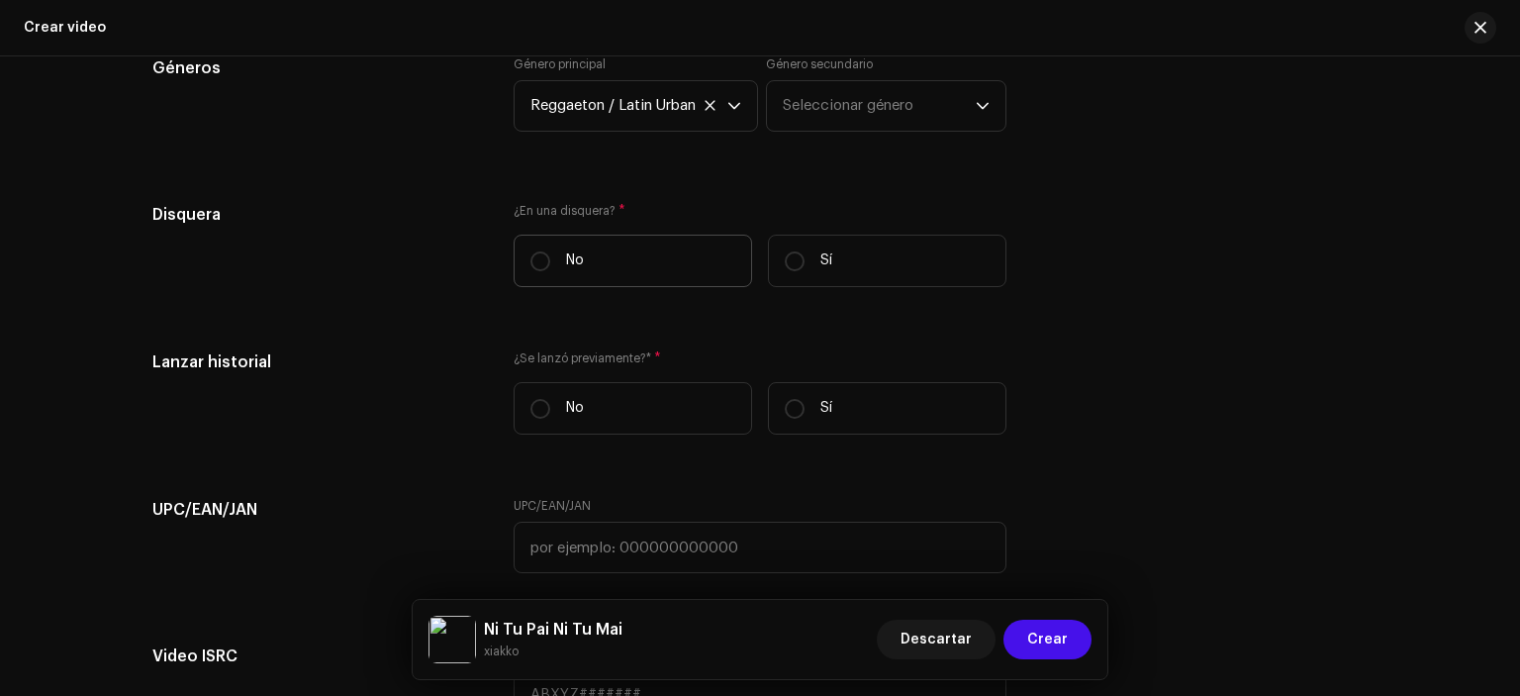
click at [612, 258] on label "No" at bounding box center [633, 261] width 239 height 52
click at [550, 258] on input "No" at bounding box center [540, 261] width 20 height 20
radio input "true"
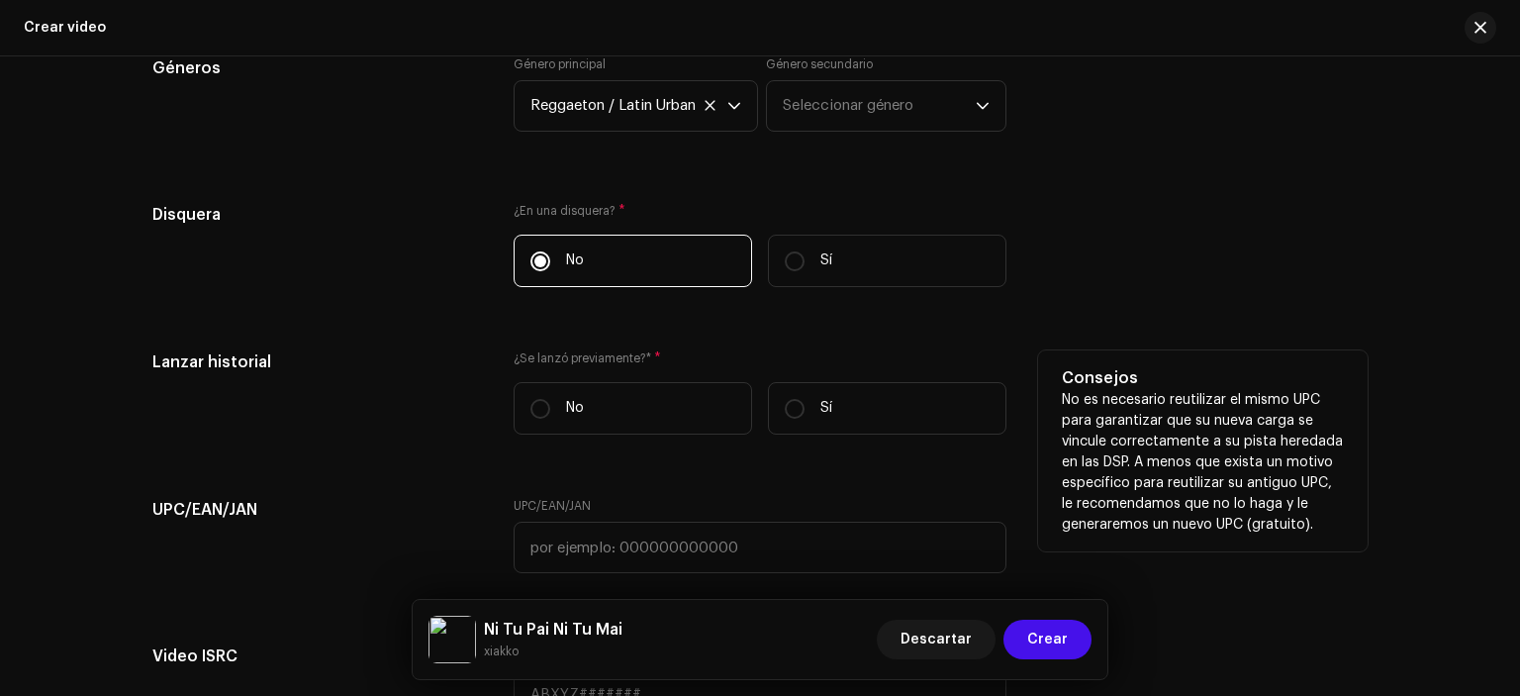
click at [586, 438] on div "¿Se lanzó previamente?* * No Sí" at bounding box center [760, 400] width 493 height 100
click at [592, 407] on label "No" at bounding box center [633, 408] width 239 height 52
click at [550, 407] on input "No" at bounding box center [540, 409] width 20 height 20
radio input "true"
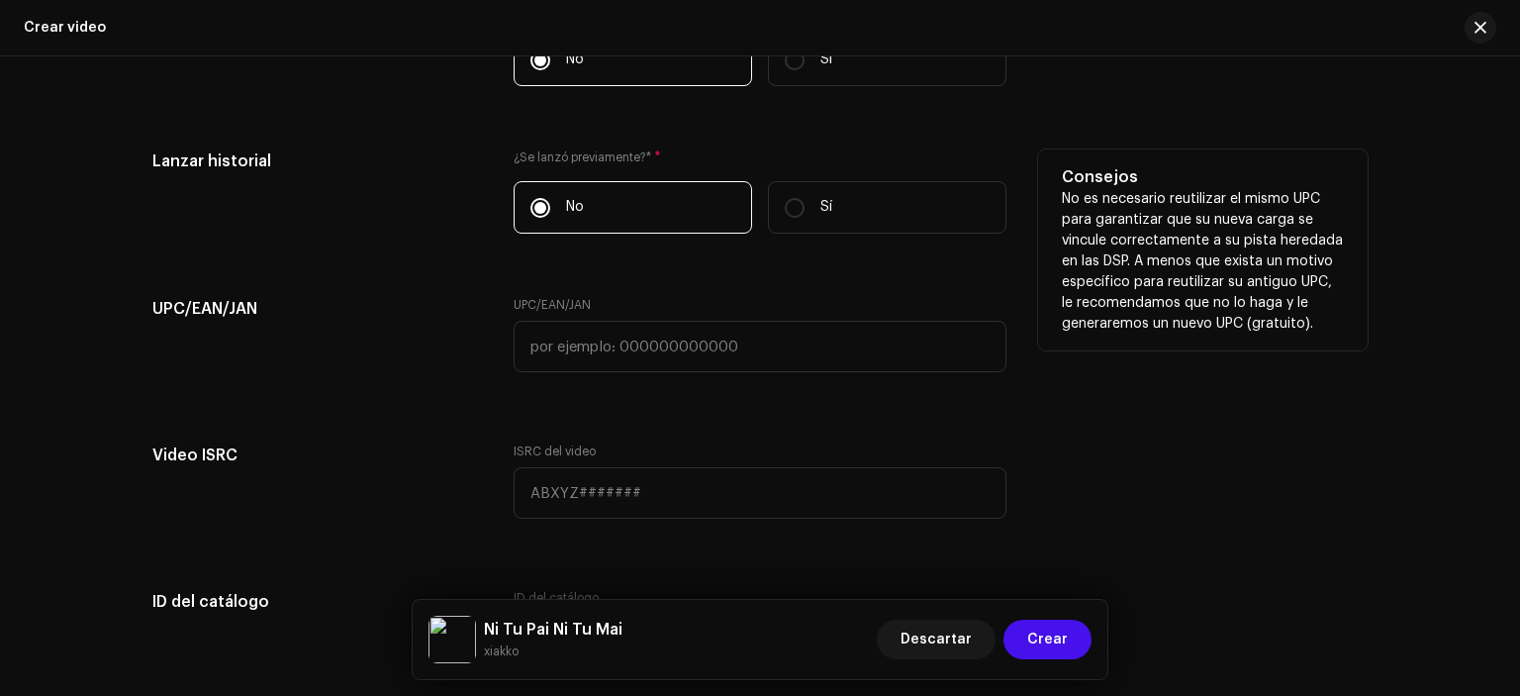
scroll to position [3175, 0]
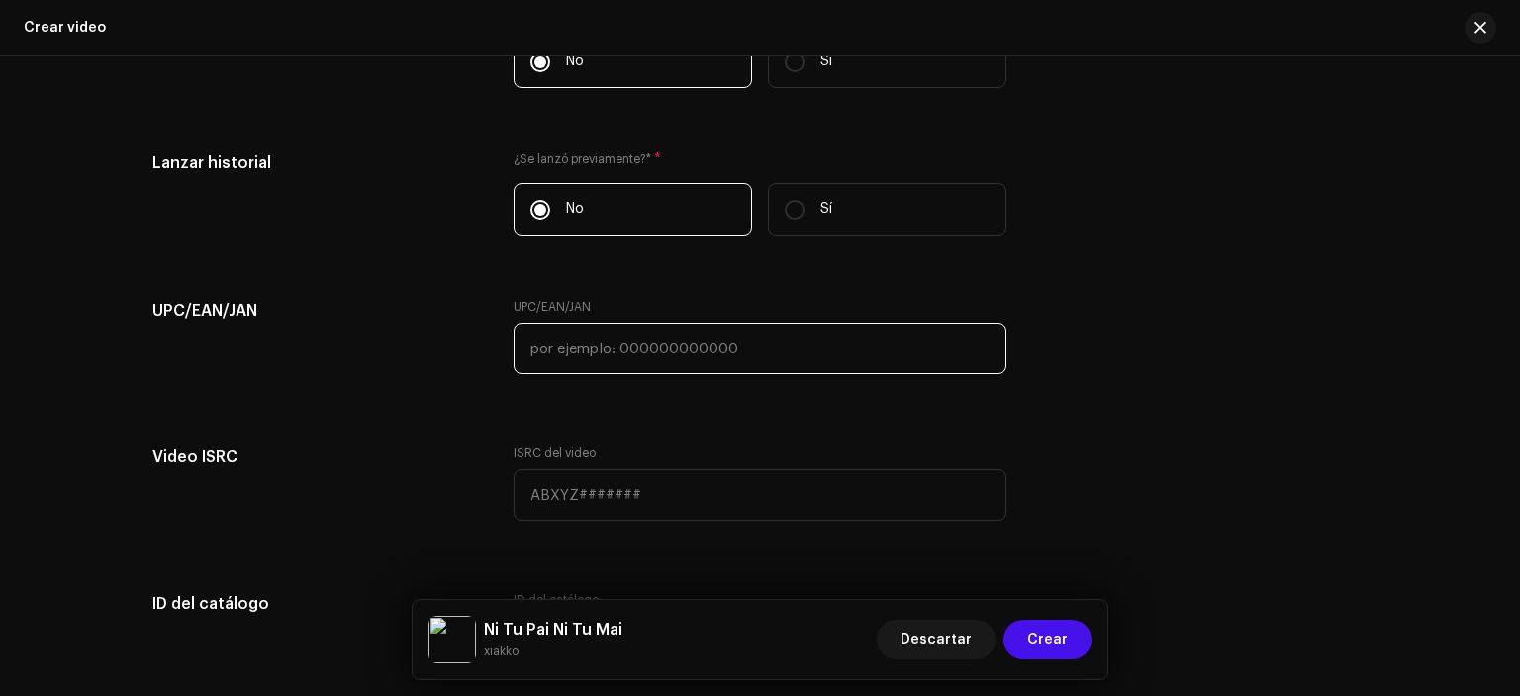
click at [582, 351] on input "text" at bounding box center [760, 348] width 493 height 51
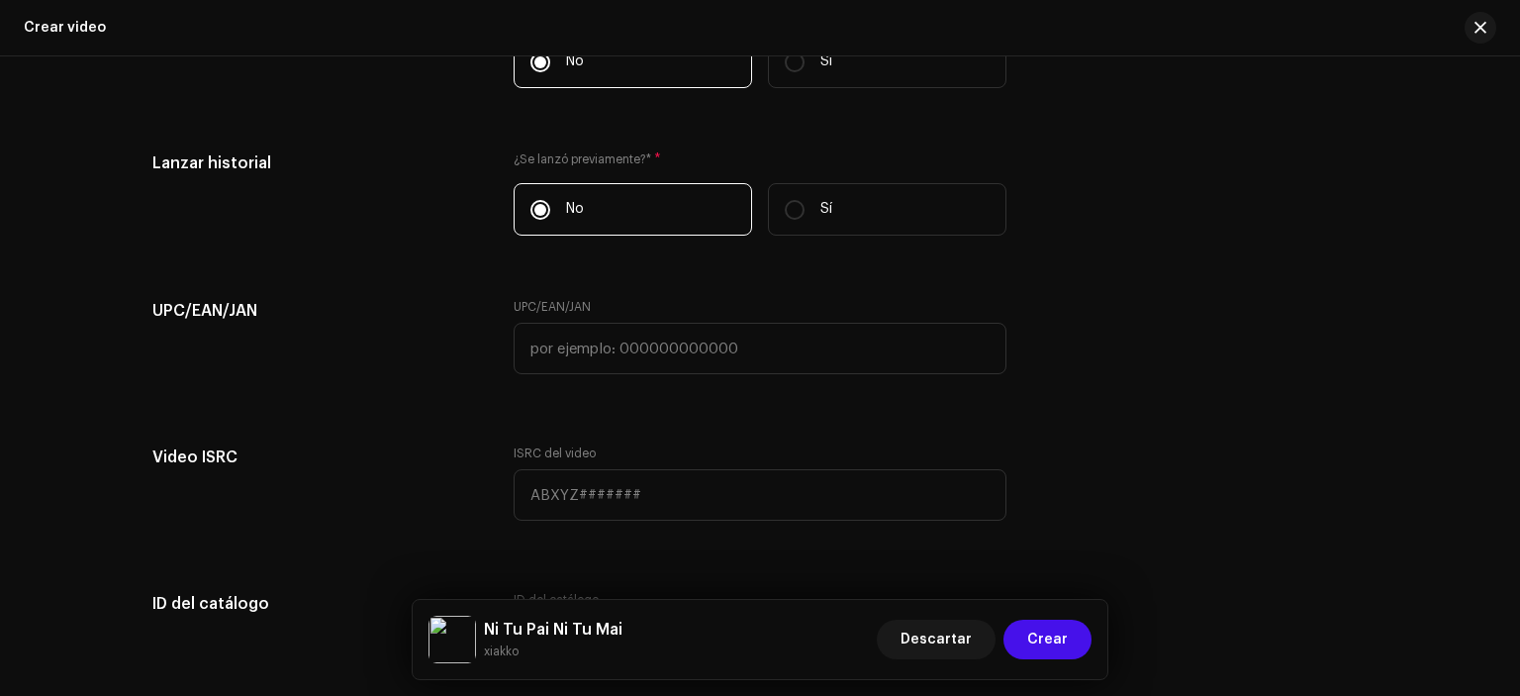
click at [438, 386] on div "UPC/EAN/JAN" at bounding box center [317, 348] width 330 height 99
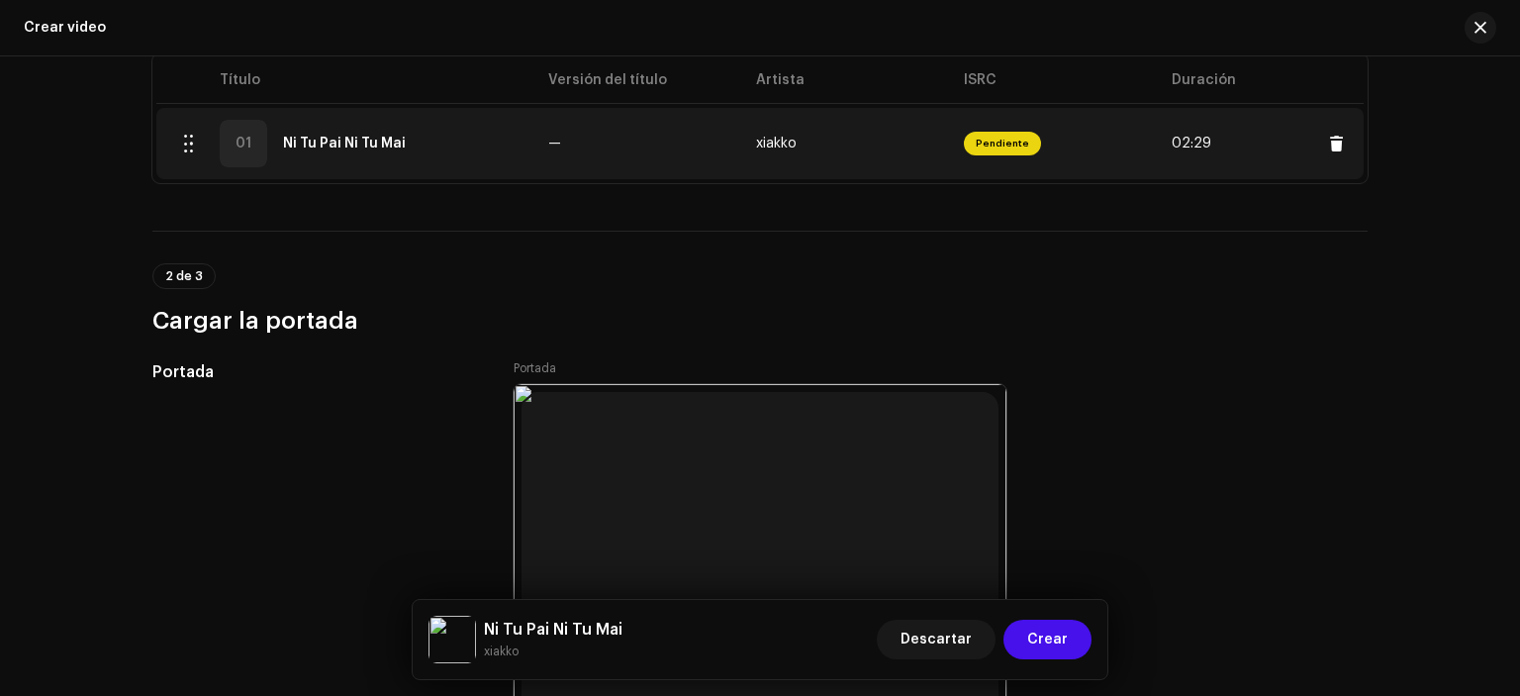
scroll to position [529, 0]
click at [352, 151] on div "01 1 Ni Tu Pai Ni Tu Mai" at bounding box center [344, 143] width 344 height 48
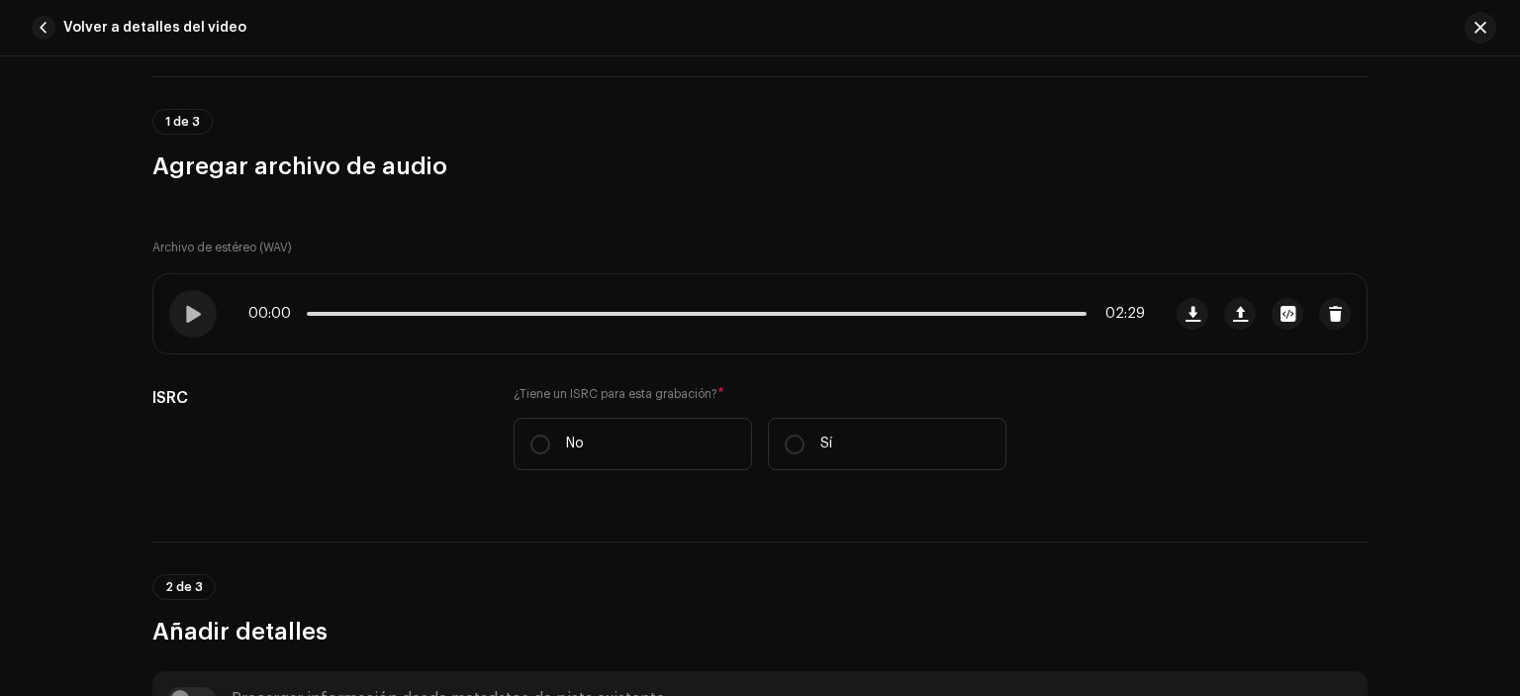
scroll to position [0, 0]
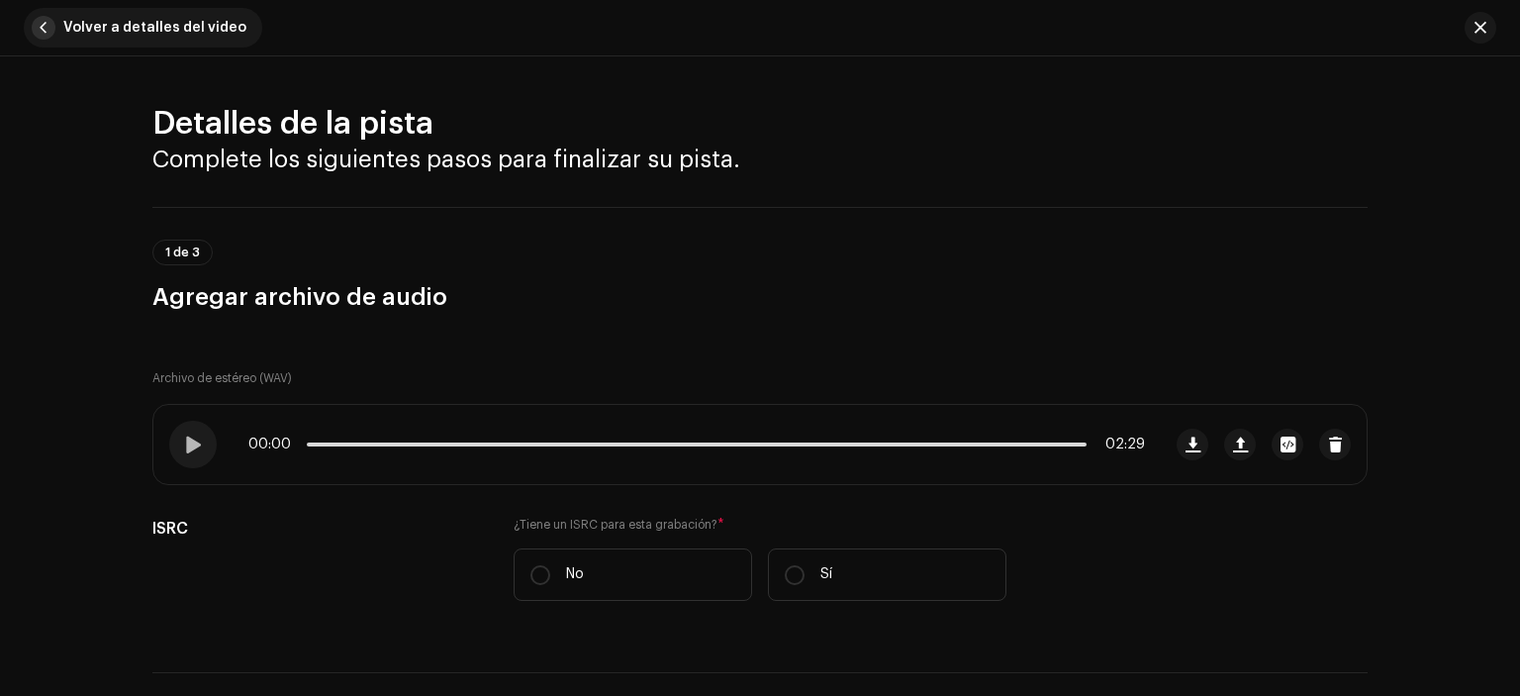
click at [83, 27] on span "Volver a detalles del video" at bounding box center [154, 28] width 183 height 40
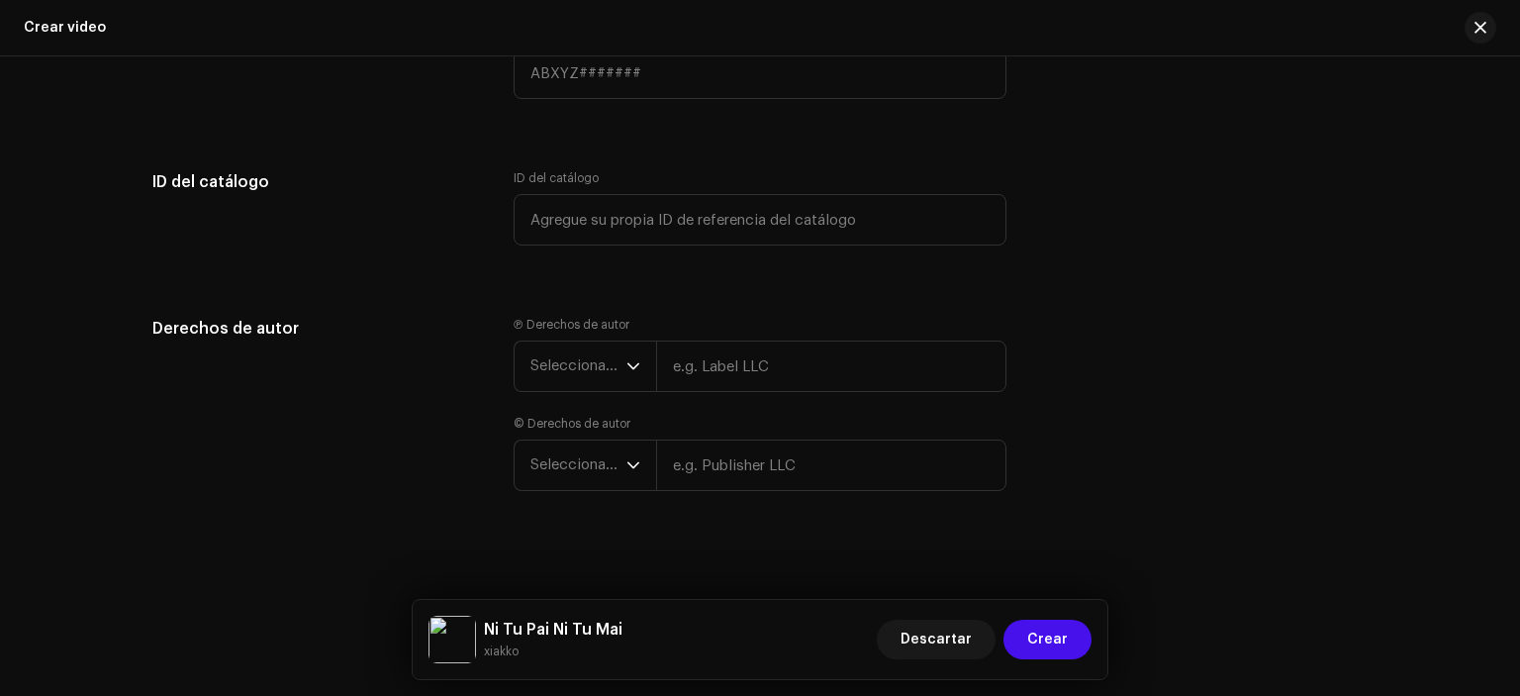
scroll to position [3612, 0]
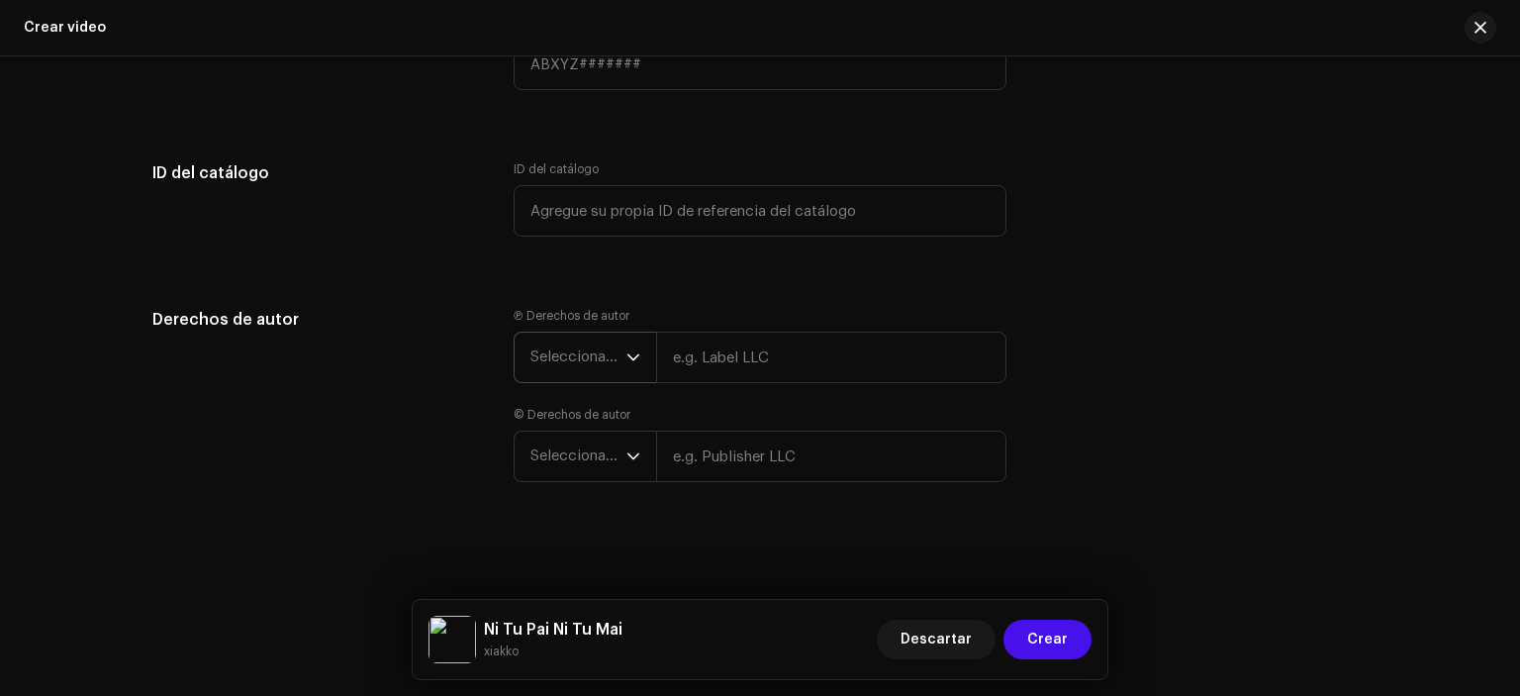
click at [618, 355] on span "Seleccionar año" at bounding box center [578, 357] width 96 height 49
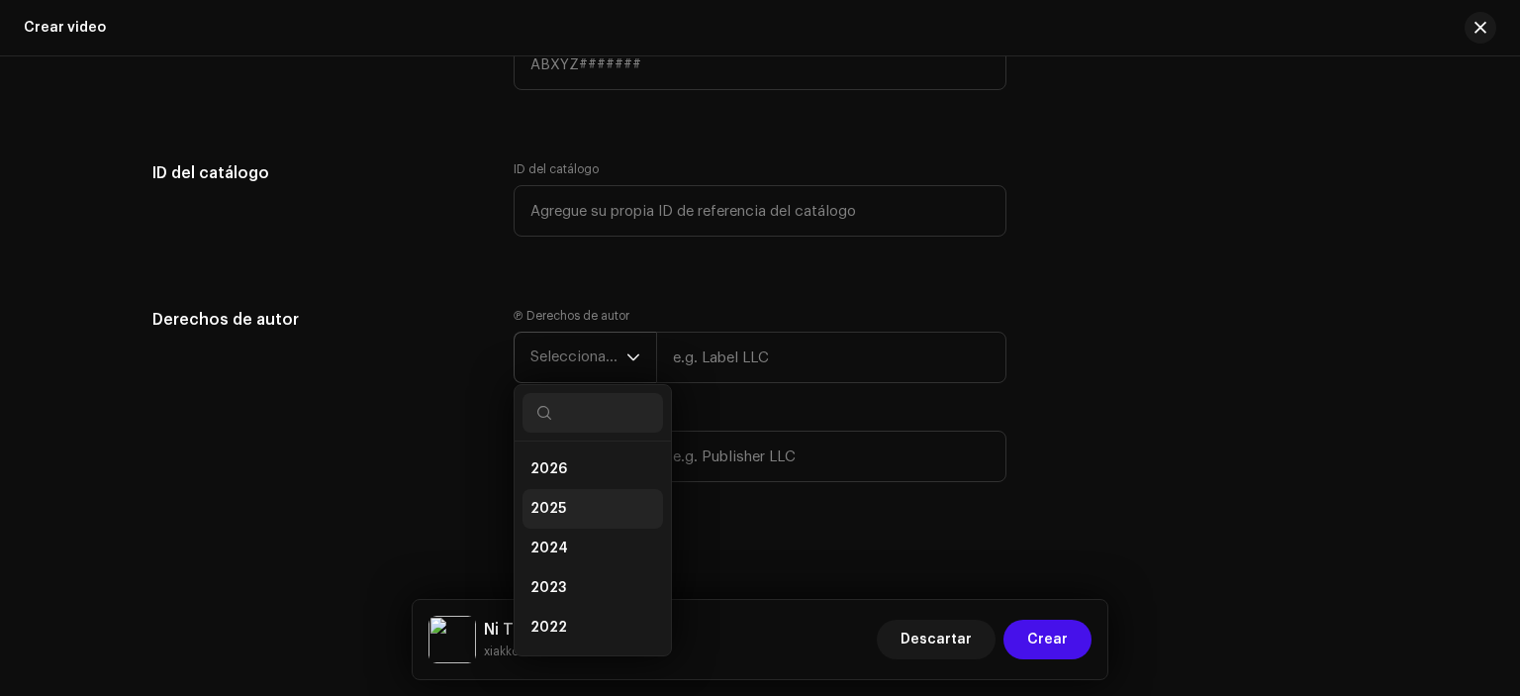
click at [550, 506] on span "2025" at bounding box center [548, 509] width 36 height 20
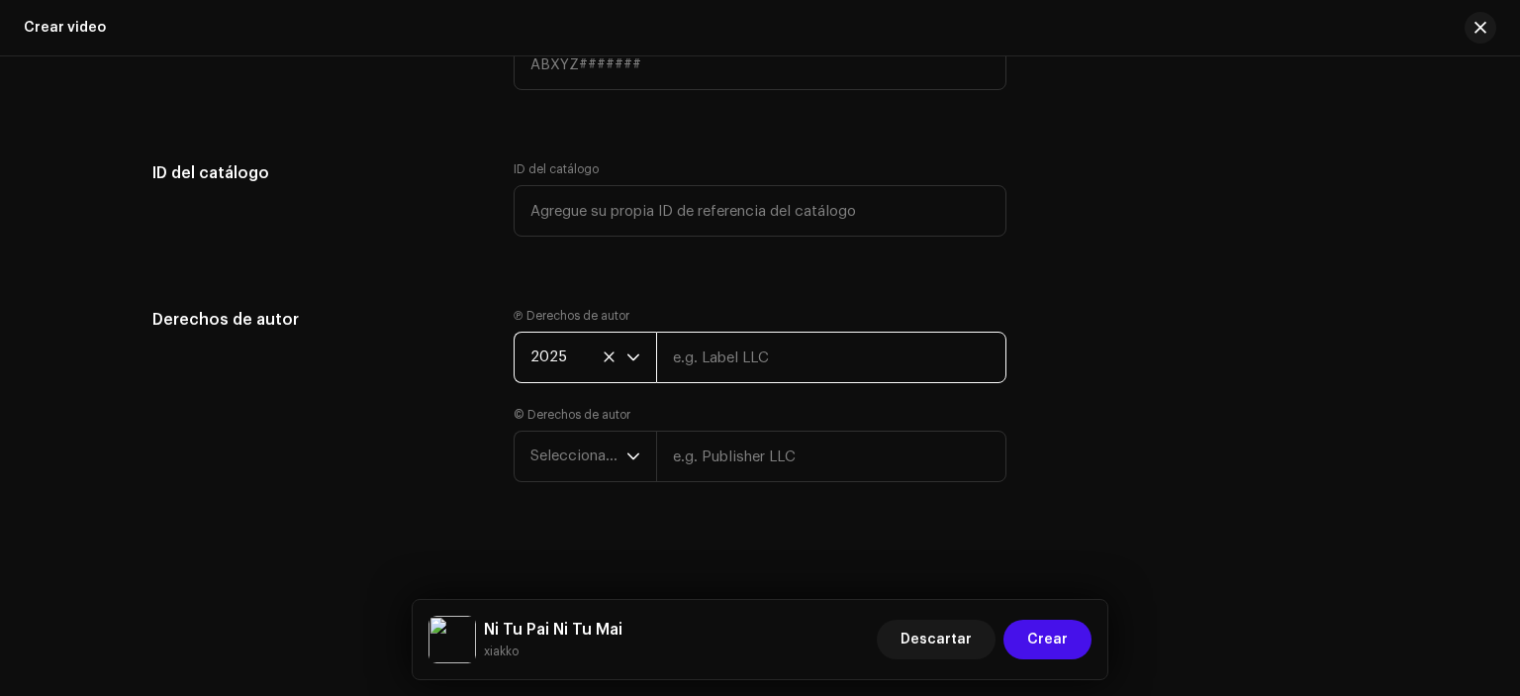
click at [732, 370] on input "text" at bounding box center [831, 357] width 350 height 51
type input "xiakko"
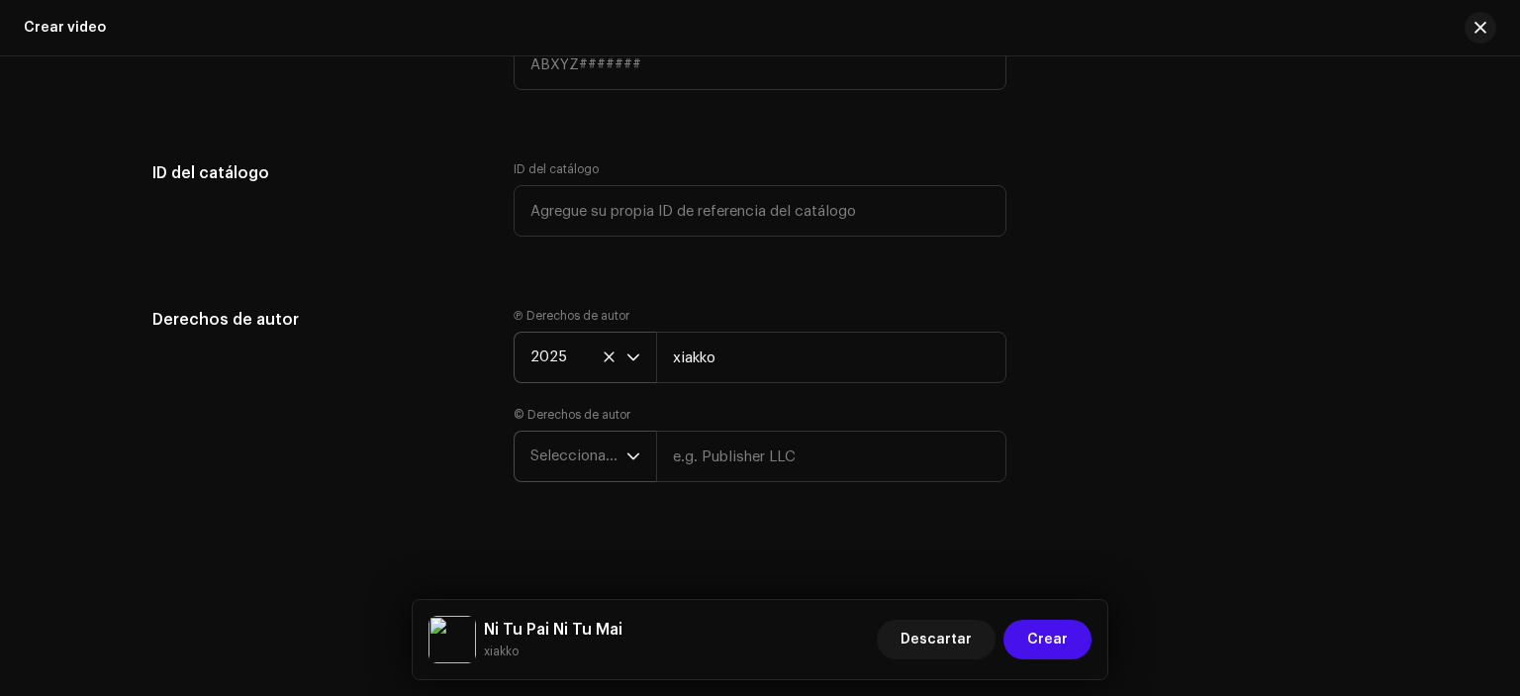
click at [600, 454] on span "Seleccionar año" at bounding box center [578, 455] width 96 height 49
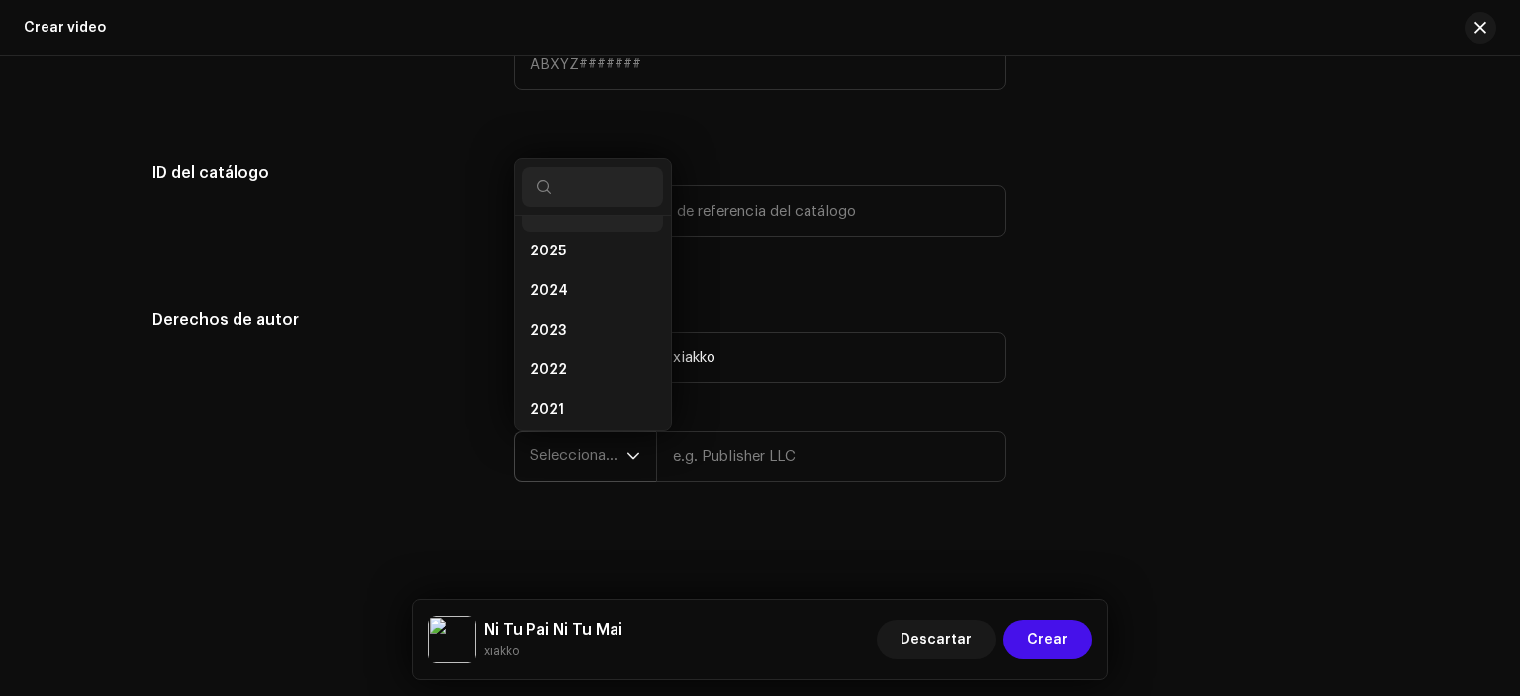
scroll to position [8, 0]
click at [547, 233] on span "2026" at bounding box center [548, 236] width 37 height 20
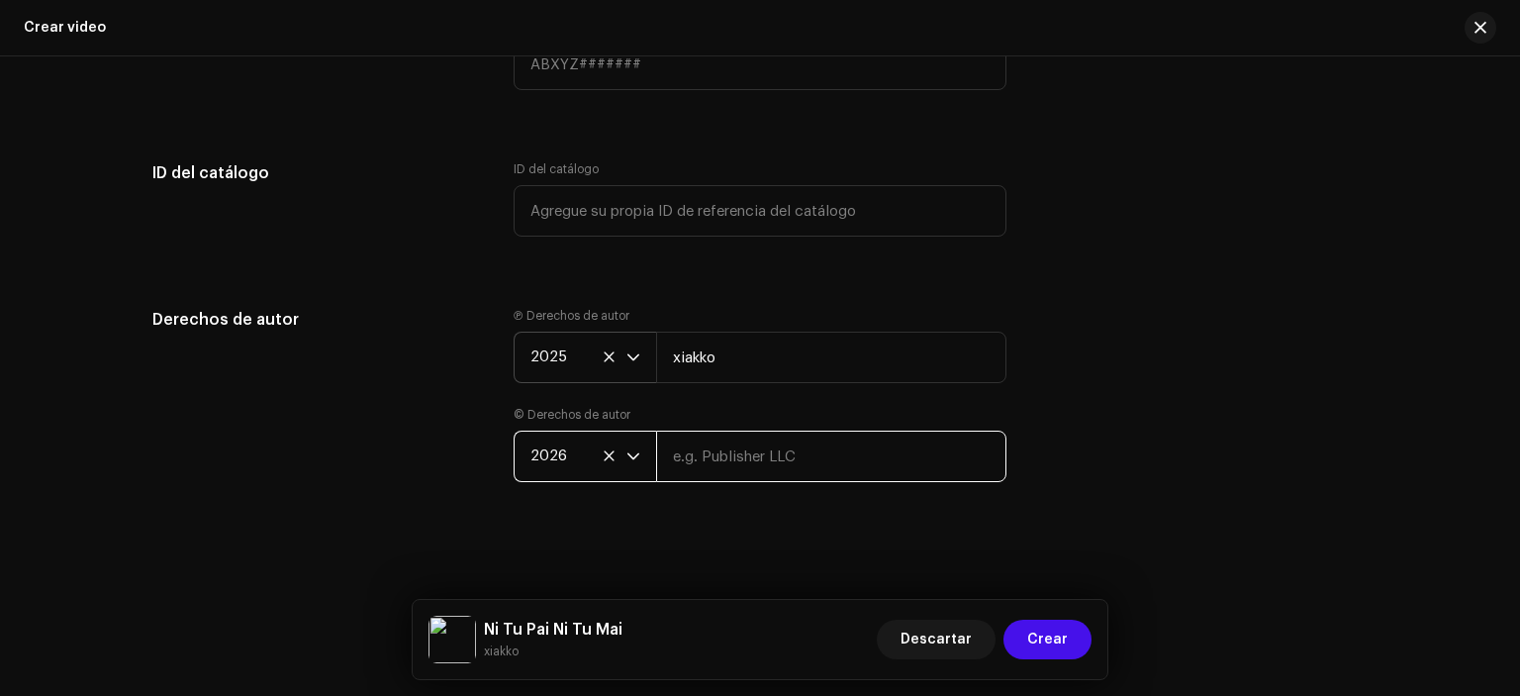
click at [703, 436] on input "text" at bounding box center [831, 456] width 350 height 51
type input "xiakko"
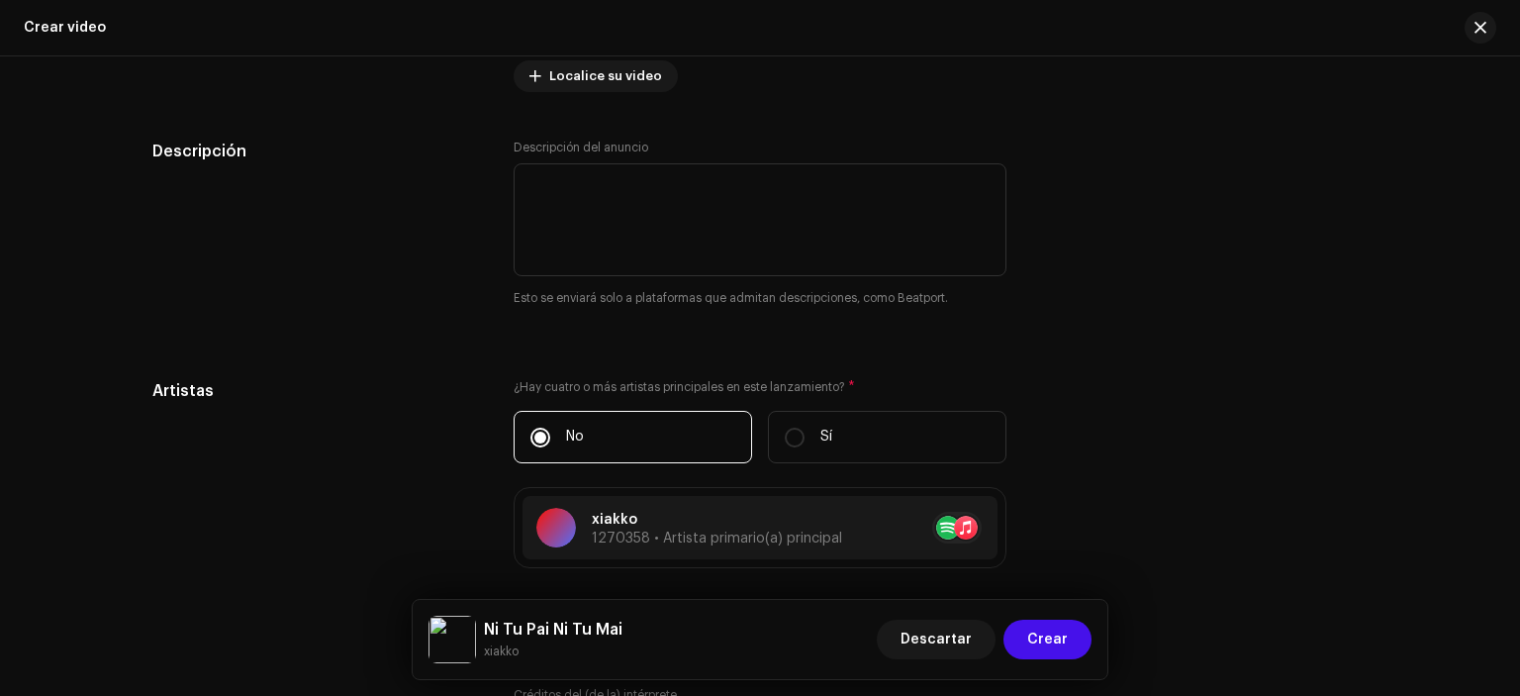
scroll to position [2068, 0]
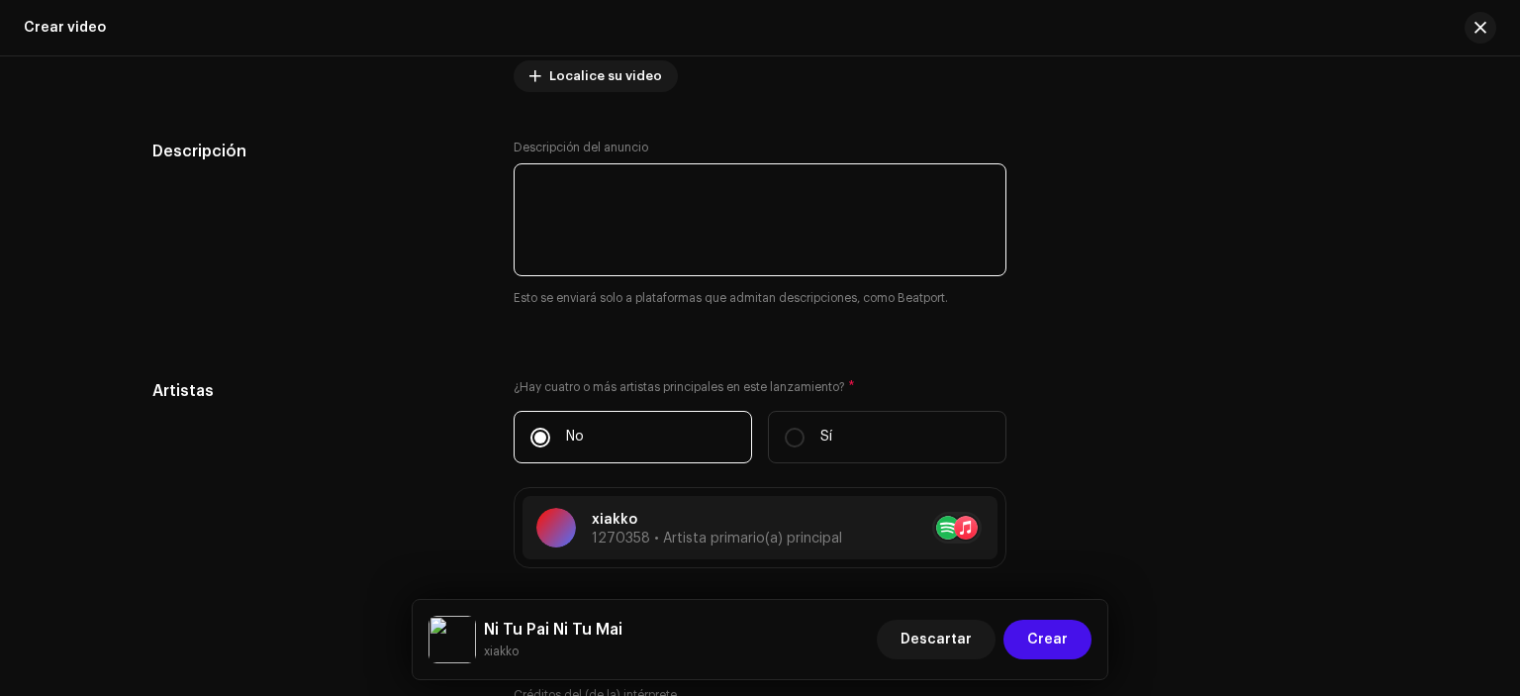
click at [657, 232] on textarea at bounding box center [760, 219] width 493 height 113
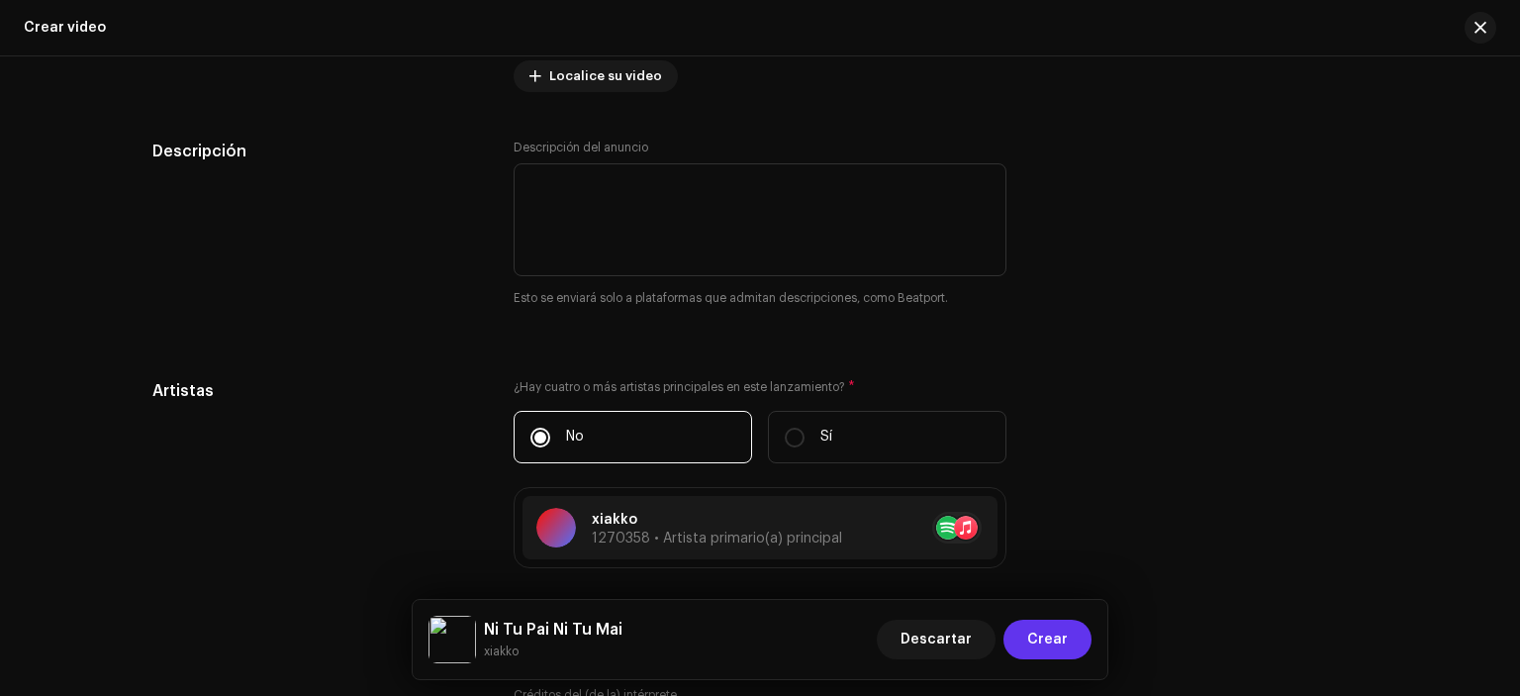
click at [1039, 632] on span "Crear" at bounding box center [1047, 640] width 41 height 40
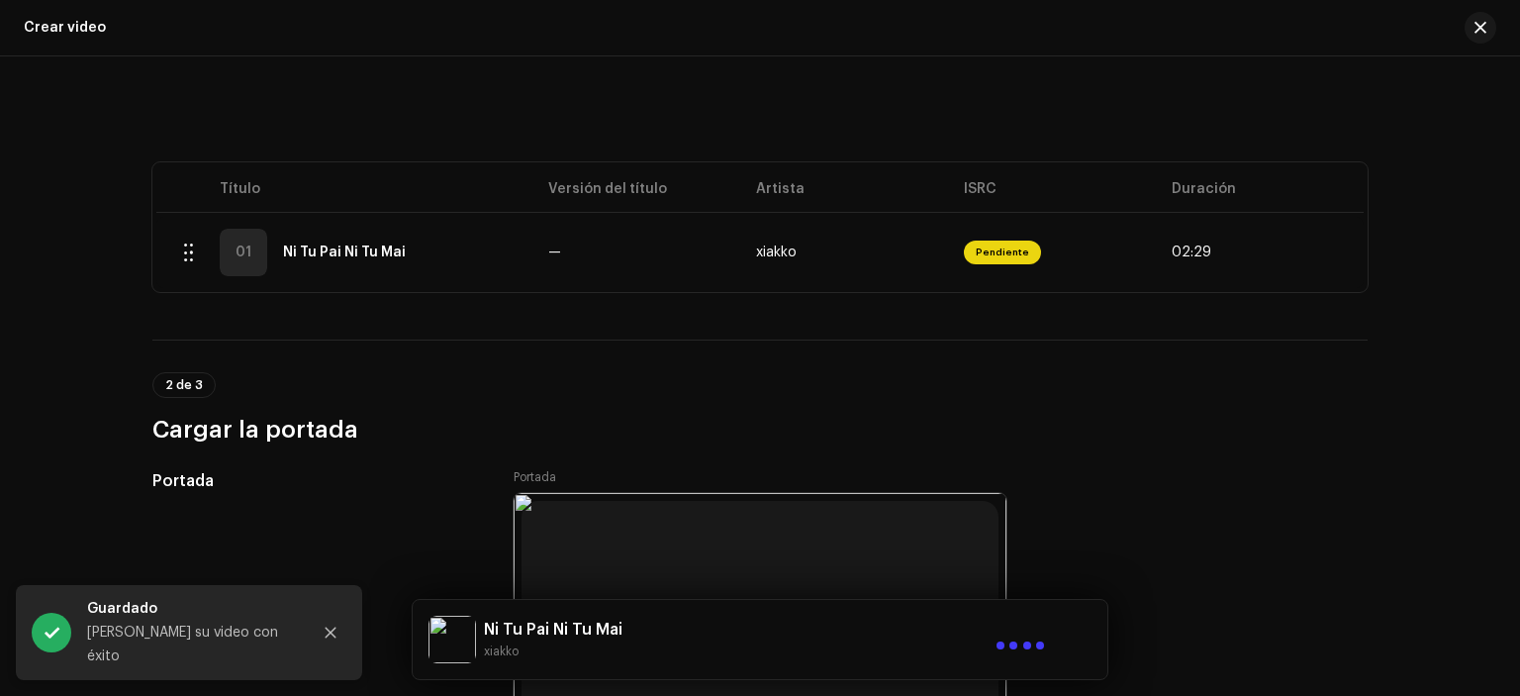
scroll to position [422, 0]
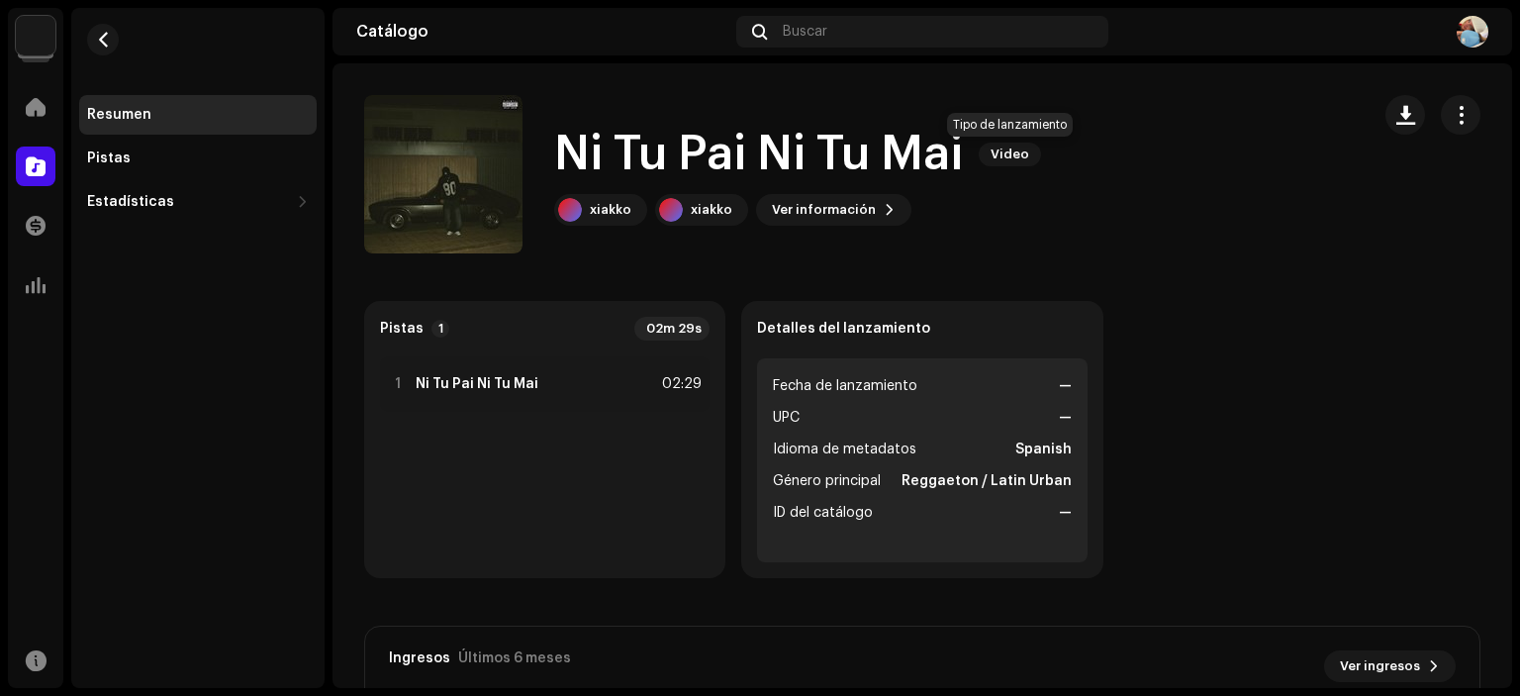
click at [997, 148] on span "Video" at bounding box center [1010, 155] width 62 height 24
click at [1452, 123] on span "button" at bounding box center [1461, 115] width 19 height 16
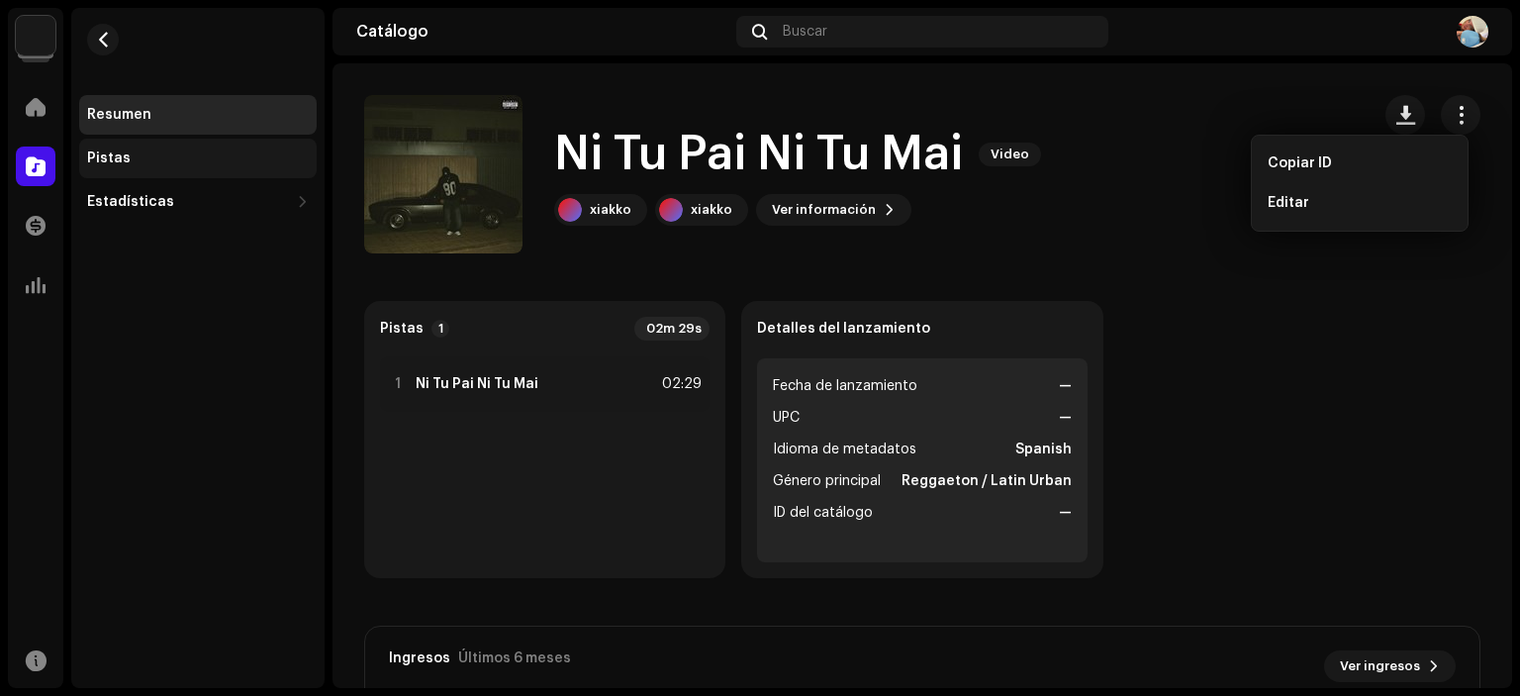
click at [242, 164] on div "Pistas" at bounding box center [198, 158] width 222 height 16
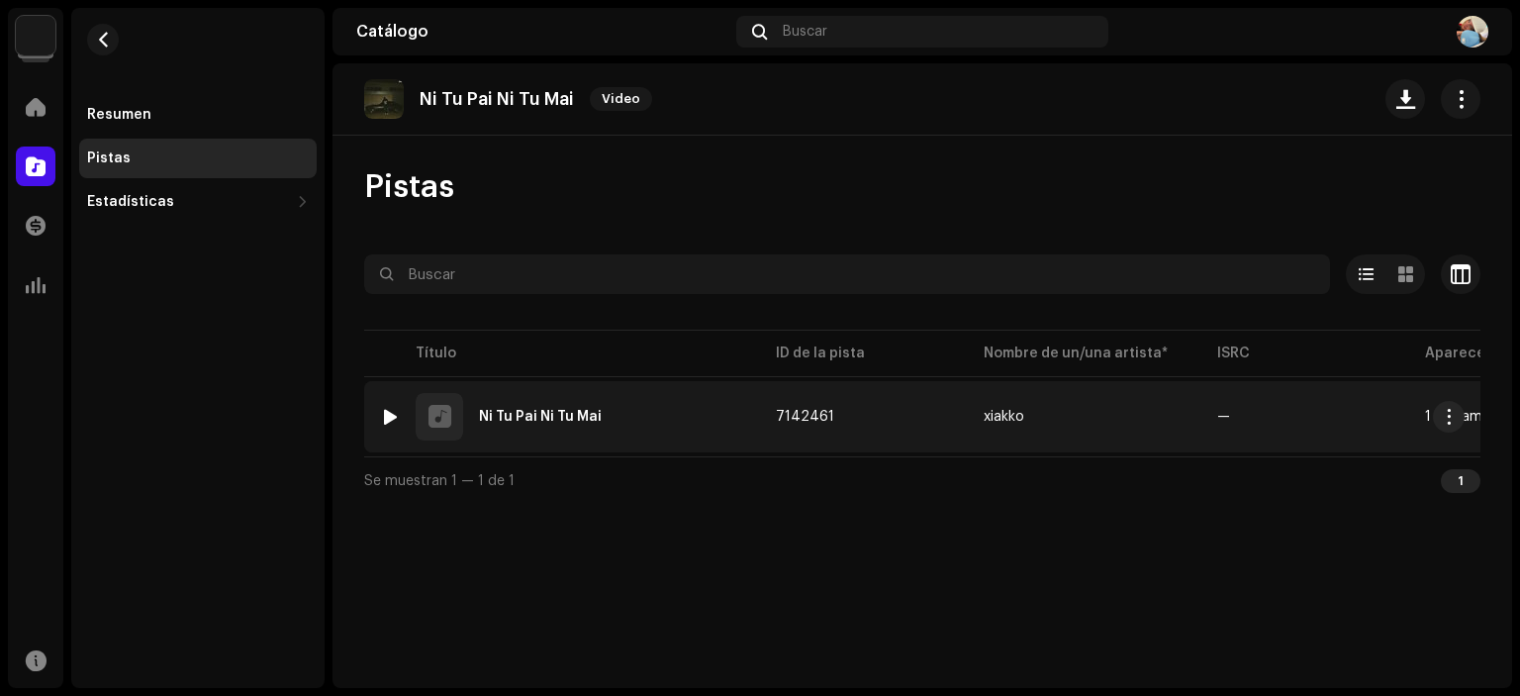
click at [653, 435] on div "1 Ni Tu Pai Ni Tu Mai" at bounding box center [562, 417] width 364 height 48
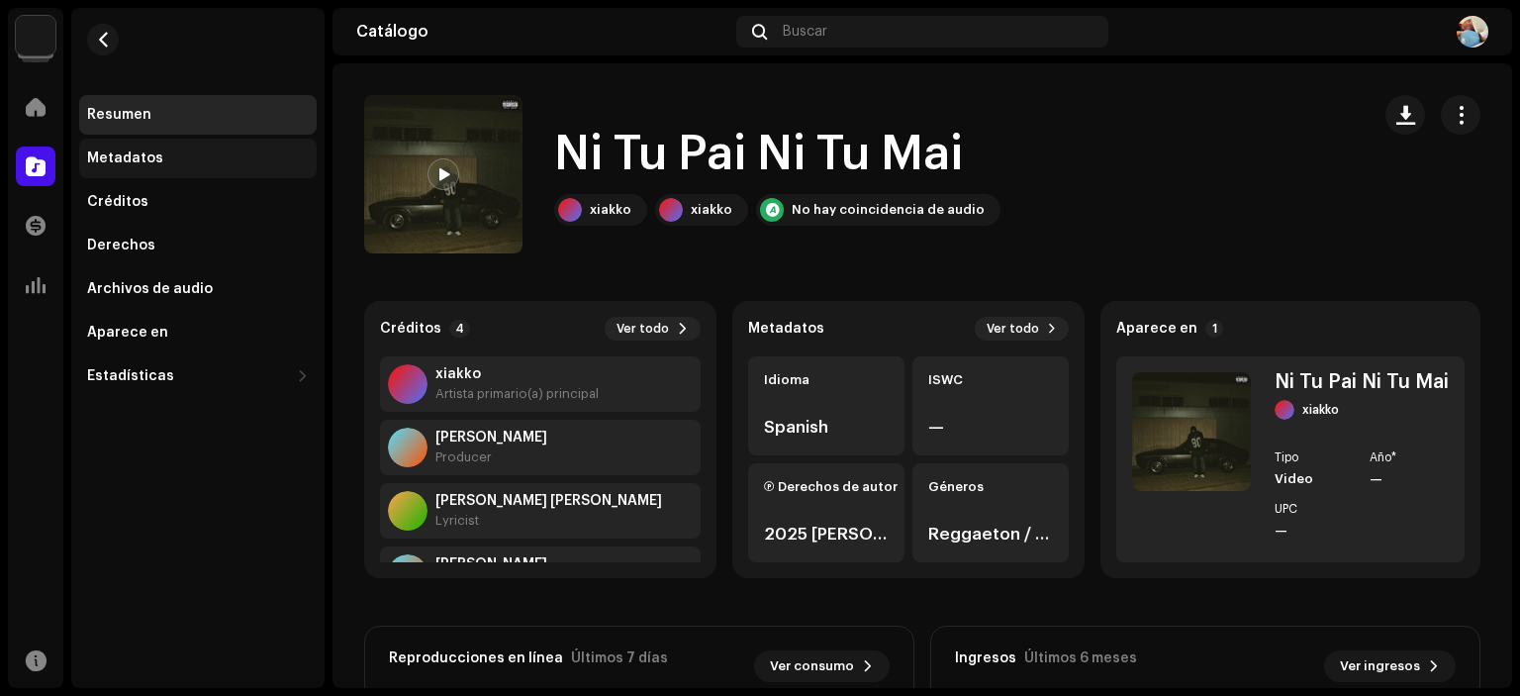
click at [206, 161] on div "Metadatos" at bounding box center [198, 158] width 222 height 16
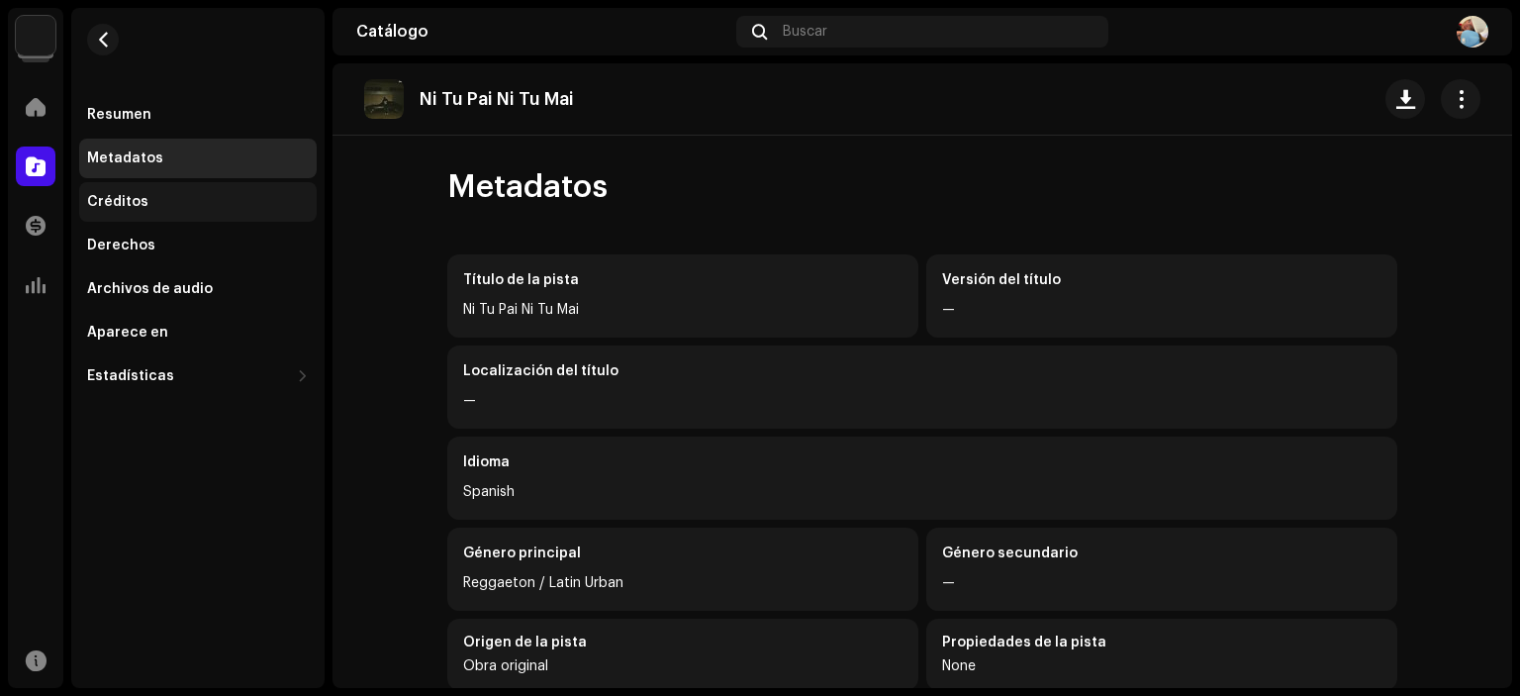
click at [215, 218] on div "Créditos" at bounding box center [198, 202] width 238 height 40
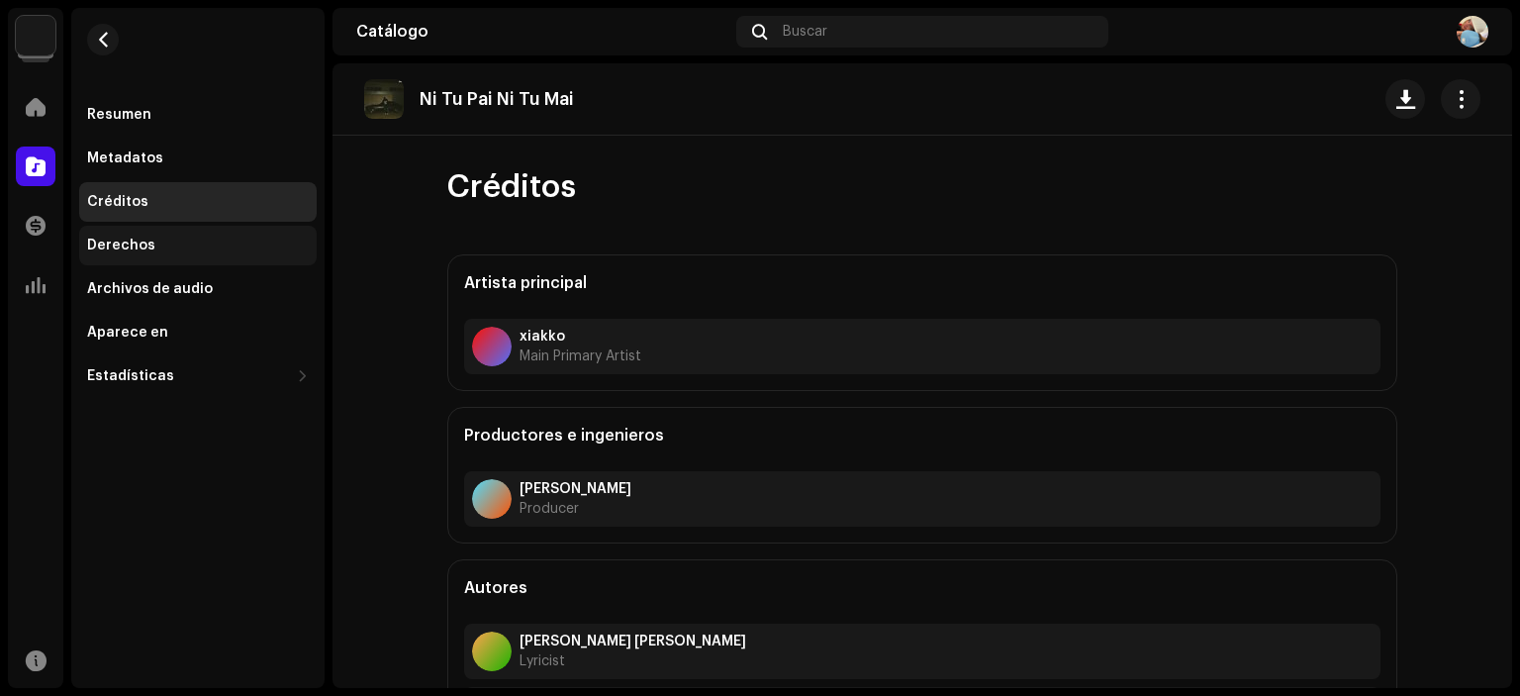
click at [214, 247] on div "Derechos" at bounding box center [198, 246] width 222 height 16
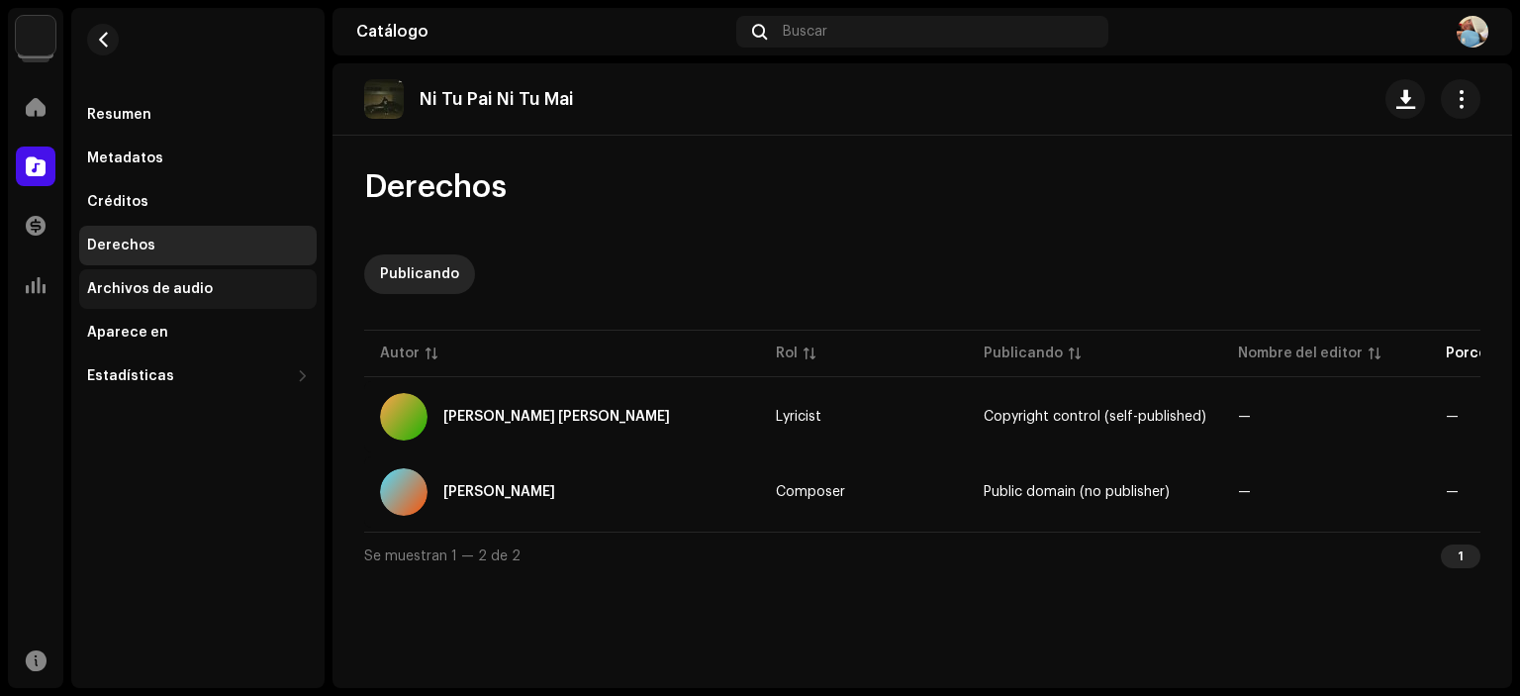
click at [210, 284] on div "Archivos de audio" at bounding box center [198, 289] width 222 height 16
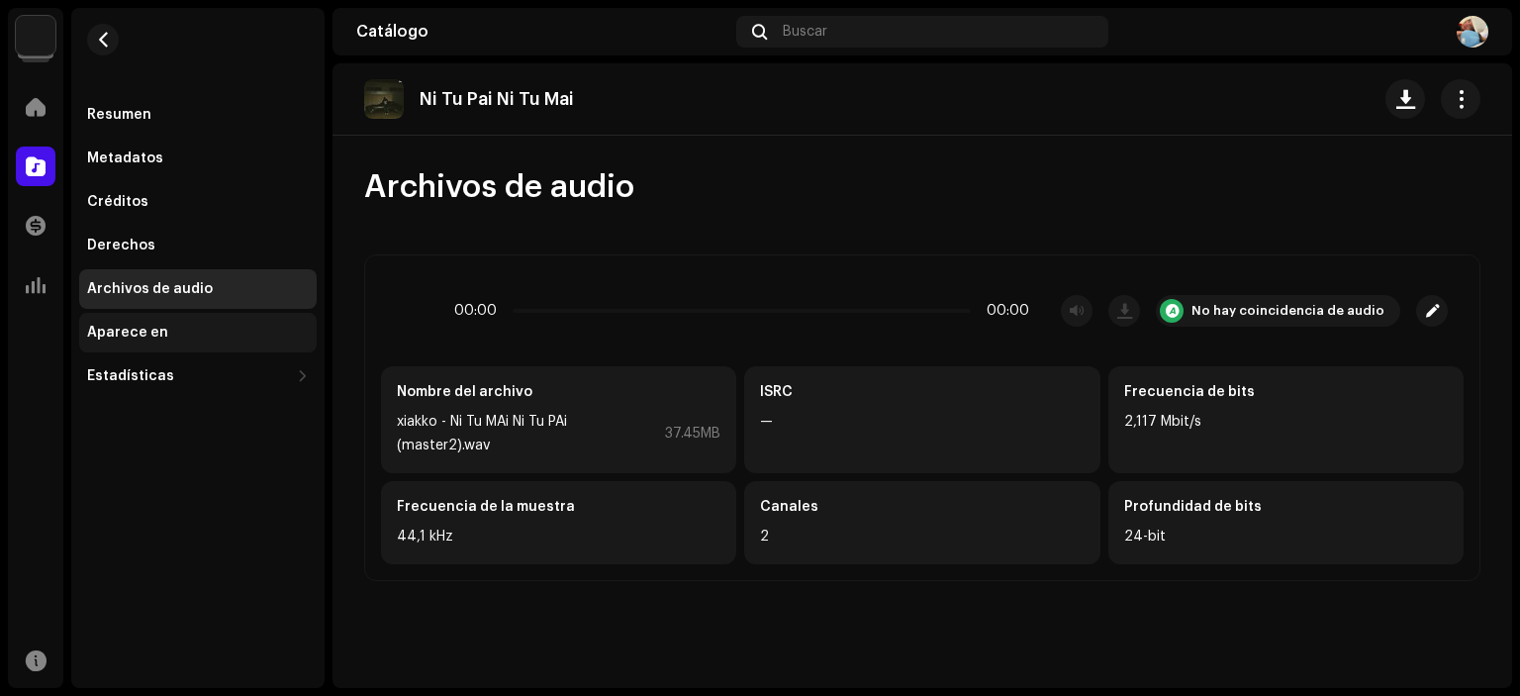
click at [190, 333] on div "Aparece en" at bounding box center [198, 333] width 222 height 16
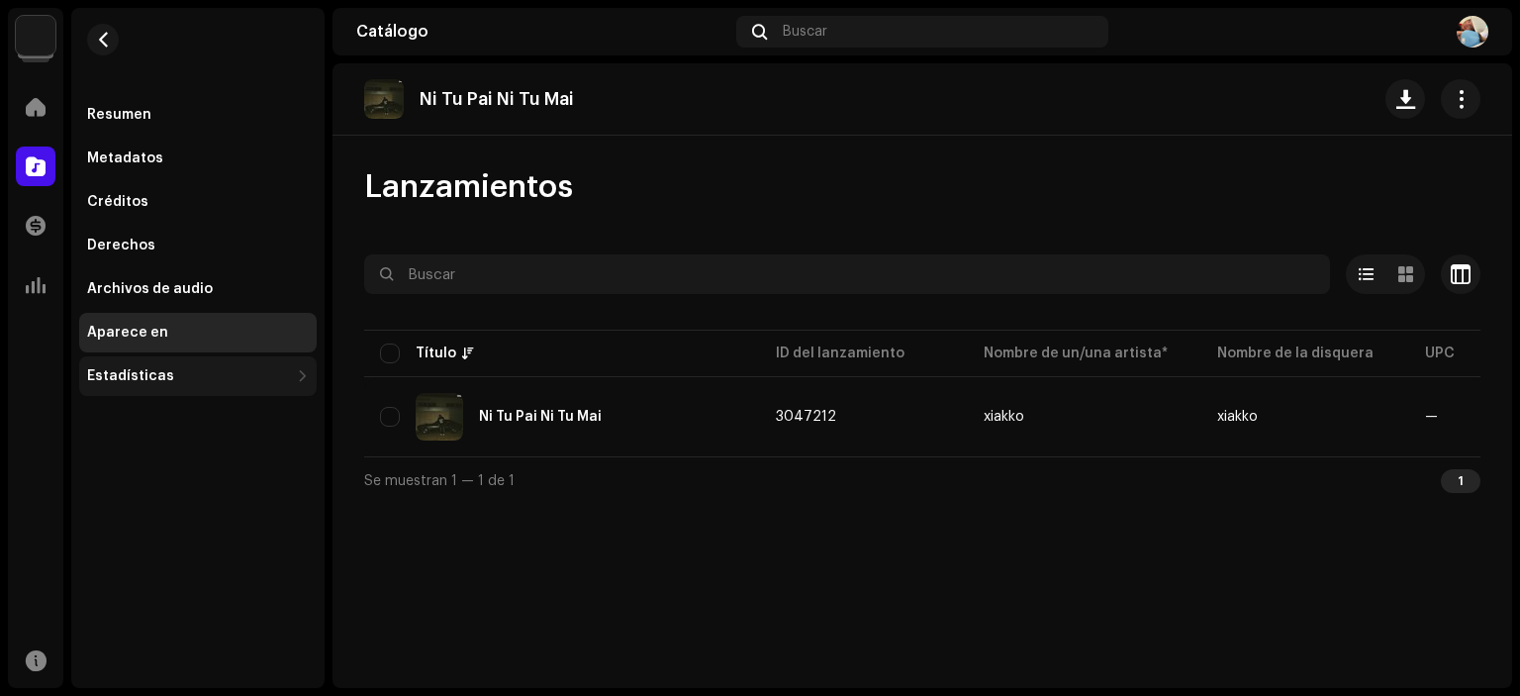
click at [143, 384] on div "Estadísticas" at bounding box center [198, 376] width 238 height 40
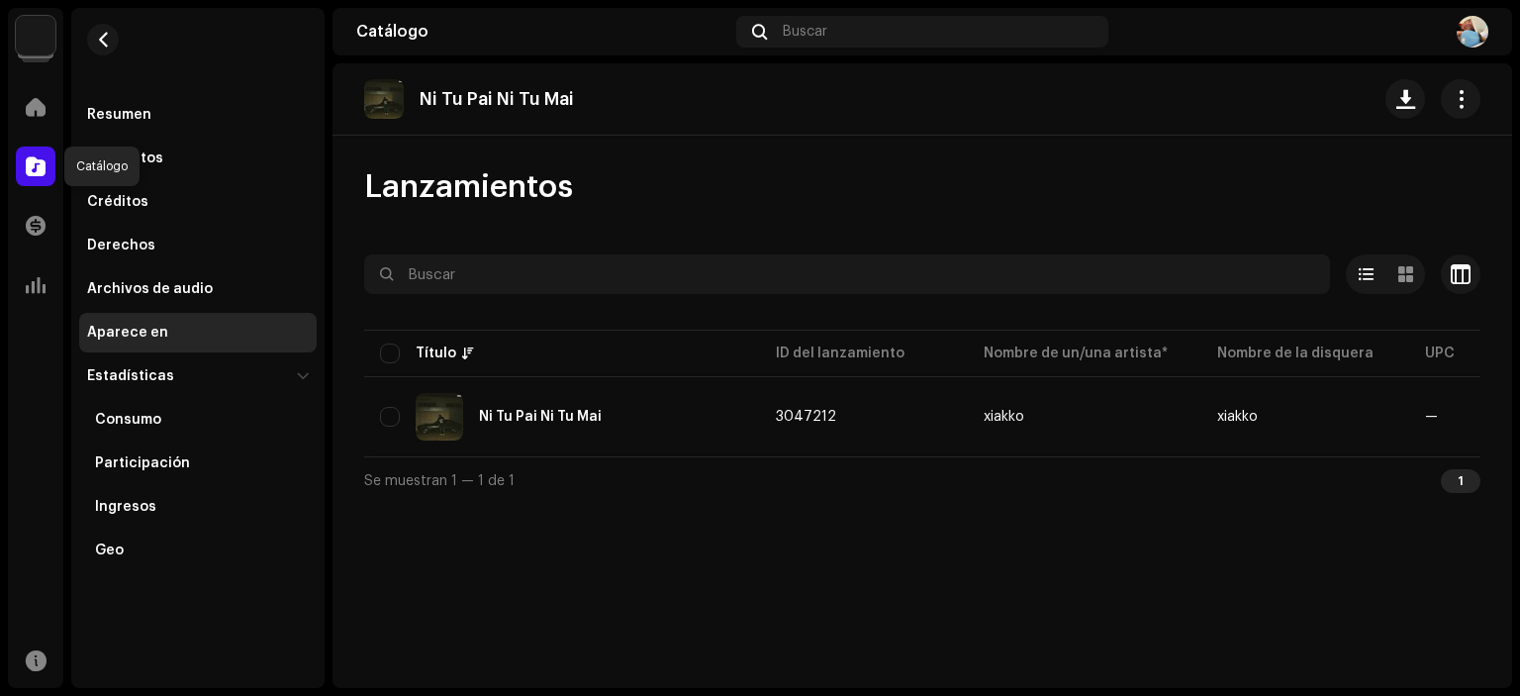
click at [25, 183] on div at bounding box center [36, 166] width 40 height 40
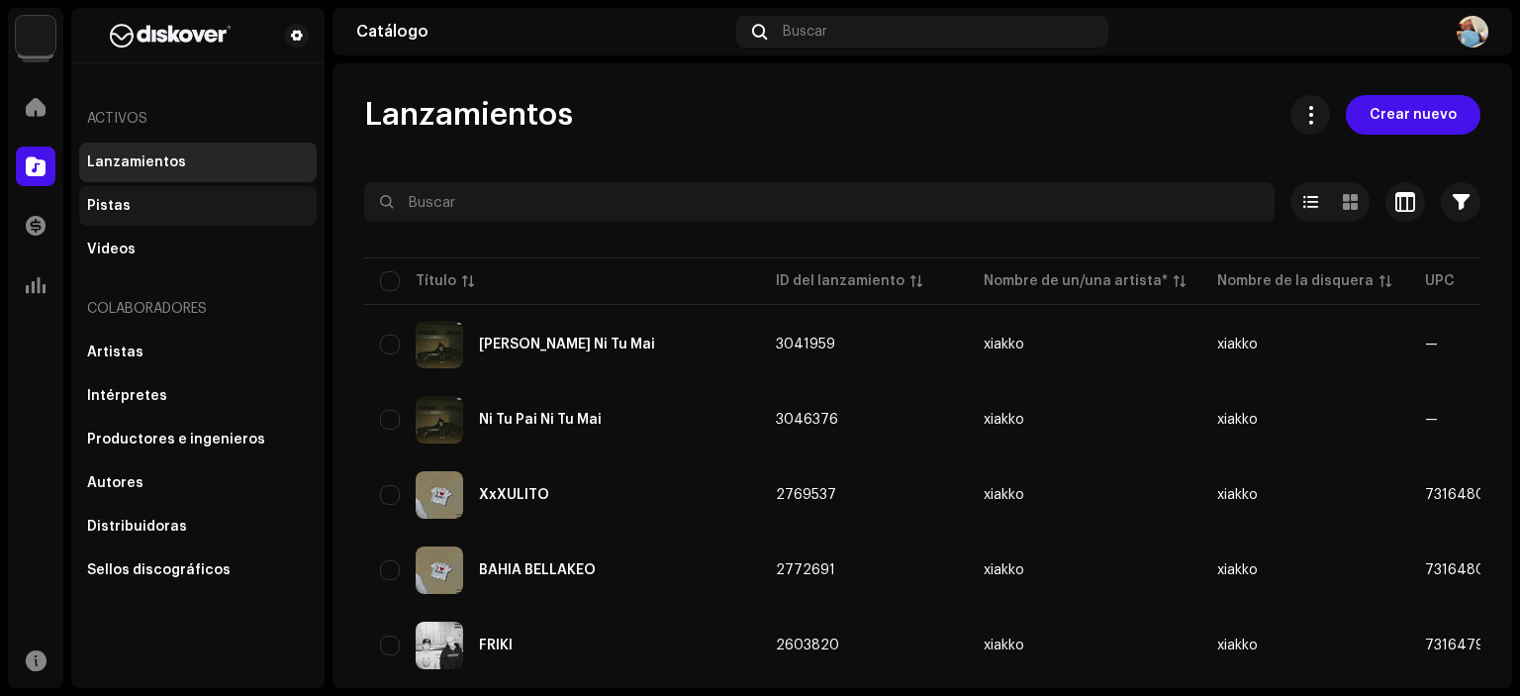
click at [150, 224] on div "Pistas" at bounding box center [198, 206] width 238 height 40
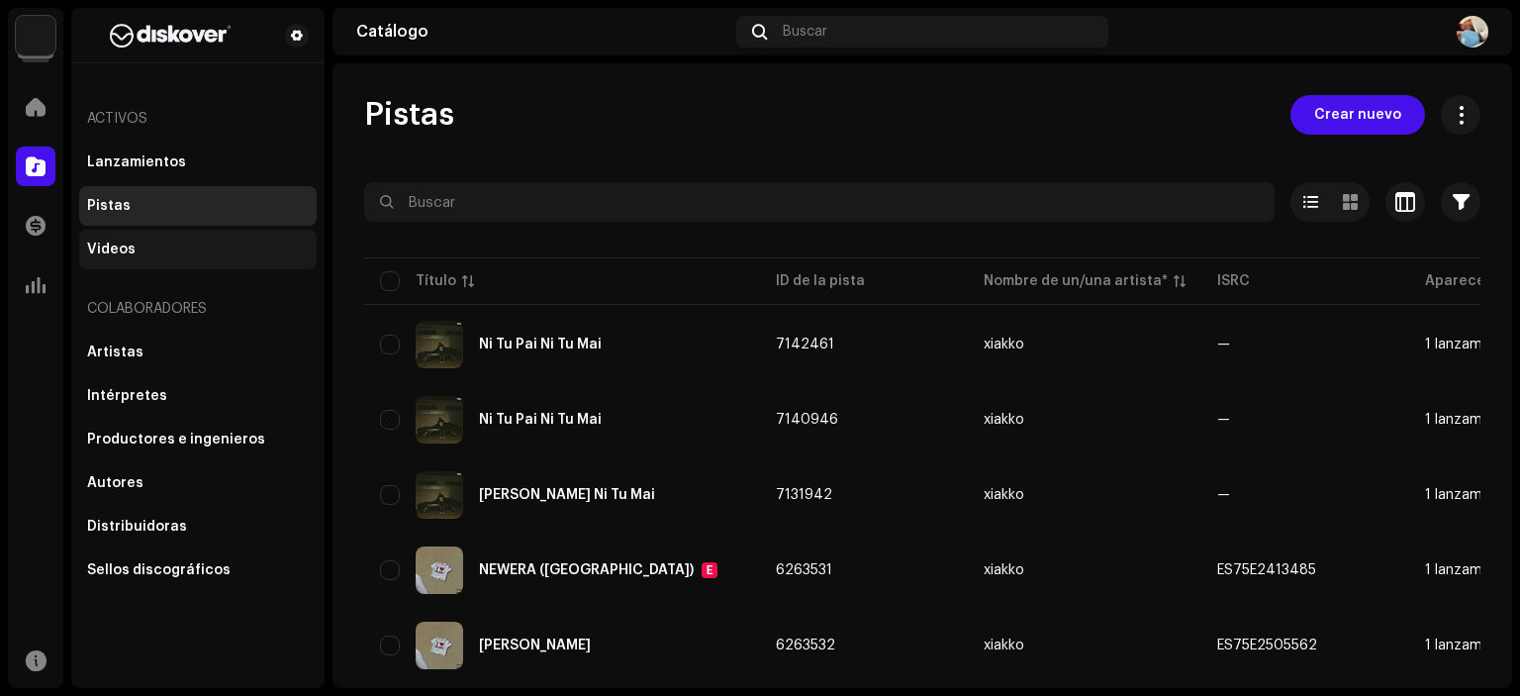
click at [147, 249] on div "Videos" at bounding box center [198, 249] width 222 height 16
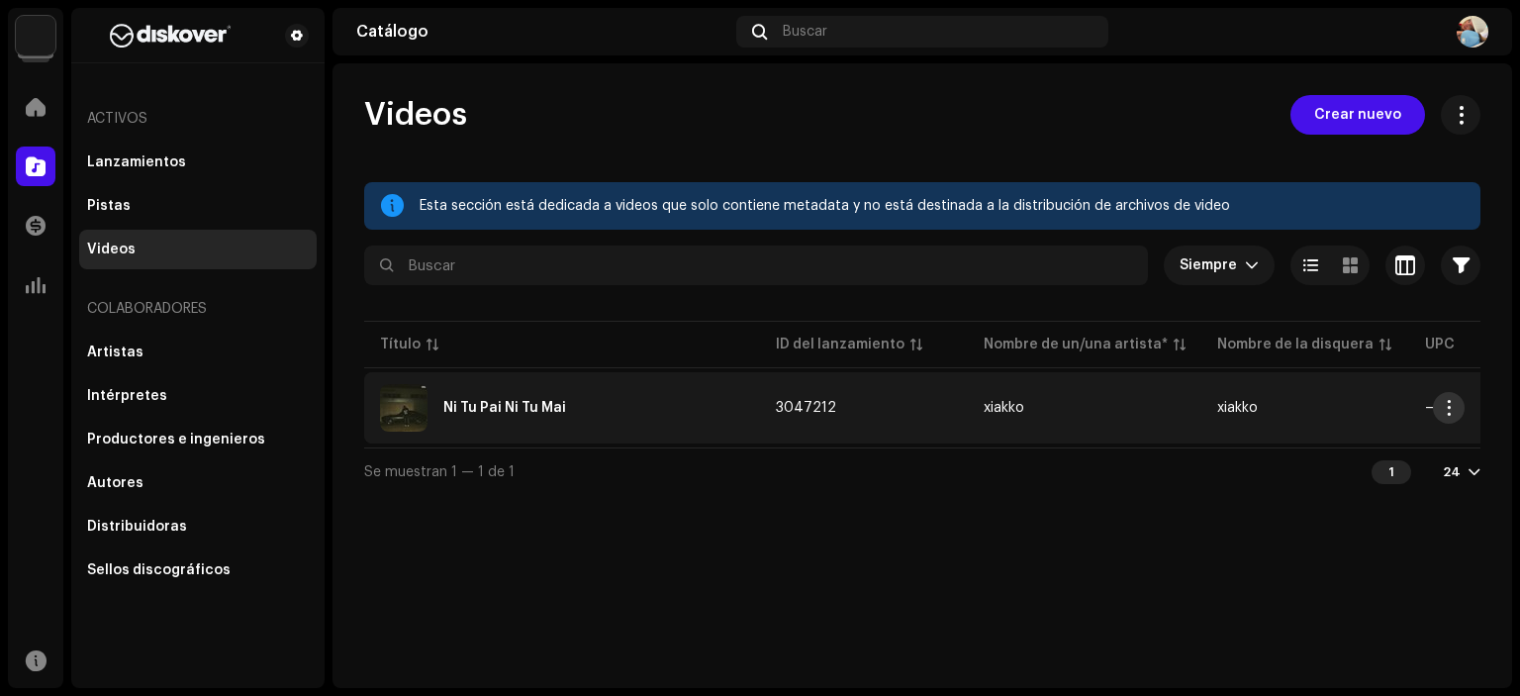
click at [1442, 409] on span "button" at bounding box center [1449, 408] width 15 height 16
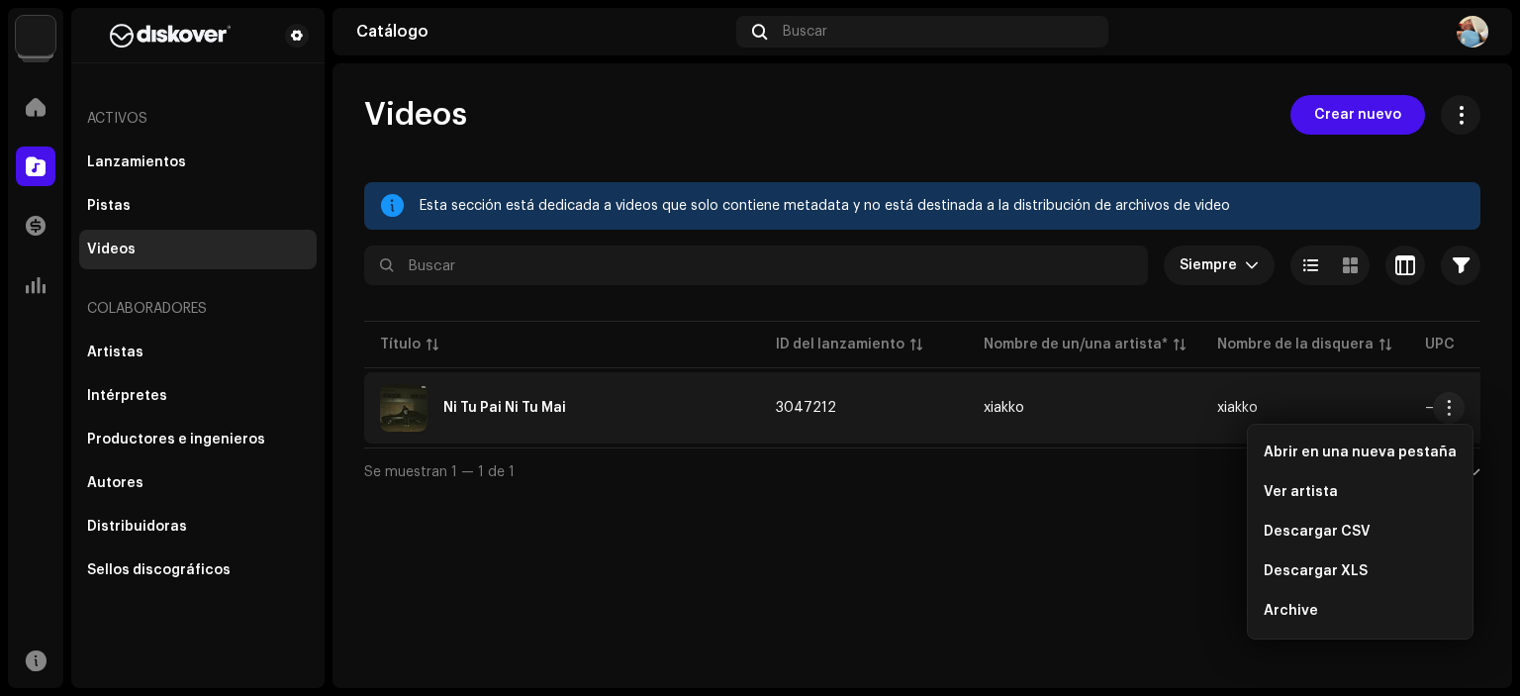
click at [1077, 509] on div "Videos Crear nuevo Esta sección está dedicada a videos que solo contiene metada…" at bounding box center [923, 375] width 1180 height 624
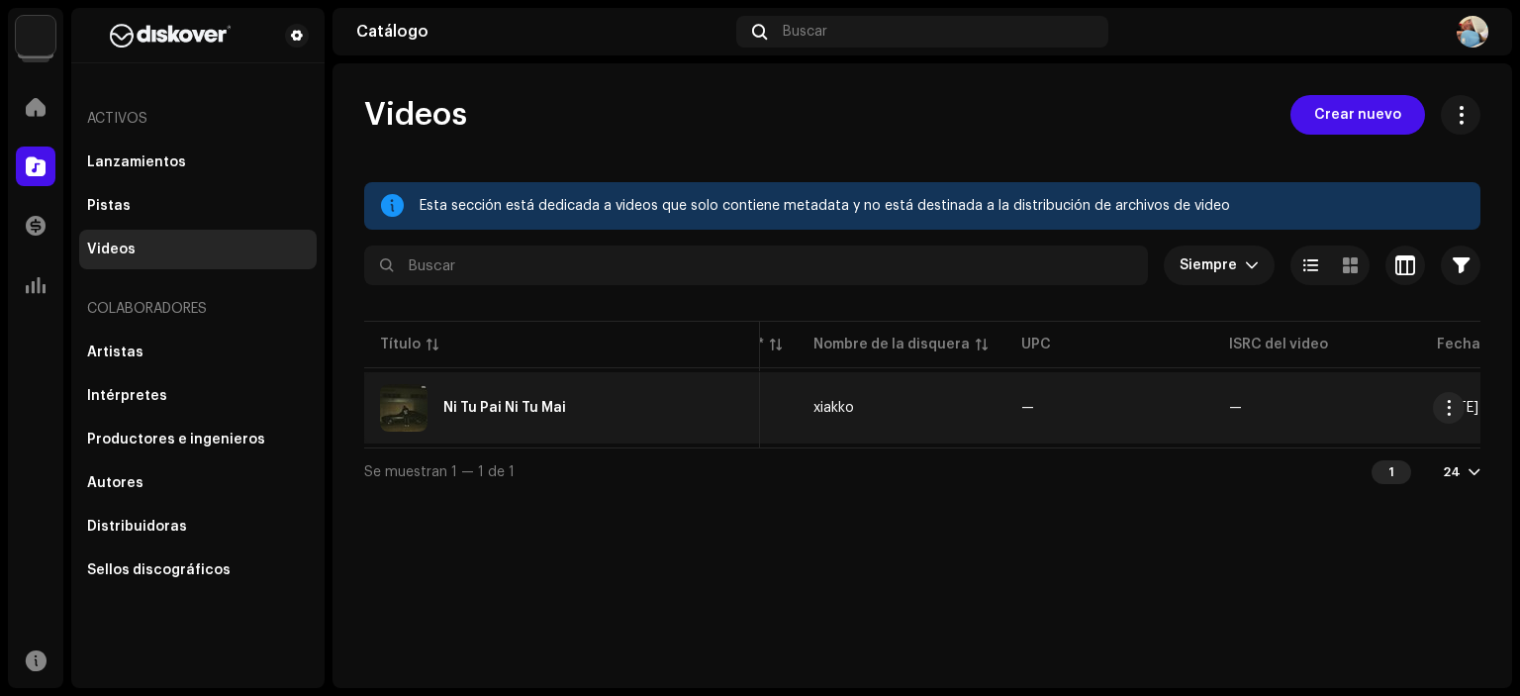
scroll to position [0, 430]
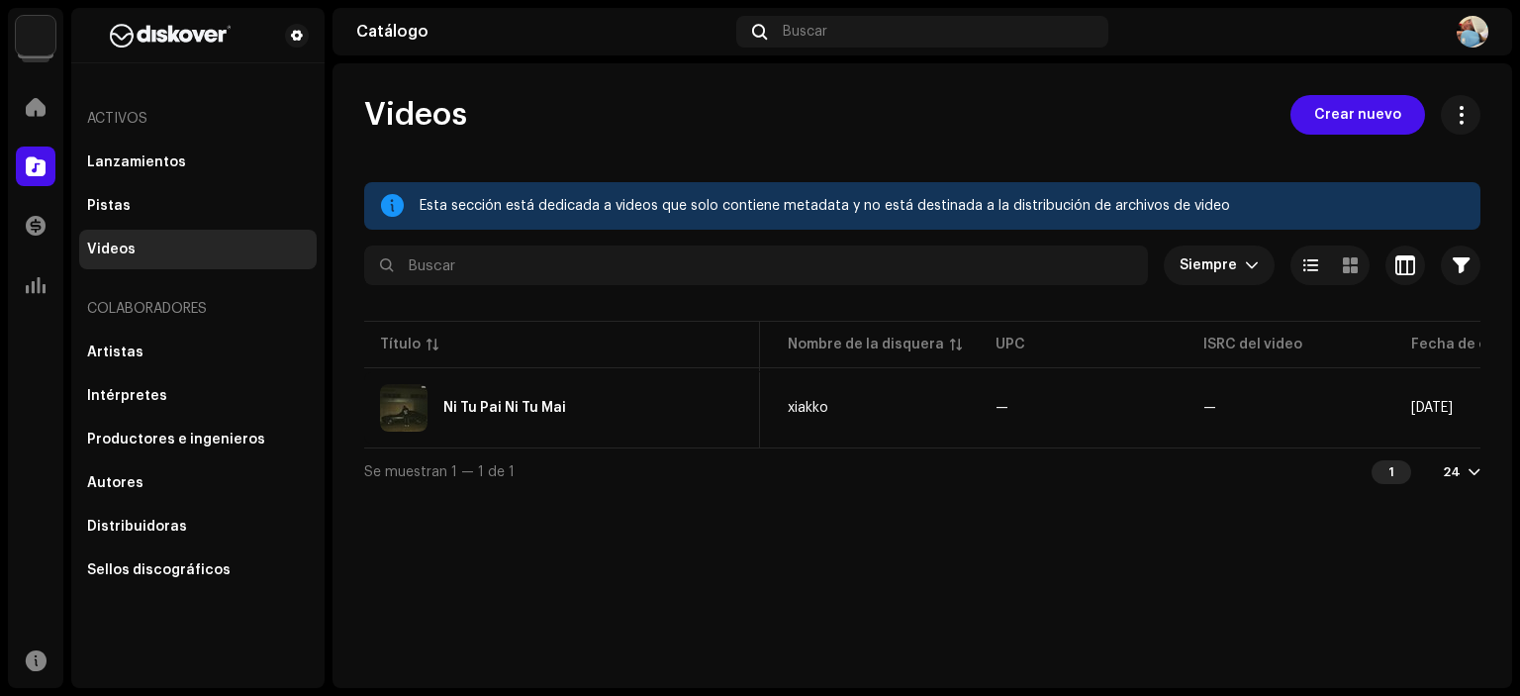
click at [746, 210] on div "Esta sección está dedicada a videos que solo contiene metadata y no está destin…" at bounding box center [942, 206] width 1045 height 24
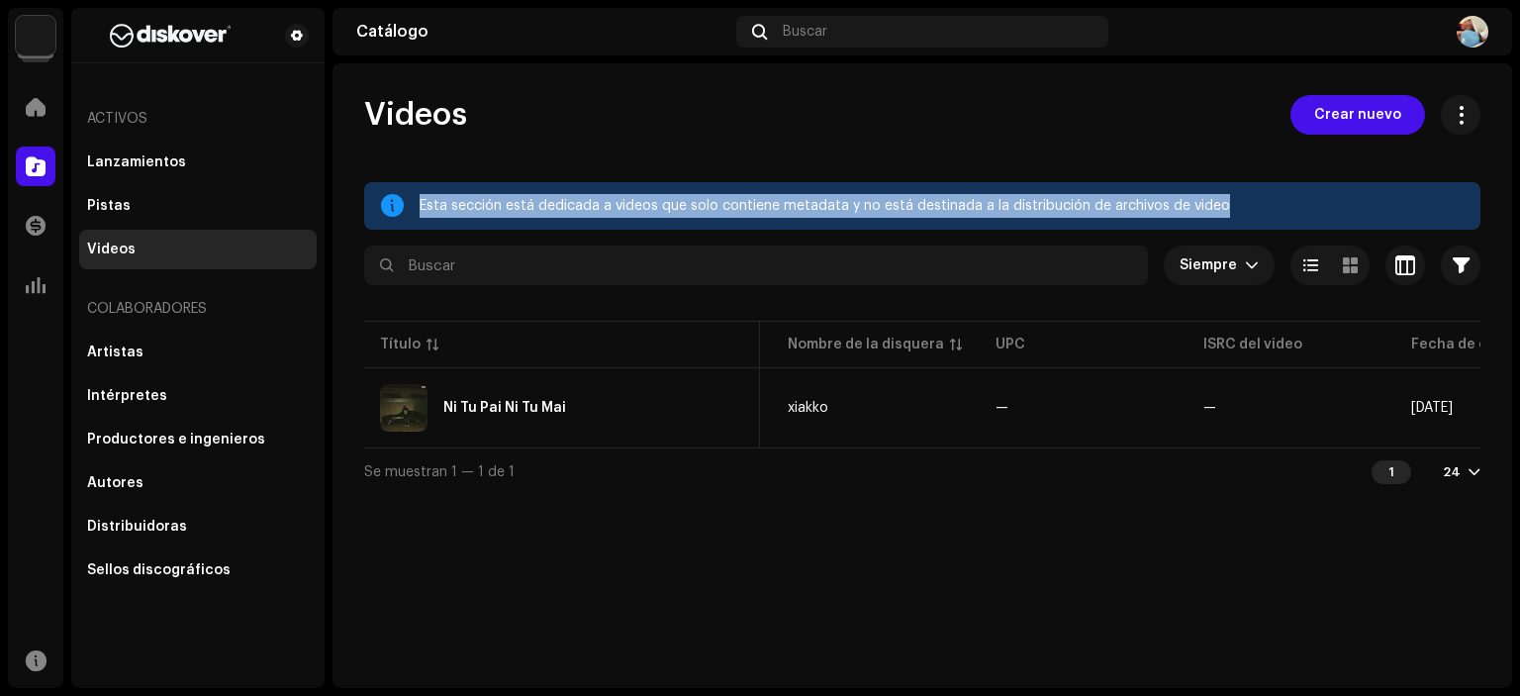
click at [746, 210] on div "Esta sección está dedicada a videos que solo contiene metadata y no está destin…" at bounding box center [942, 206] width 1045 height 24
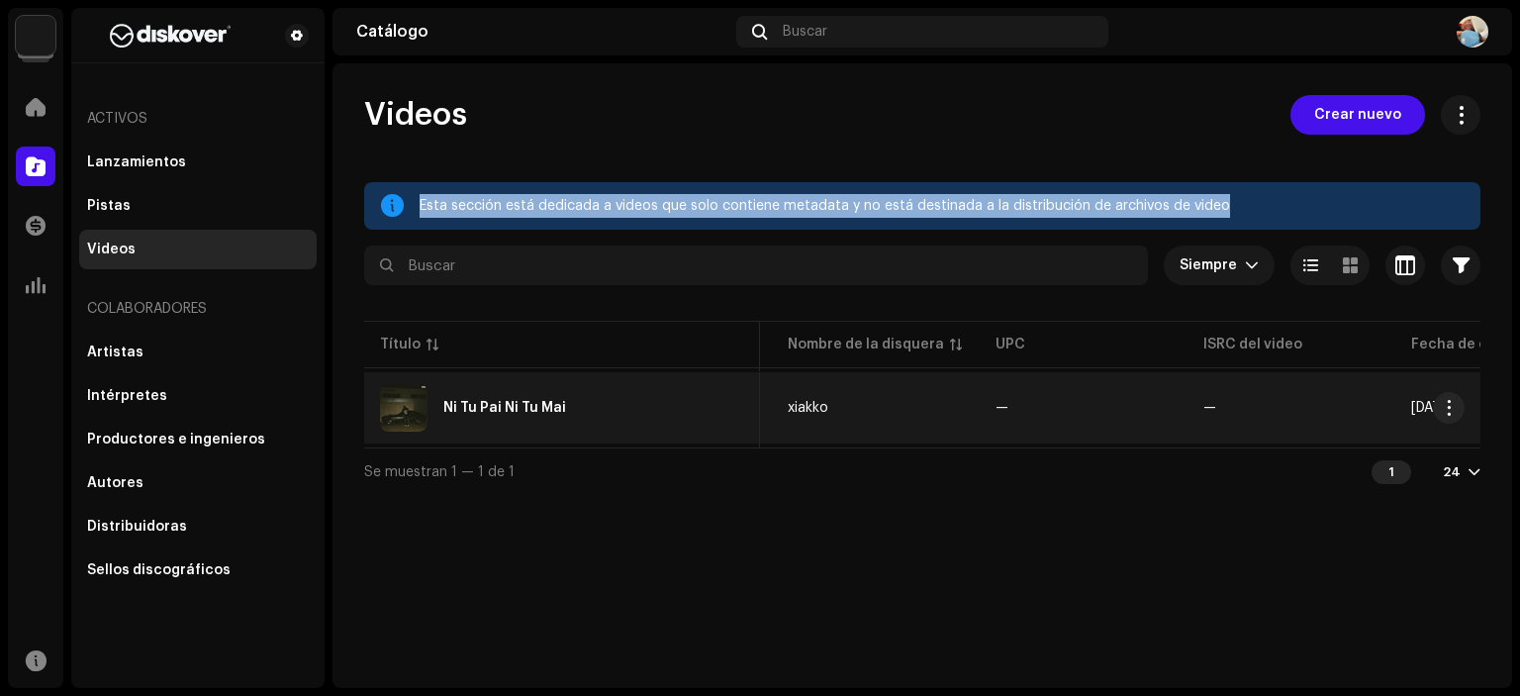
scroll to position [0, 542]
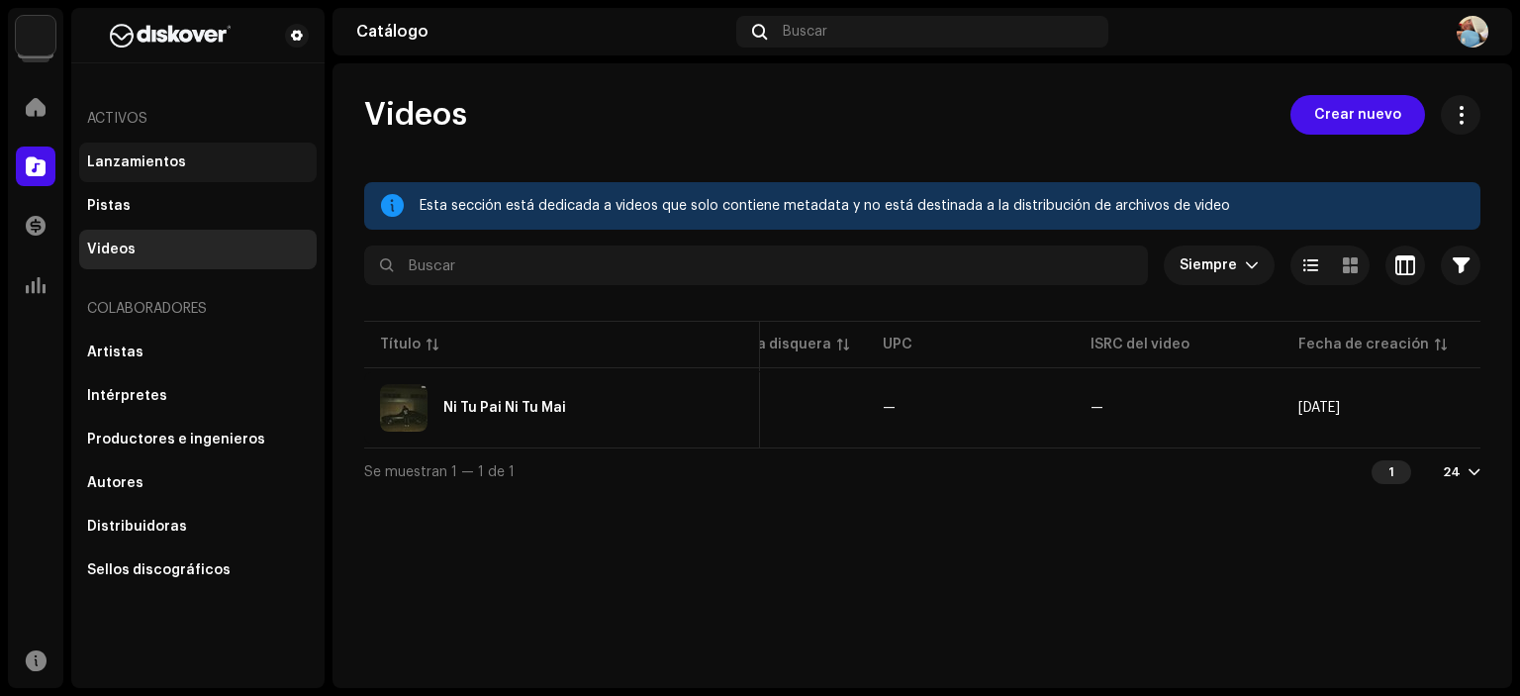
click at [144, 154] on div "Lanzamientos" at bounding box center [136, 162] width 99 height 16
